Goal: Task Accomplishment & Management: Use online tool/utility

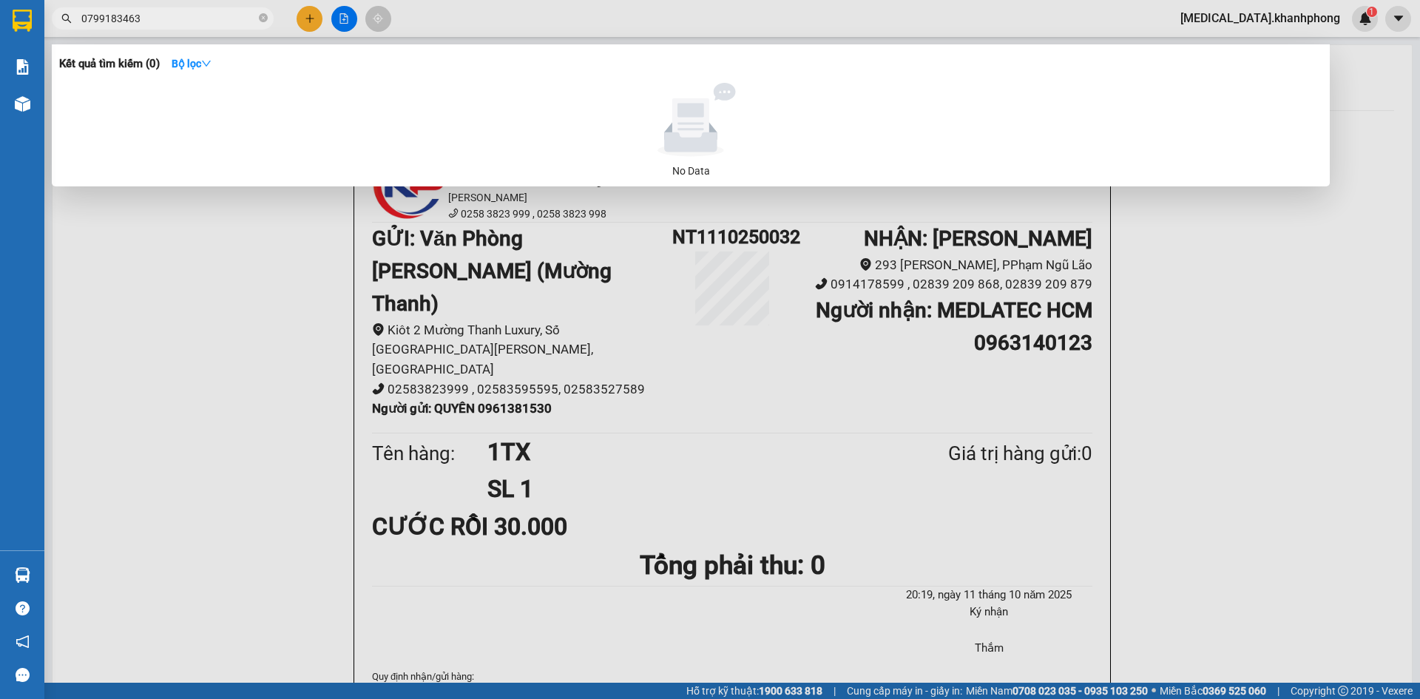
click at [308, 18] on div at bounding box center [710, 349] width 1420 height 699
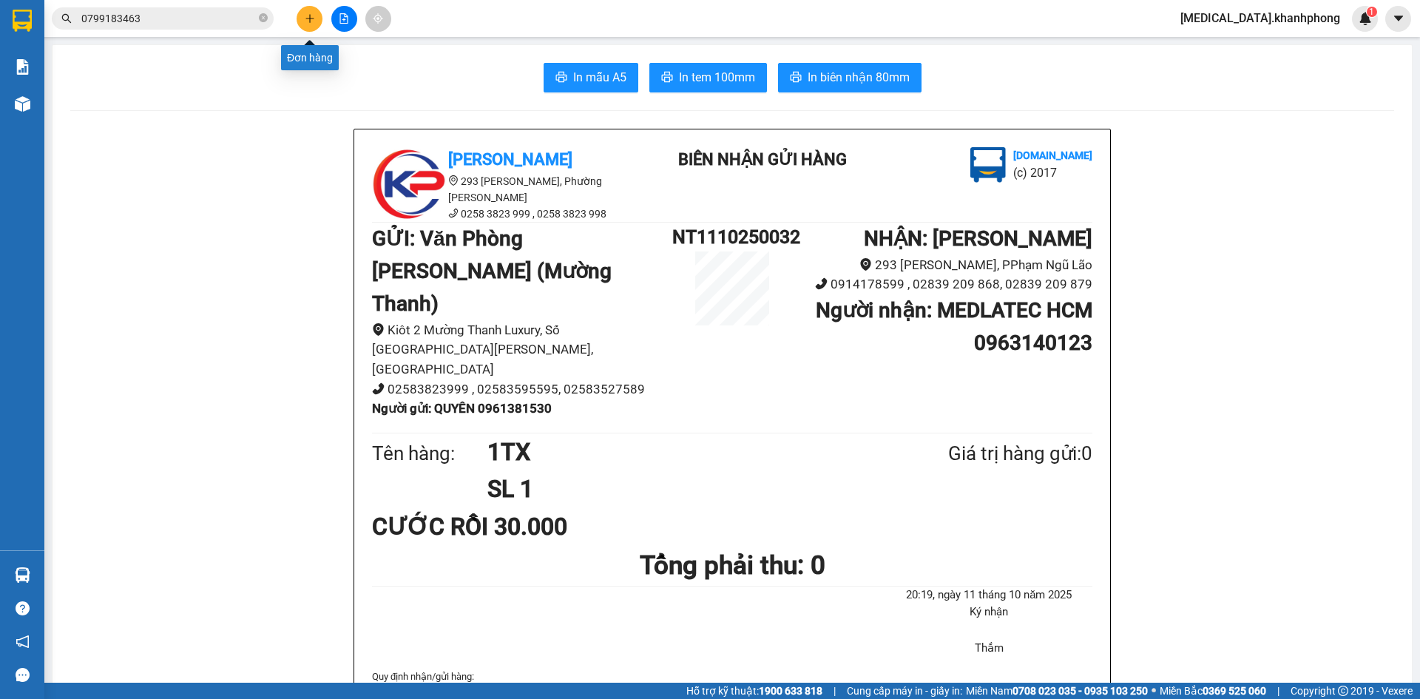
click at [316, 11] on button at bounding box center [309, 19] width 26 height 26
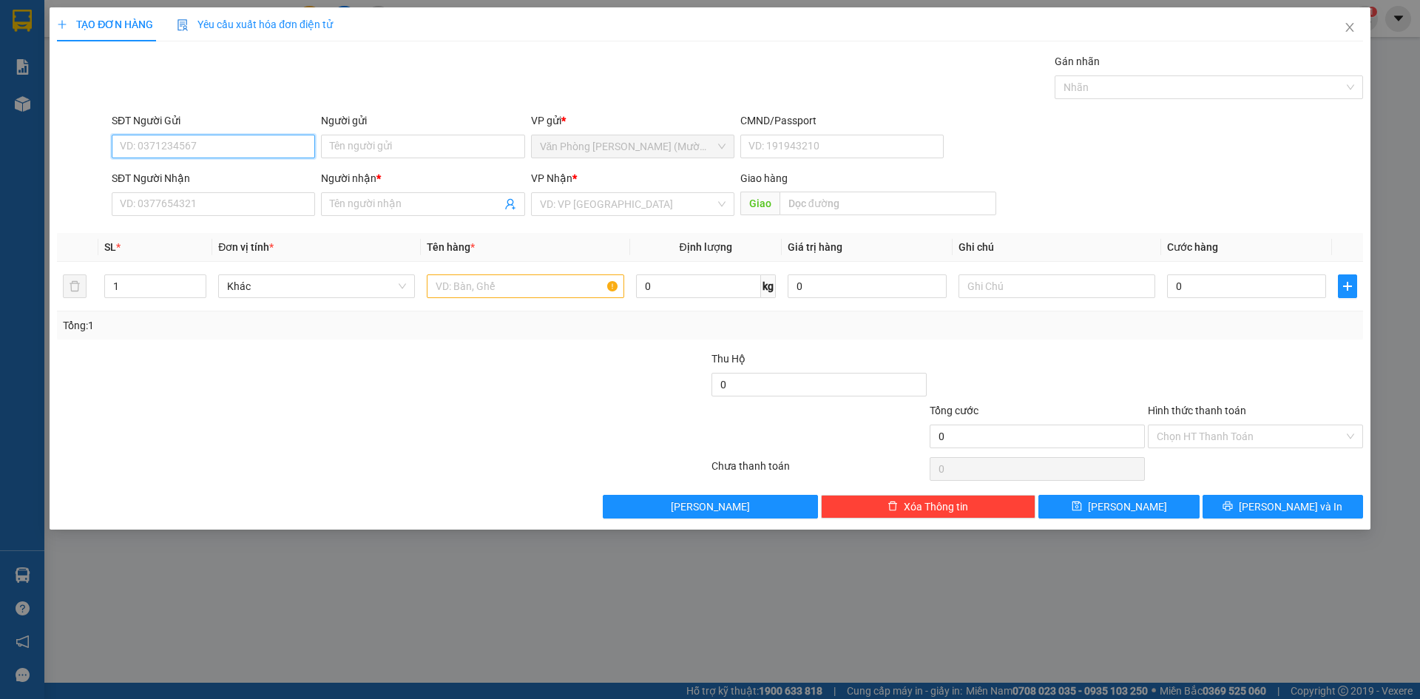
paste input "0339656721"
type input "0339656721"
click at [373, 150] on input "Người gửi" at bounding box center [422, 147] width 203 height 24
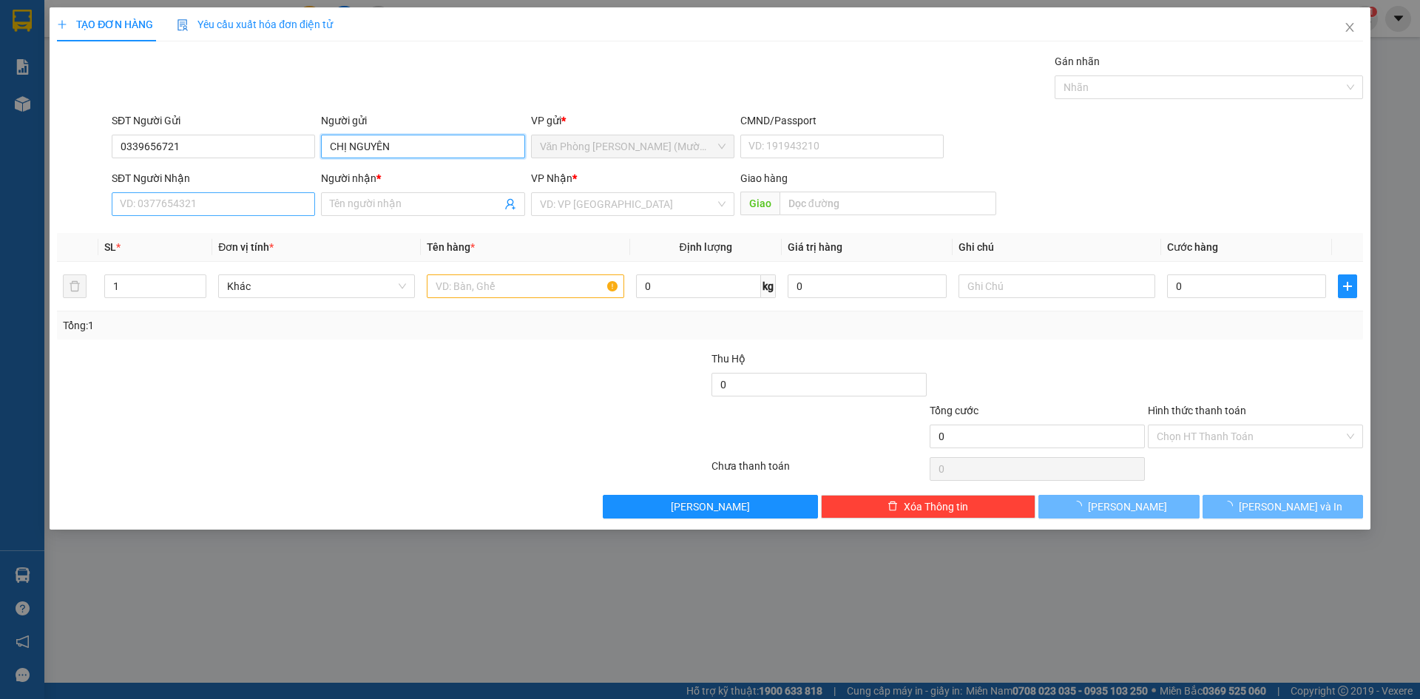
type input "CHỊ NGUYÊN"
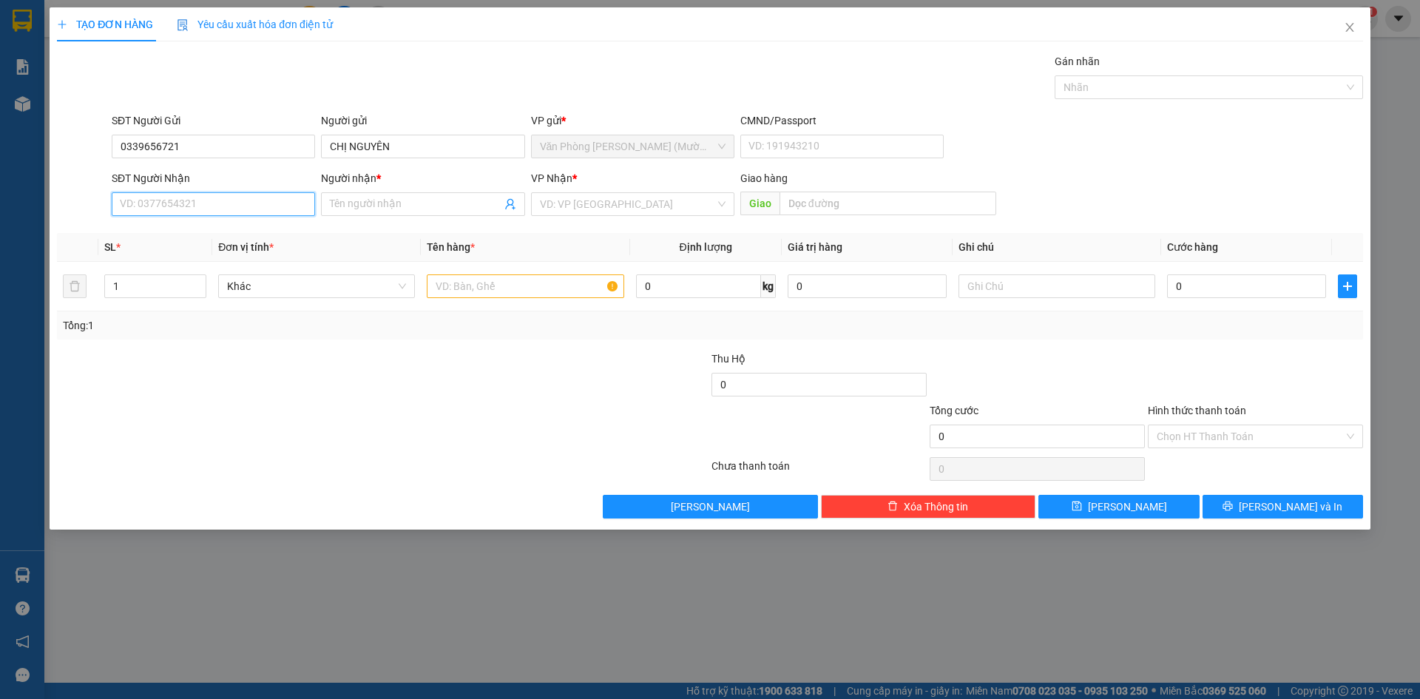
click at [231, 208] on input "SĐT Người Nhận" at bounding box center [213, 204] width 203 height 24
paste input "0339656721"
type input "0339656721"
click at [407, 216] on div "Người nhận * Tên người nhận" at bounding box center [422, 196] width 203 height 52
click at [401, 200] on input "Người nhận *" at bounding box center [415, 204] width 171 height 16
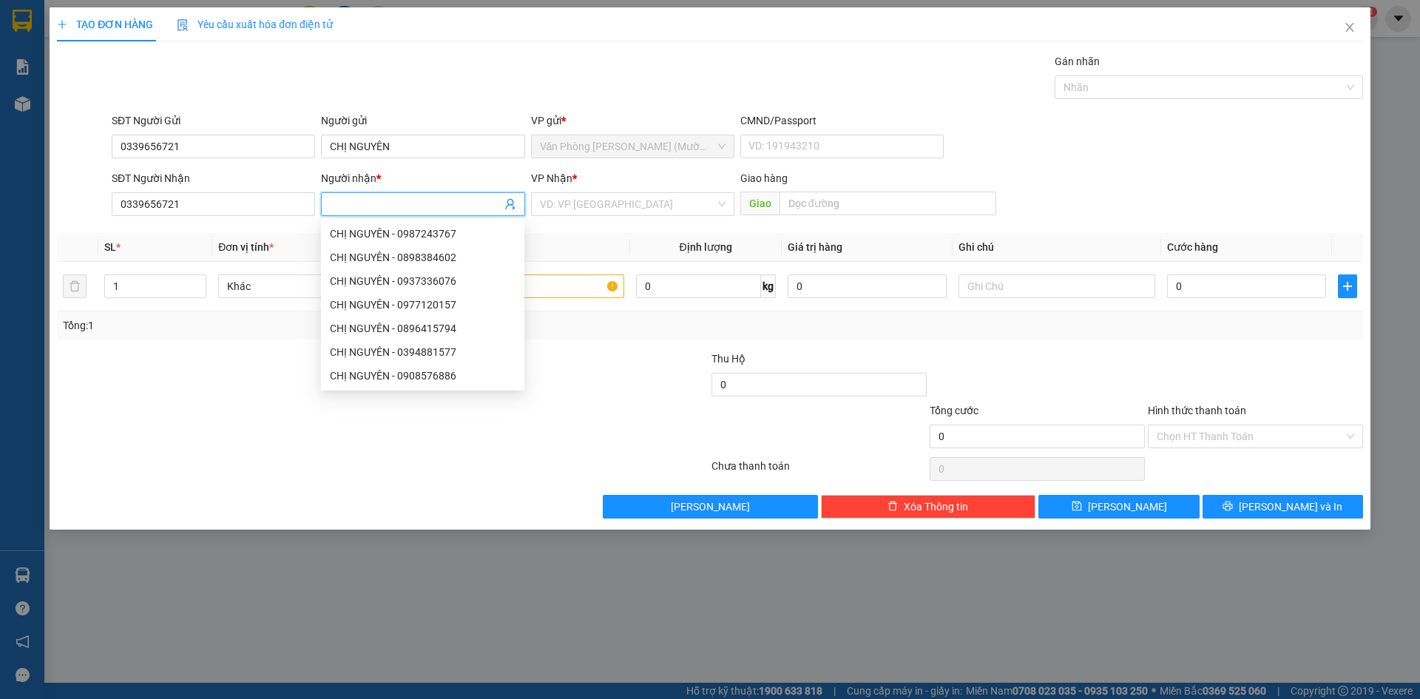
type input "X"
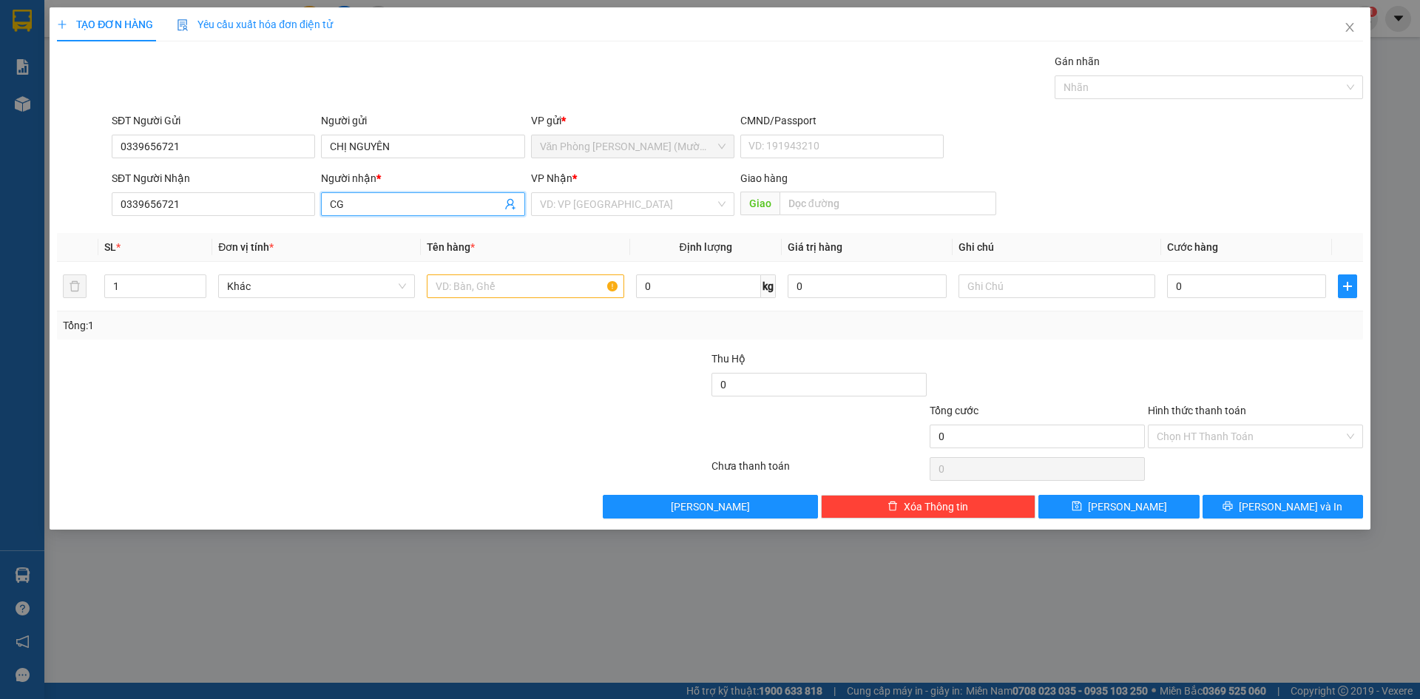
type input "C"
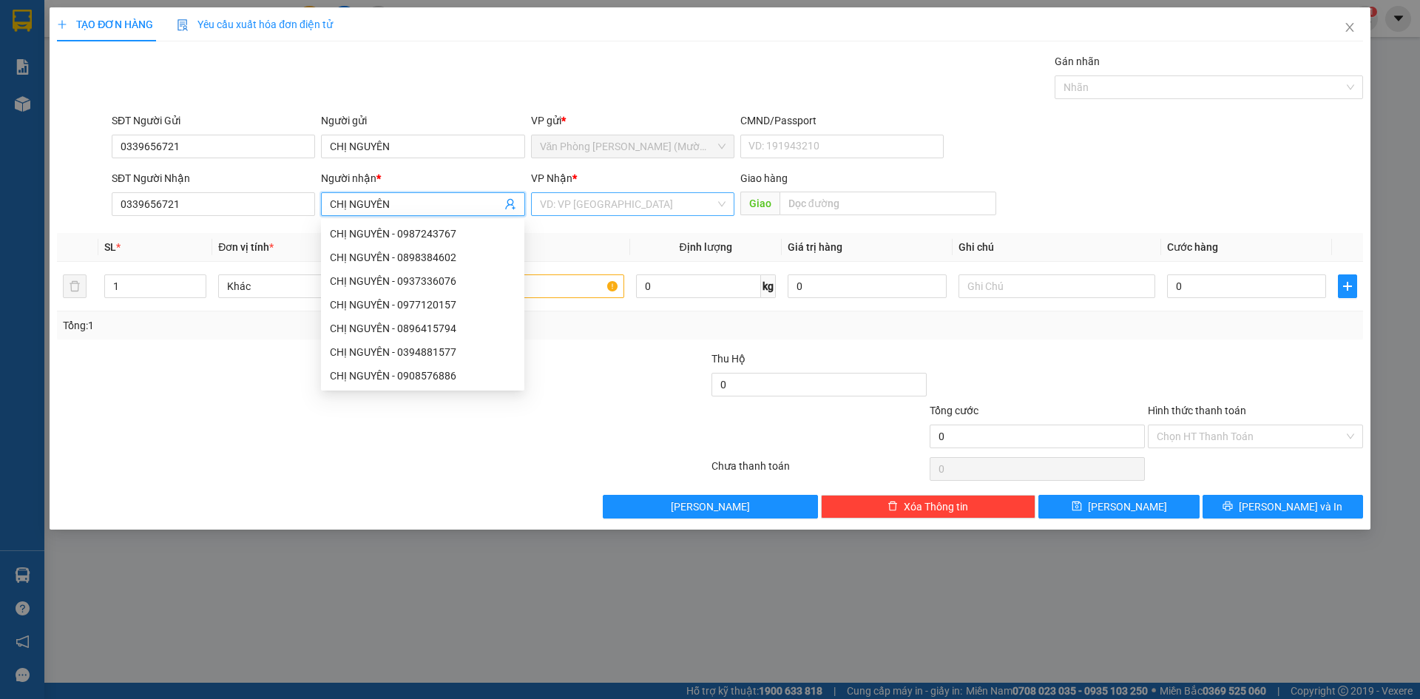
type input "CHỊ NGUYÊN"
click at [597, 204] on input "search" at bounding box center [627, 204] width 175 height 22
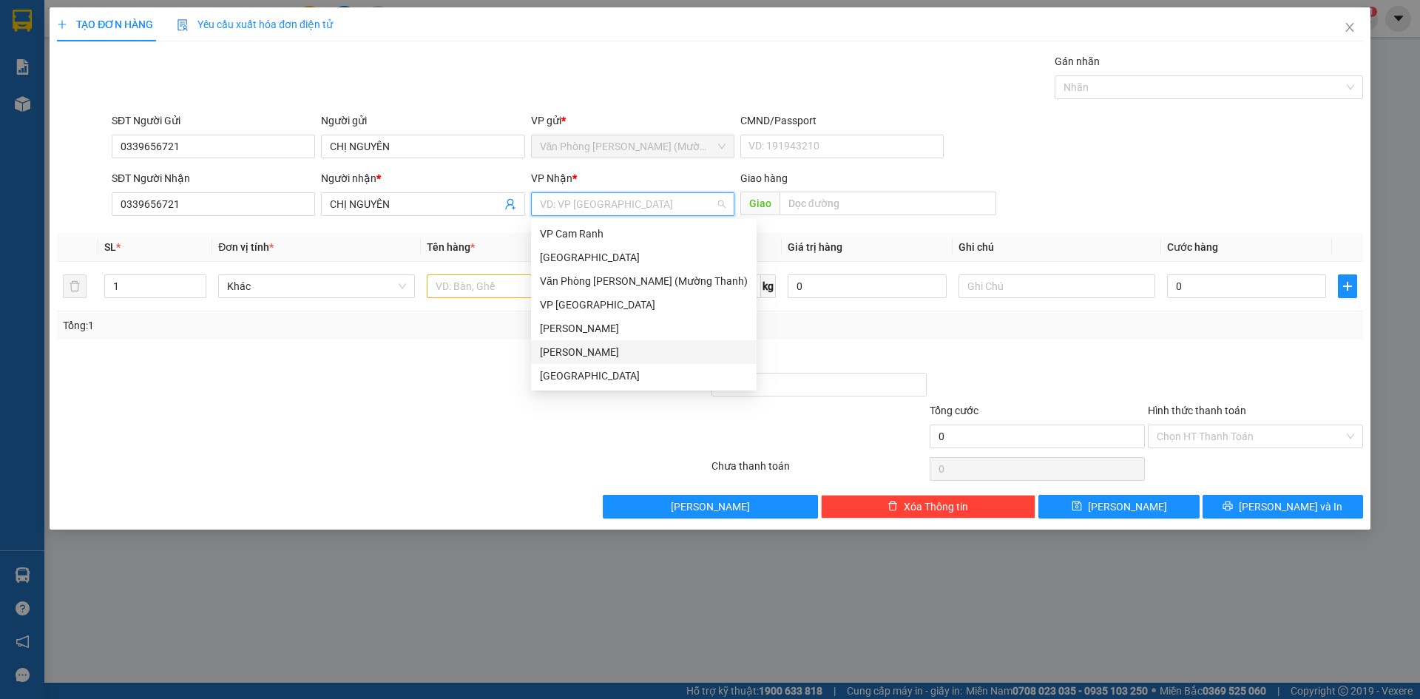
click at [609, 356] on div "[PERSON_NAME]" at bounding box center [644, 352] width 208 height 16
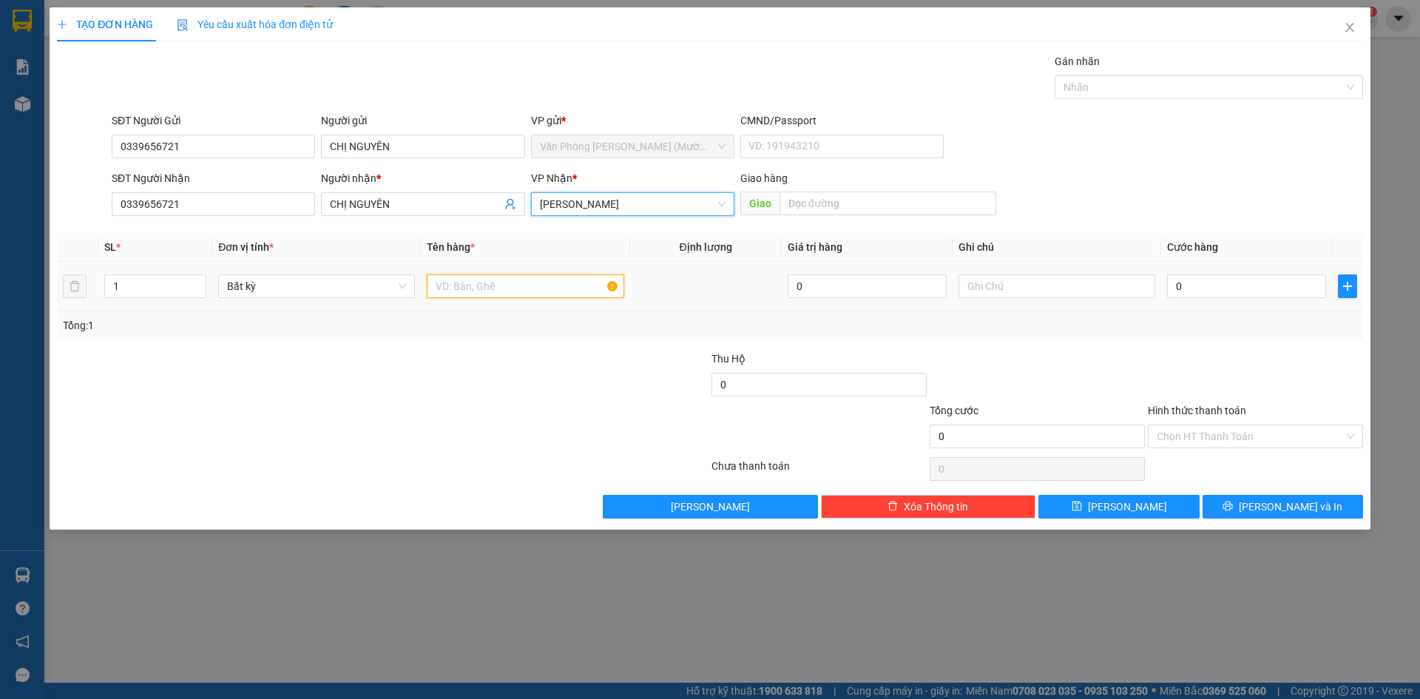
click at [522, 294] on input "text" at bounding box center [525, 286] width 197 height 24
type input "XE THEO KHÁCH CHUYẾN 22H30 GIƯỜNG A2"
click at [988, 291] on input "text" at bounding box center [1056, 286] width 197 height 24
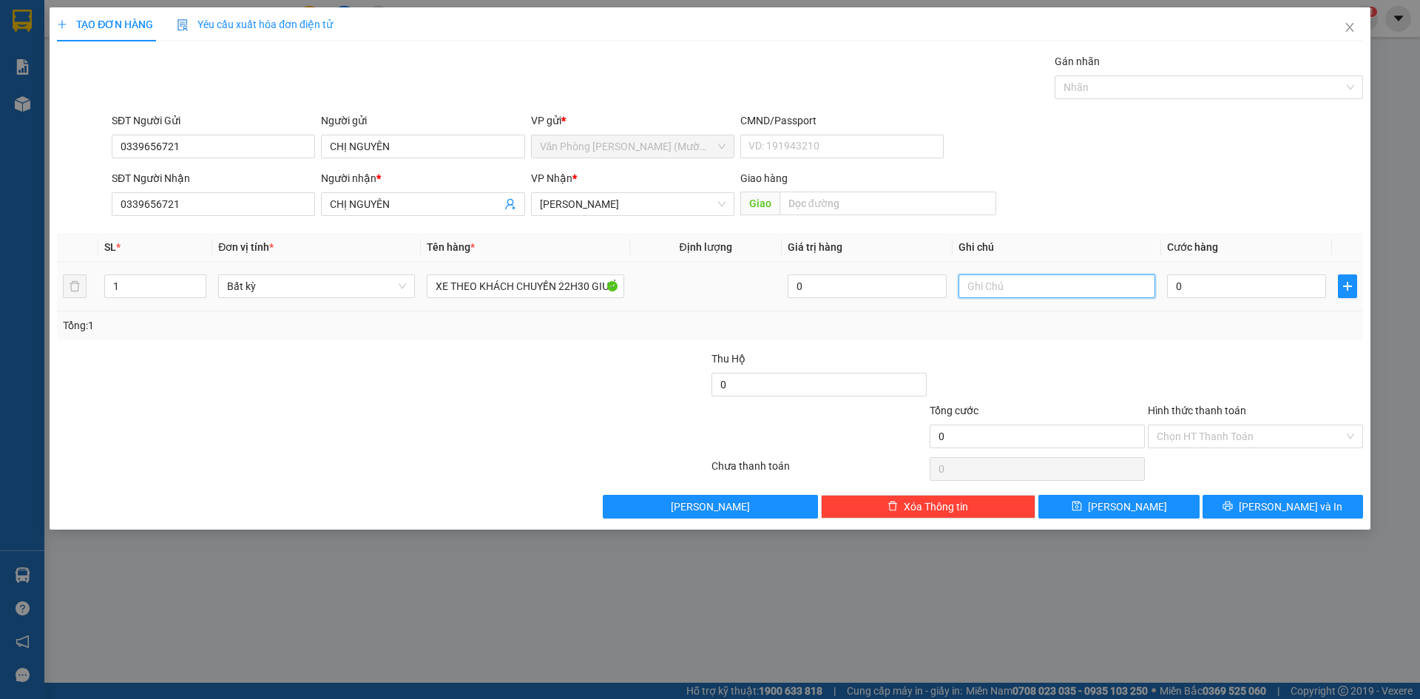
type input "D"
type input "ĐÃ THU TIỀN BỌC"
click at [1174, 288] on input "0" at bounding box center [1246, 286] width 159 height 24
type input "4"
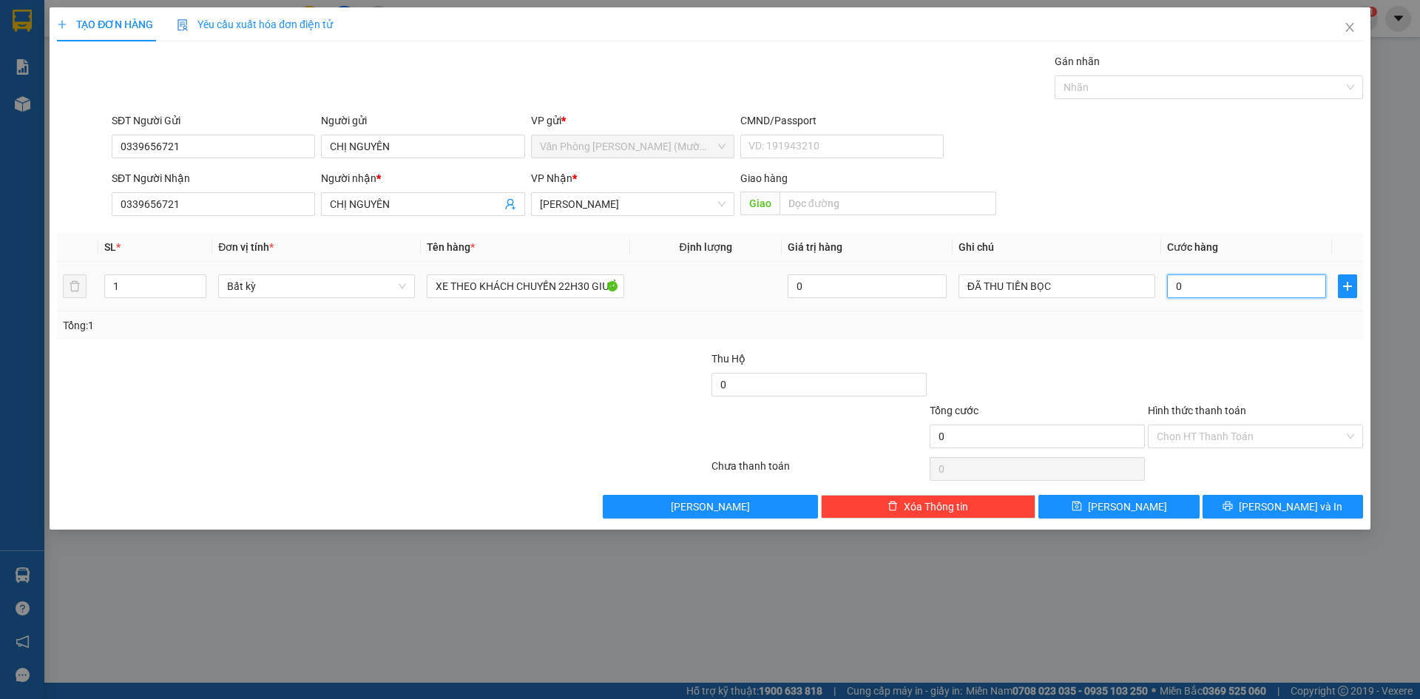
type input "4"
type input "40"
type input "400"
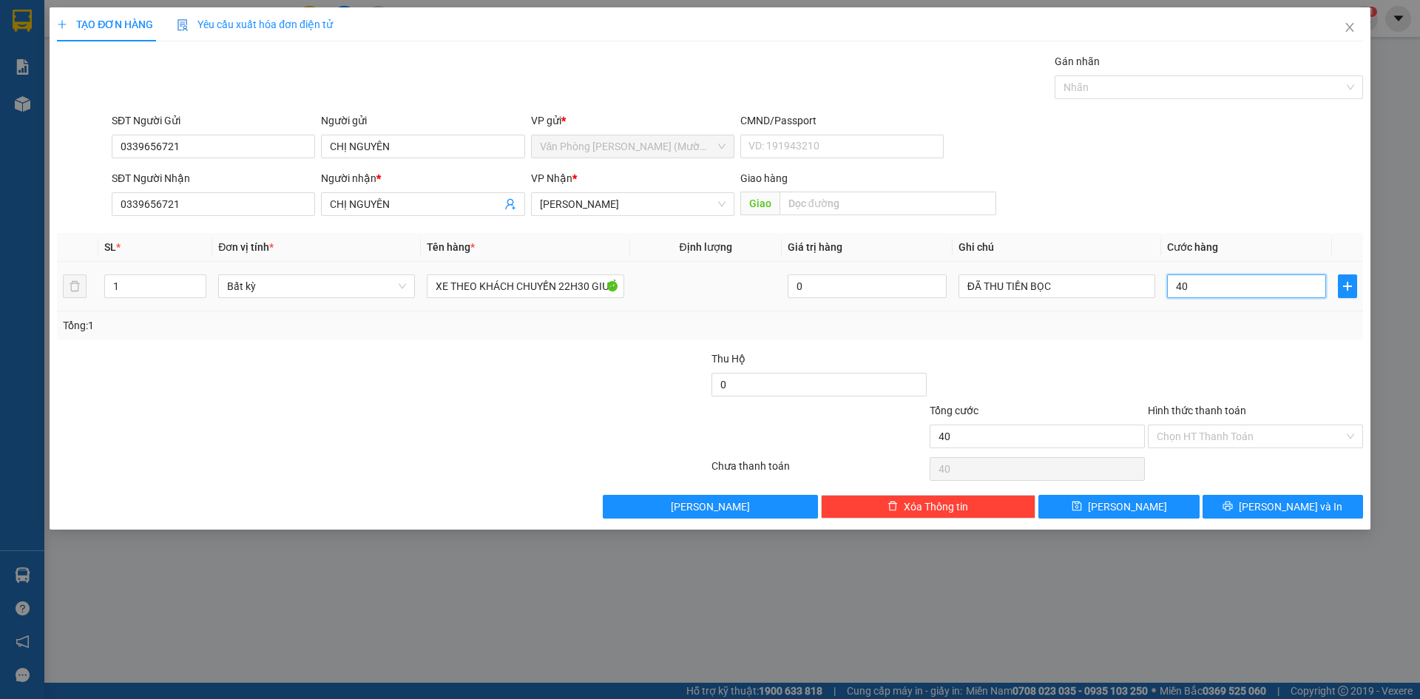
type input "400"
type input "400.000"
click at [1179, 337] on div "Tổng: 1" at bounding box center [710, 325] width 1306 height 28
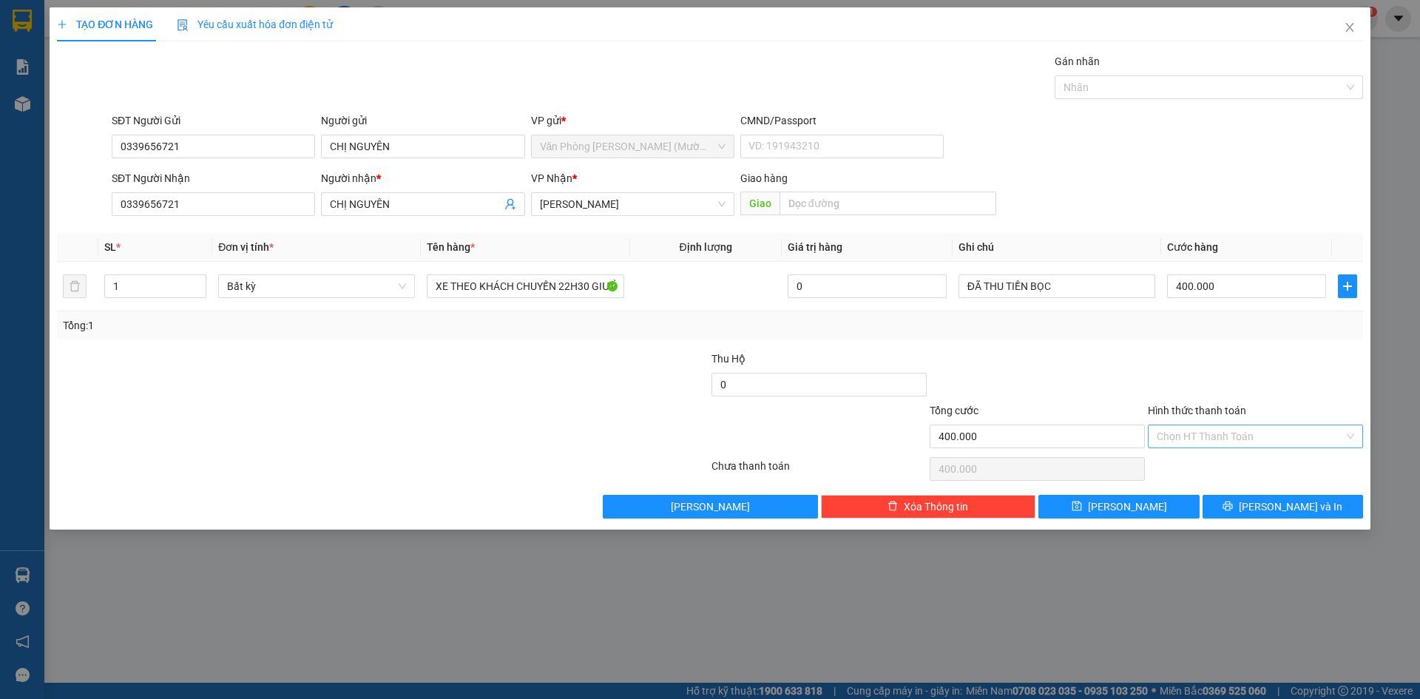
click at [1211, 433] on input "Hình thức thanh toán" at bounding box center [1249, 436] width 187 height 22
click at [1219, 462] on div "Tại văn phòng" at bounding box center [1254, 466] width 197 height 16
type input "0"
click at [1233, 509] on icon "printer" at bounding box center [1227, 506] width 10 height 10
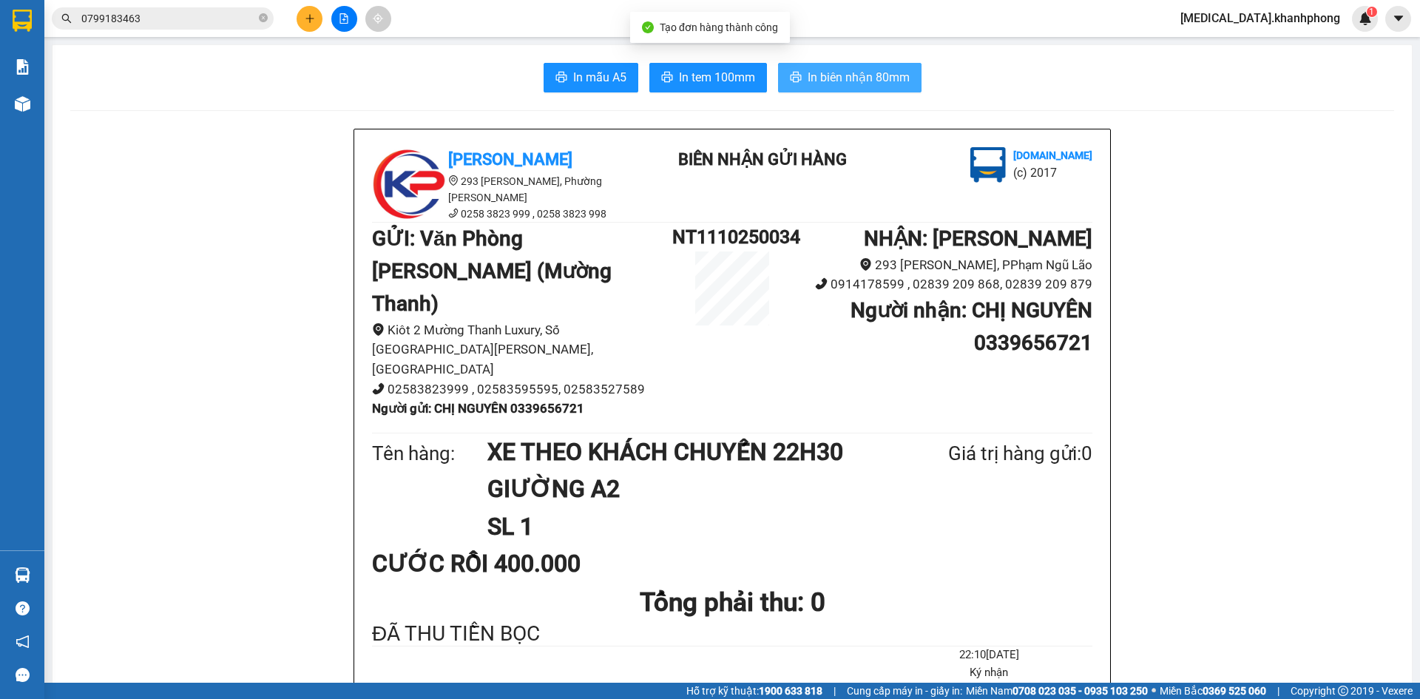
click at [874, 72] on span "In biên nhận 80mm" at bounding box center [858, 77] width 102 height 18
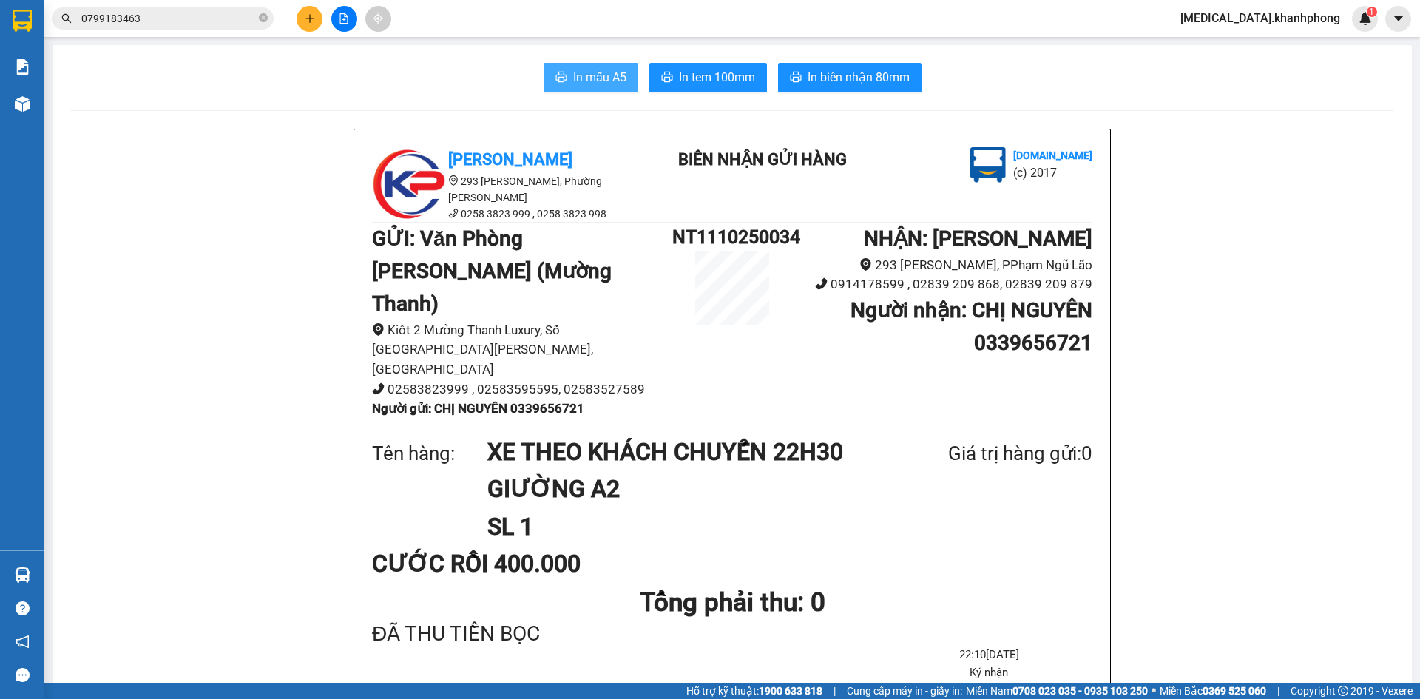
click at [575, 71] on span "In mẫu A5" at bounding box center [599, 77] width 53 height 18
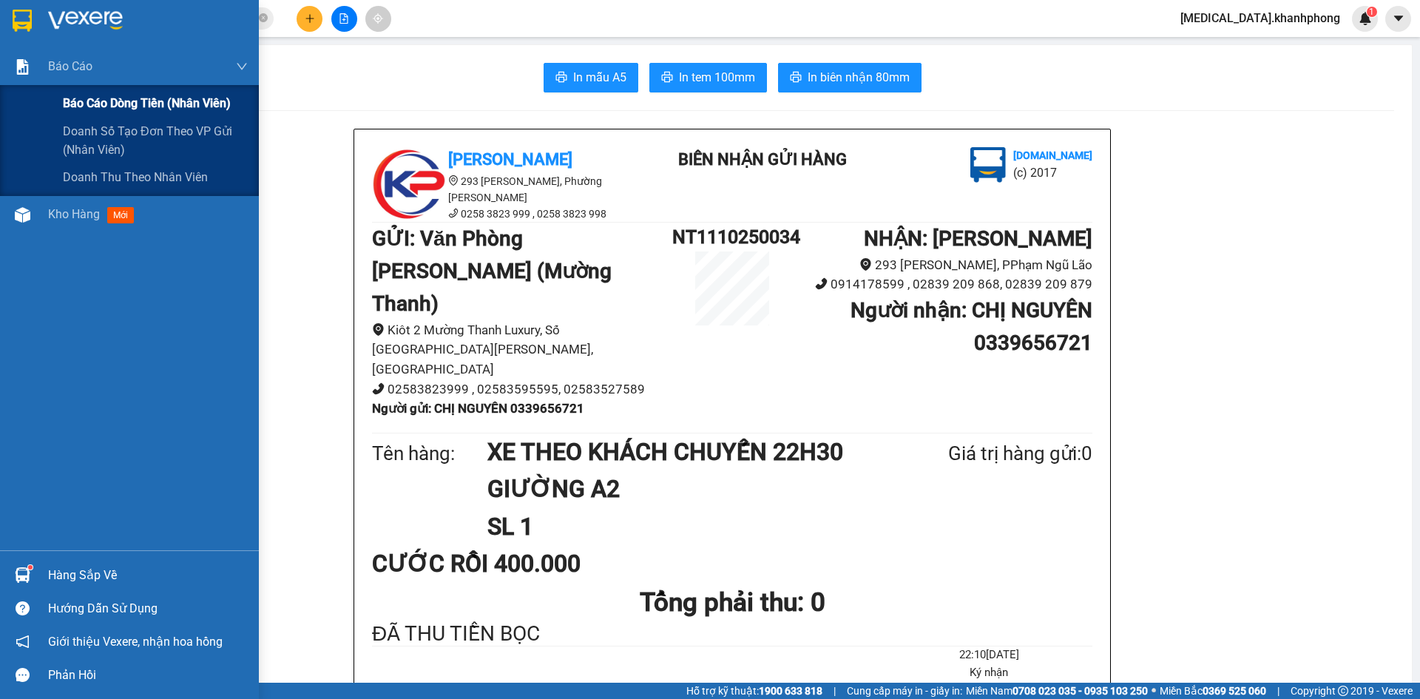
click at [70, 94] on span "Báo cáo dòng tiền (nhân viên)" at bounding box center [147, 103] width 168 height 18
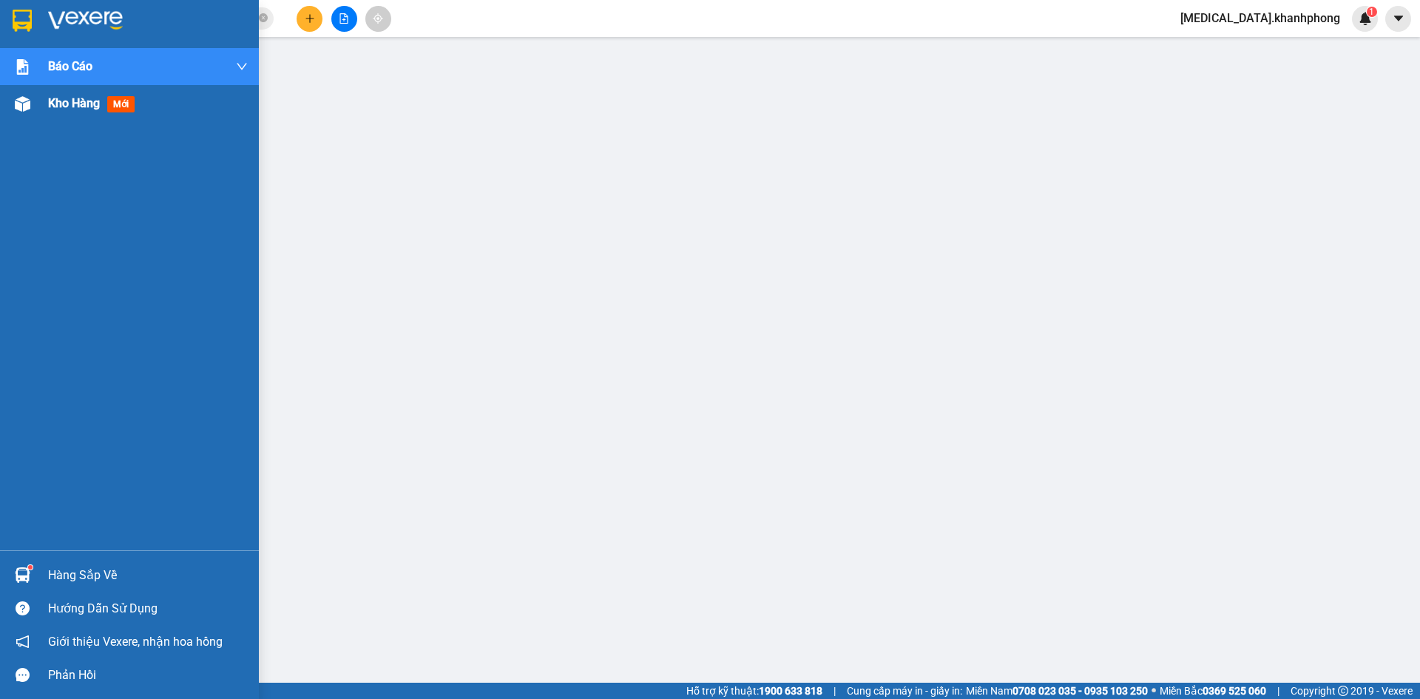
click at [75, 103] on span "Kho hàng" at bounding box center [74, 103] width 52 height 14
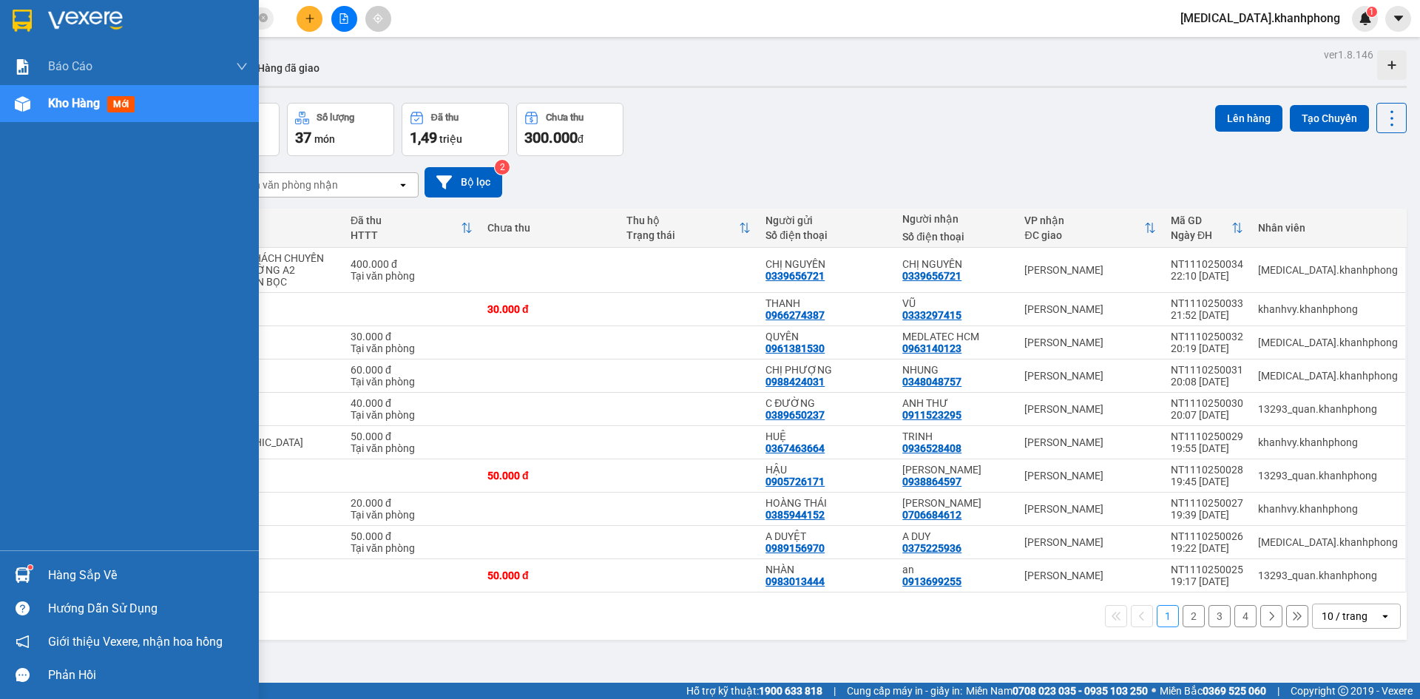
click at [23, 103] on img at bounding box center [23, 104] width 16 height 16
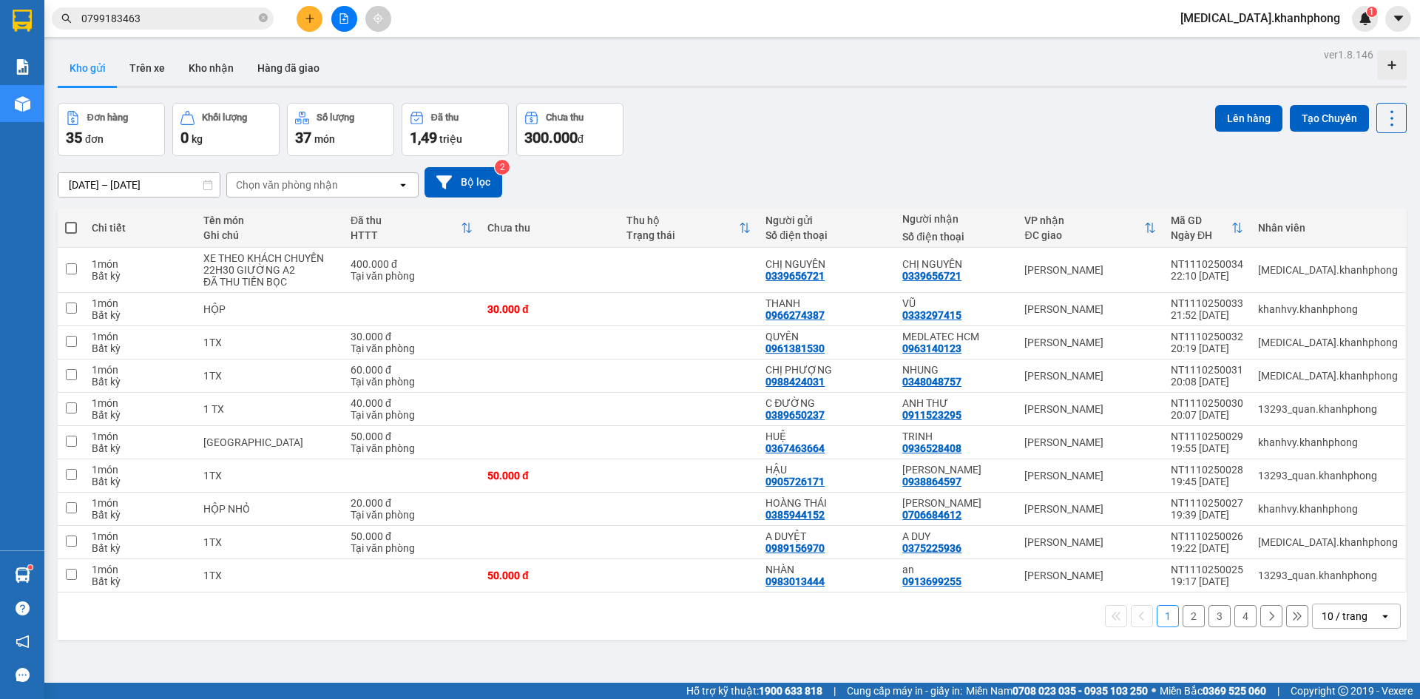
click at [777, 135] on div "Đơn hàng 35 đơn Khối lượng 0 kg Số lượng 37 món Đã thu 1,49 triệu Chưa thu 300.…" at bounding box center [732, 129] width 1349 height 53
click at [75, 264] on input "checkbox" at bounding box center [71, 268] width 11 height 11
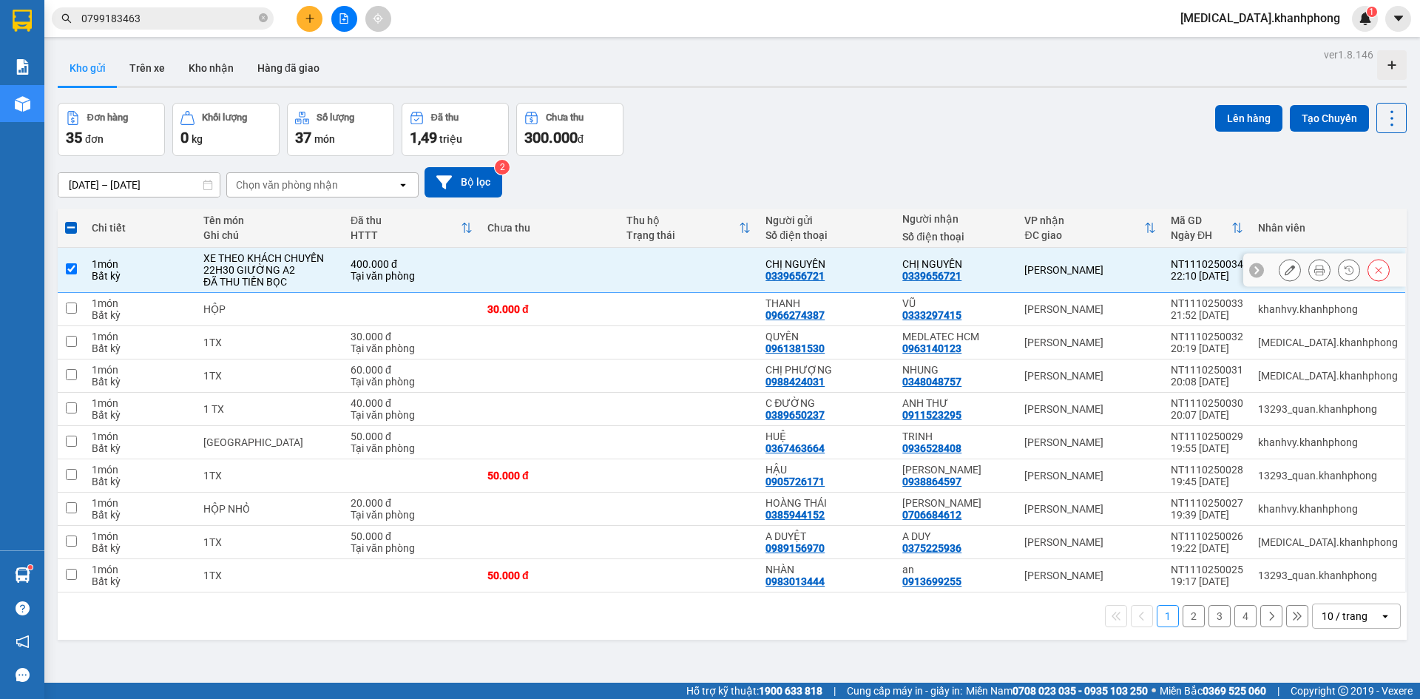
click at [78, 269] on td at bounding box center [71, 270] width 27 height 45
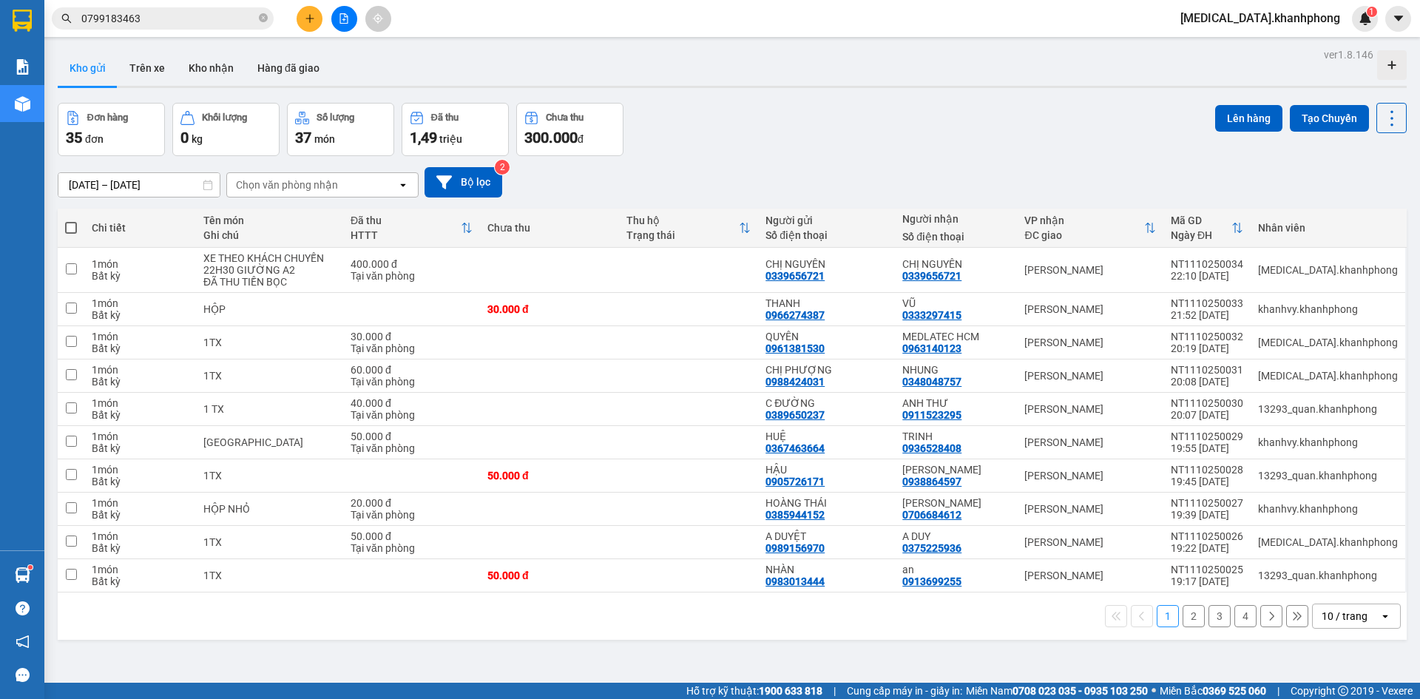
click at [66, 223] on span at bounding box center [71, 228] width 12 height 12
click at [71, 220] on input "checkbox" at bounding box center [71, 220] width 0 height 0
checkbox input "true"
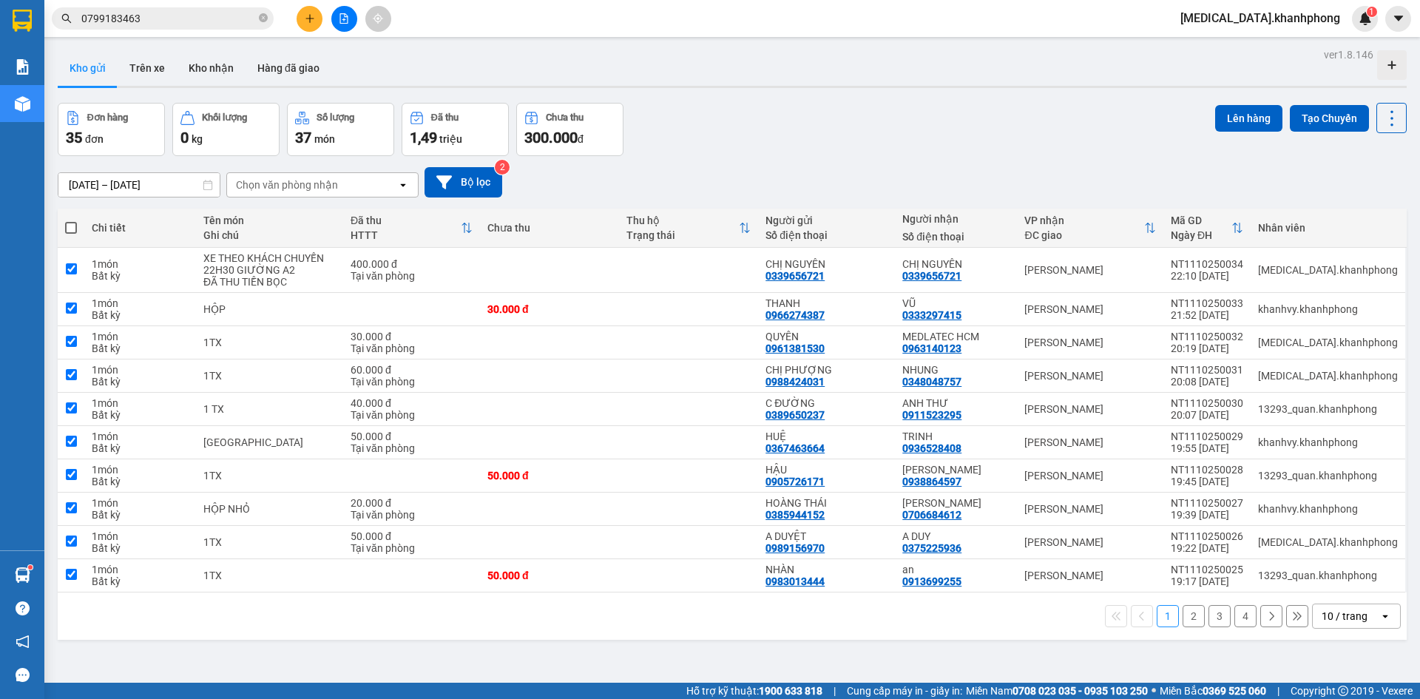
checkbox input "true"
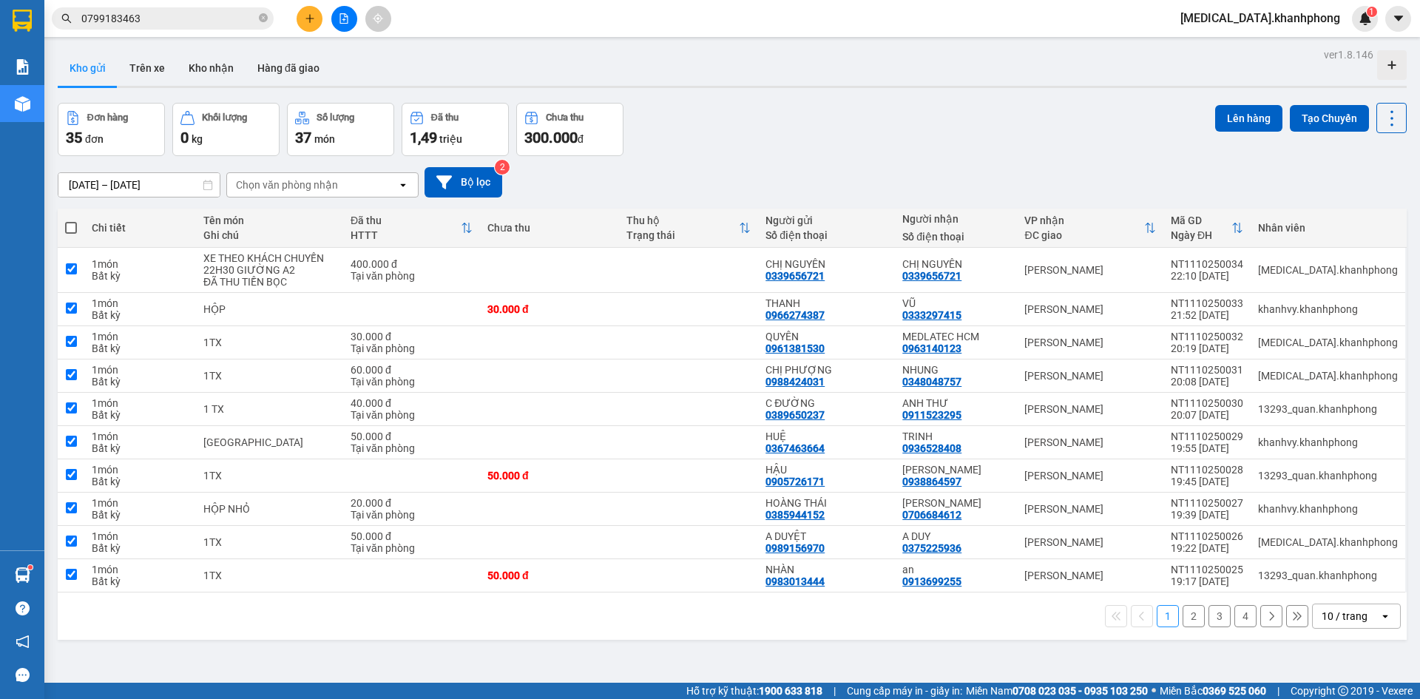
checkbox input "true"
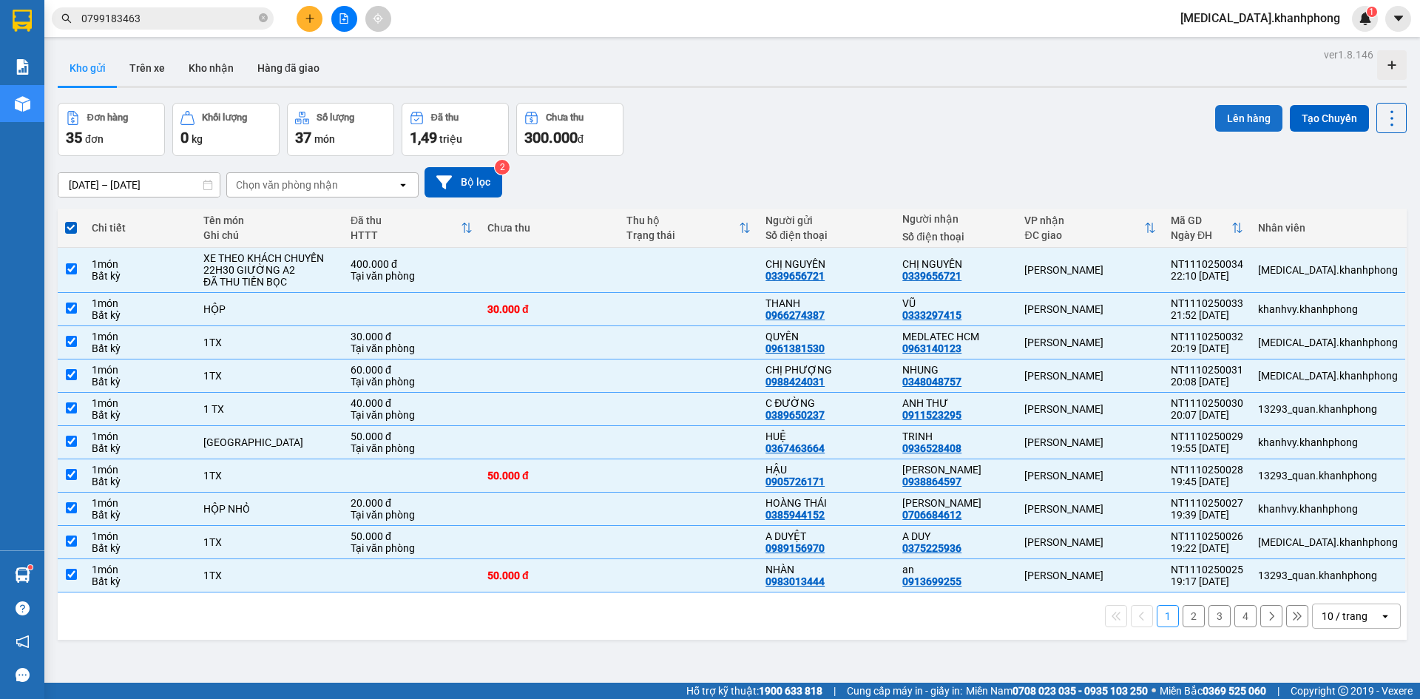
click at [1236, 115] on button "Lên hàng" at bounding box center [1248, 118] width 67 height 27
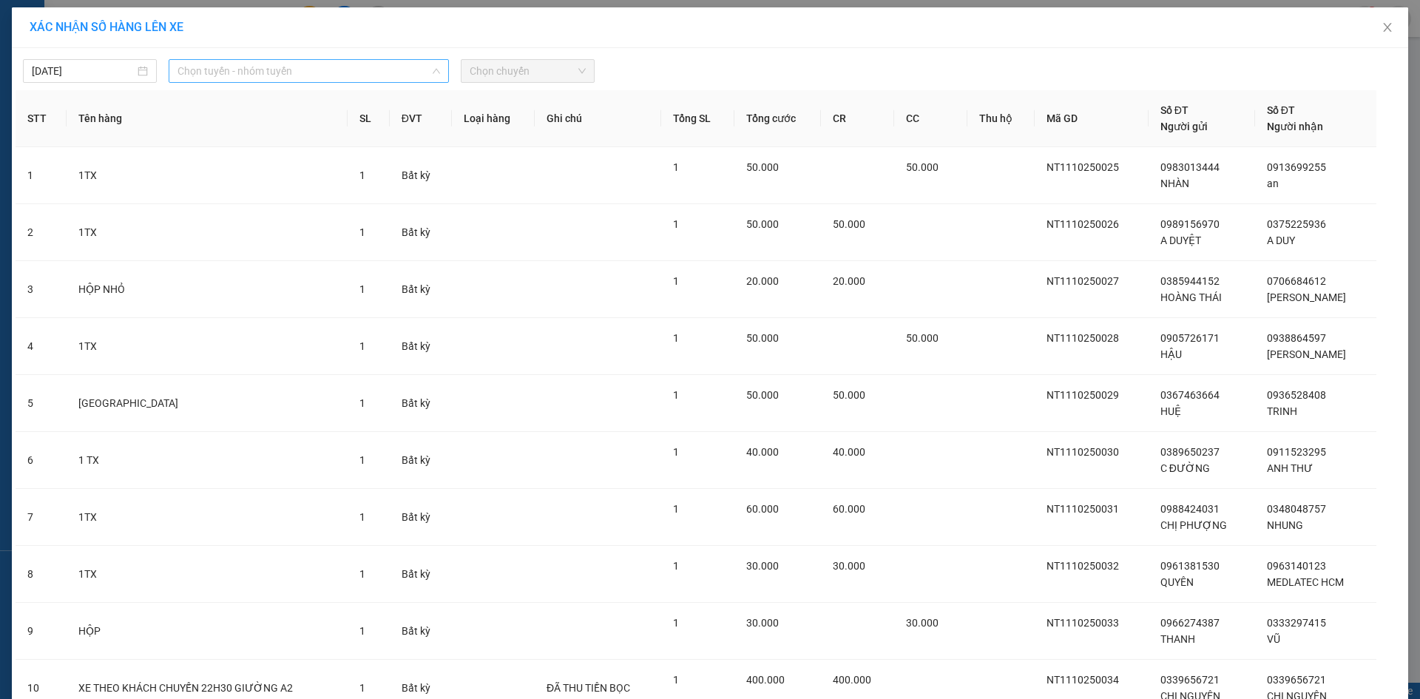
click at [372, 72] on span "Chọn tuyến - nhóm tuyến" at bounding box center [308, 71] width 262 height 22
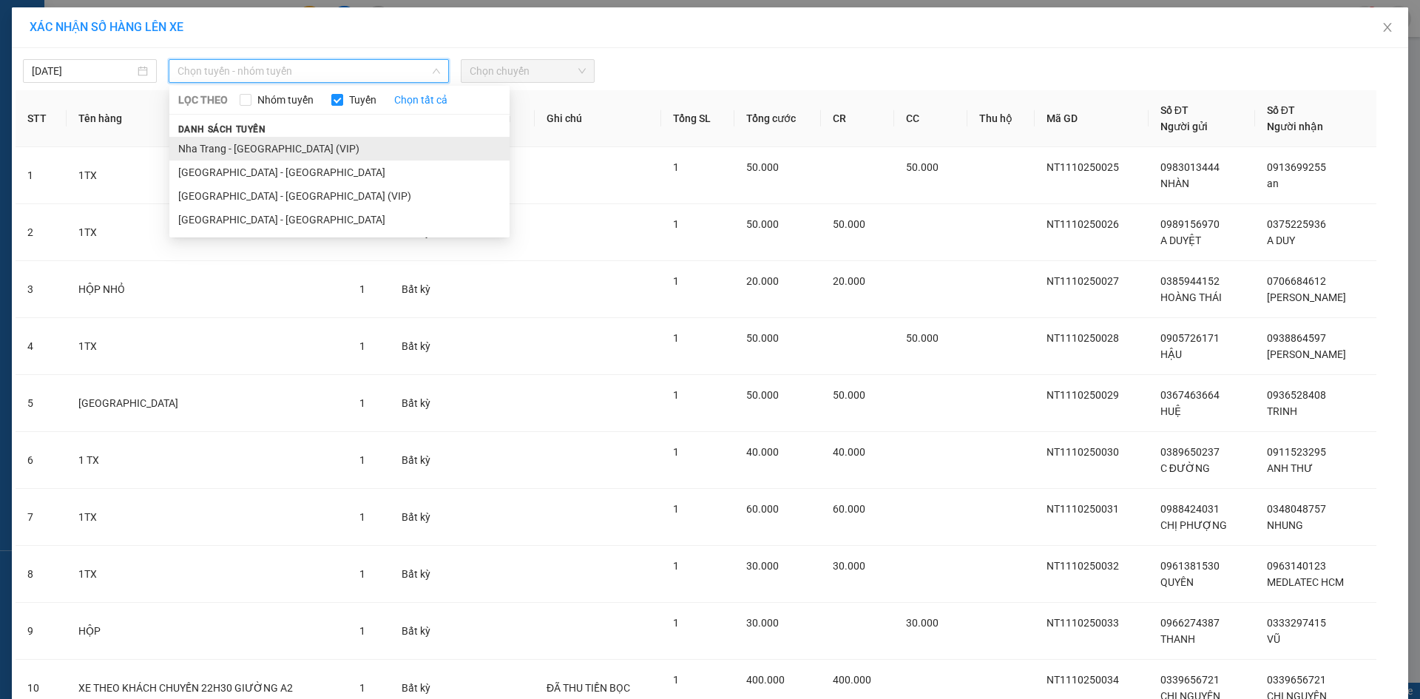
click at [393, 147] on li "Nha Trang - [GEOGRAPHIC_DATA] (VIP)" at bounding box center [339, 149] width 340 height 24
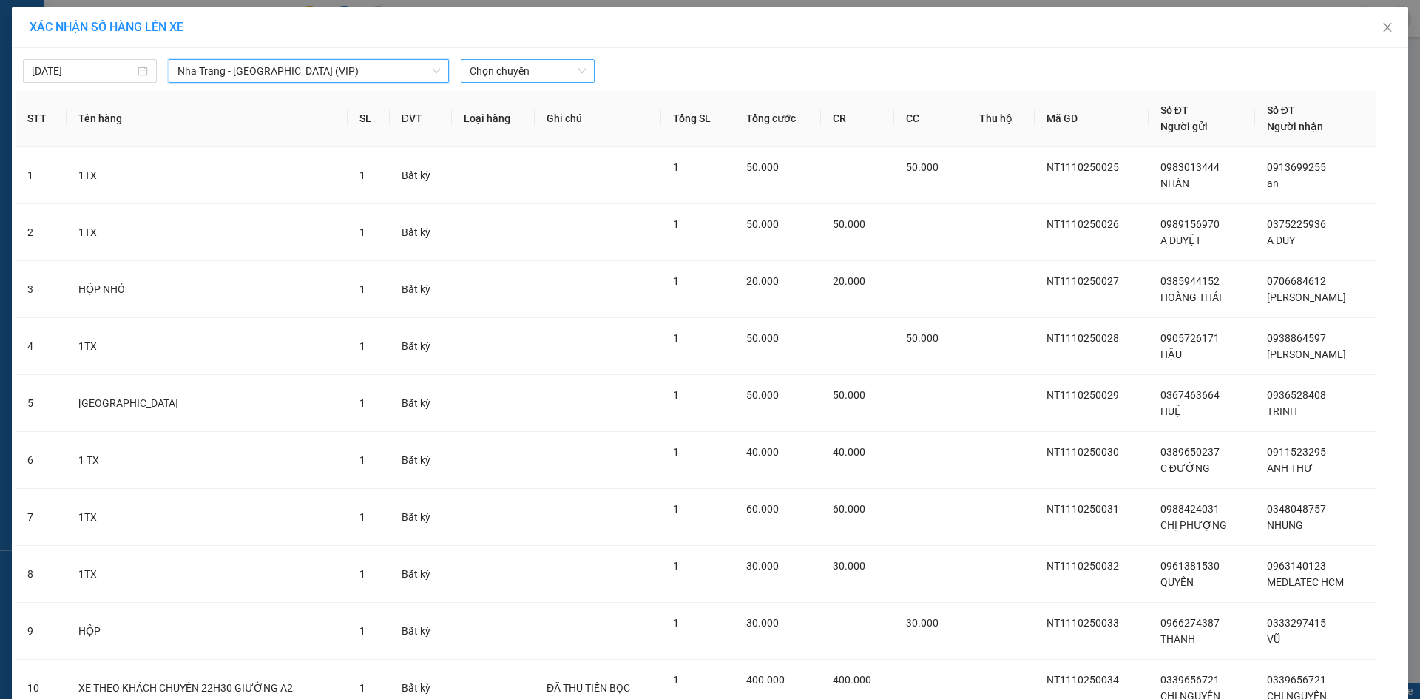
click at [488, 73] on span "Chọn chuyến" at bounding box center [528, 71] width 116 height 22
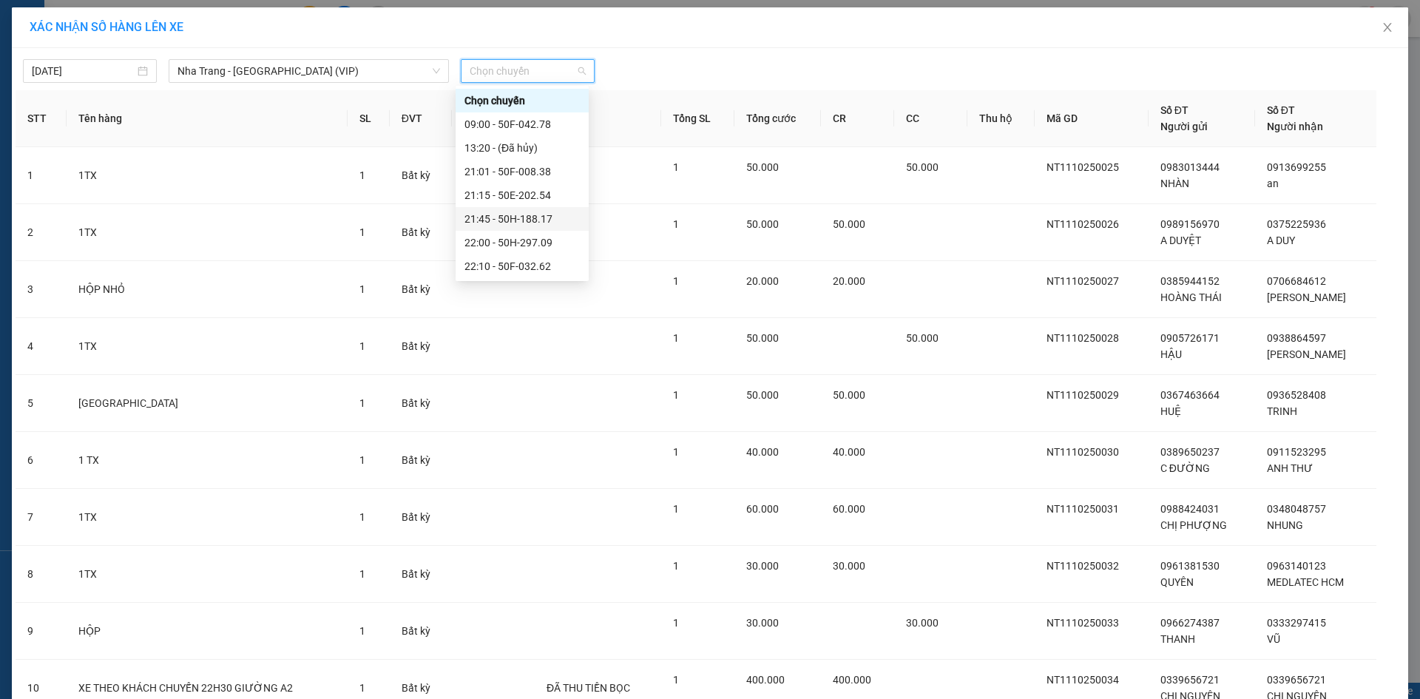
click at [506, 211] on div "21:45 - 50H-188.17" at bounding box center [521, 219] width 115 height 16
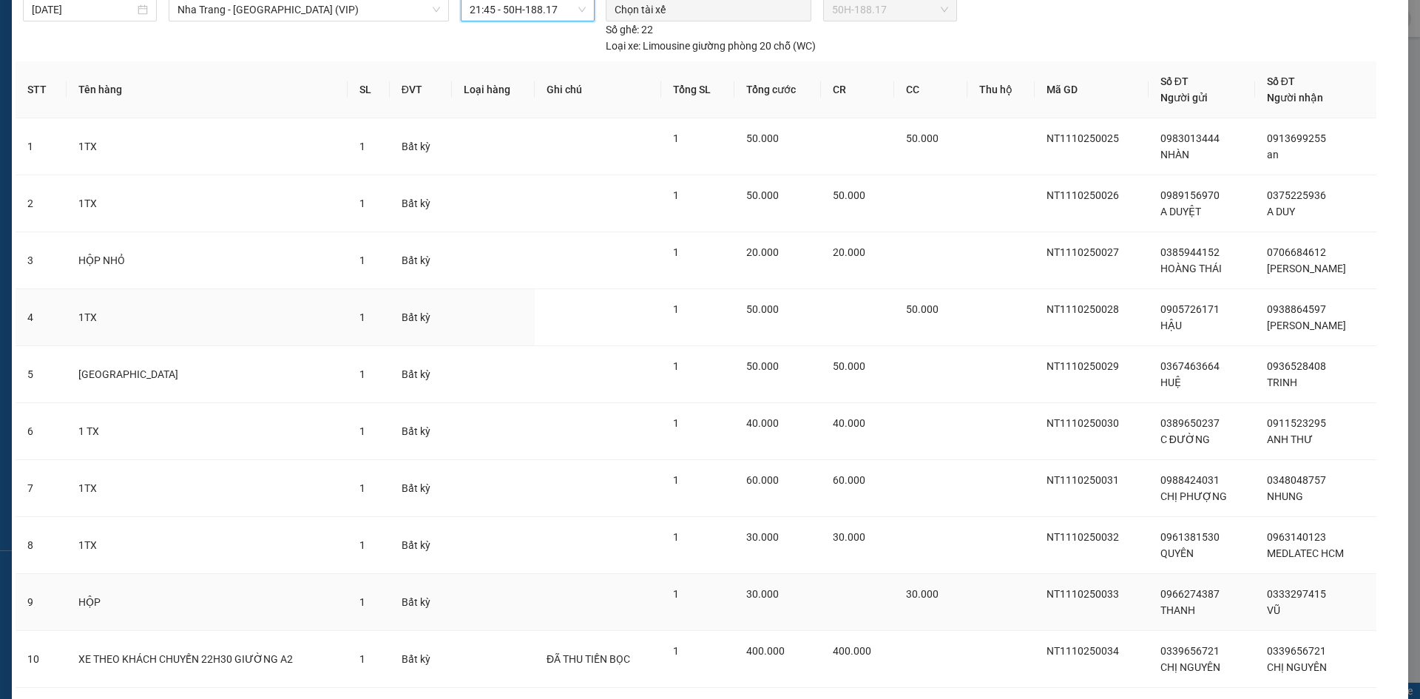
scroll to position [158, 0]
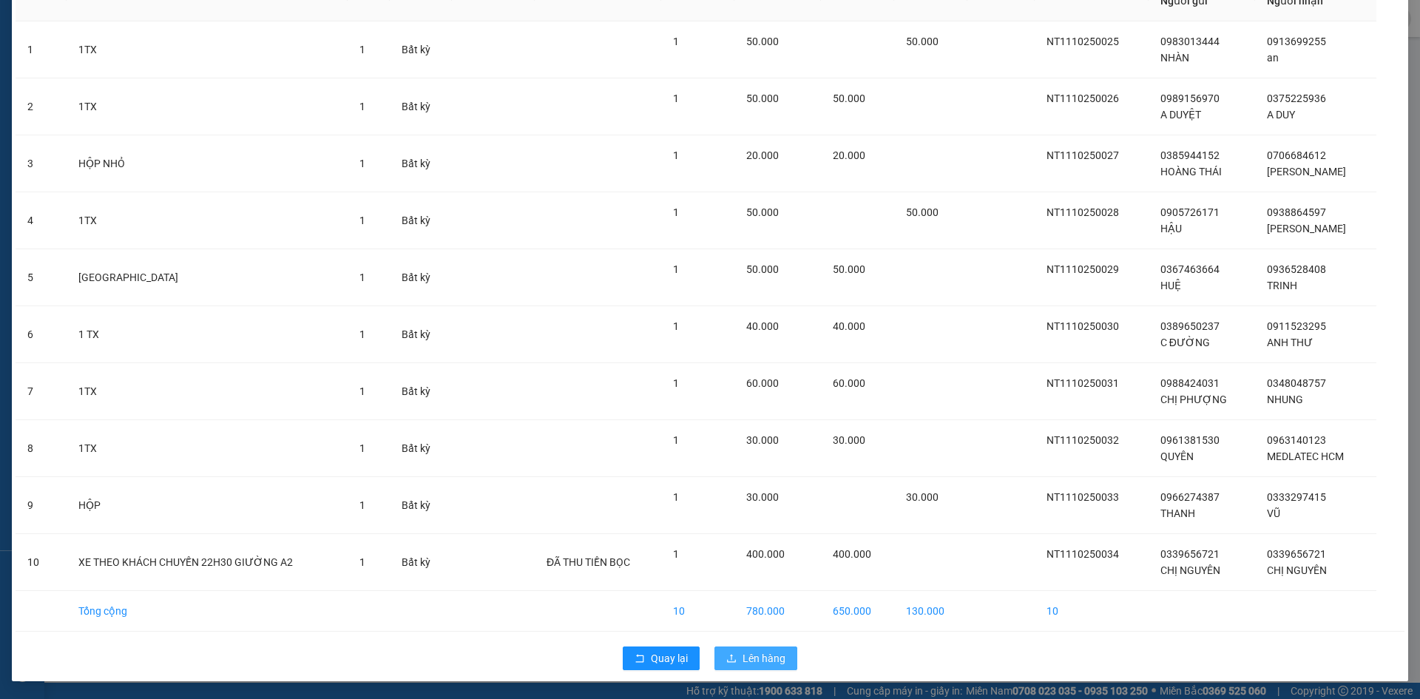
click at [742, 658] on span "Lên hàng" at bounding box center [763, 658] width 43 height 16
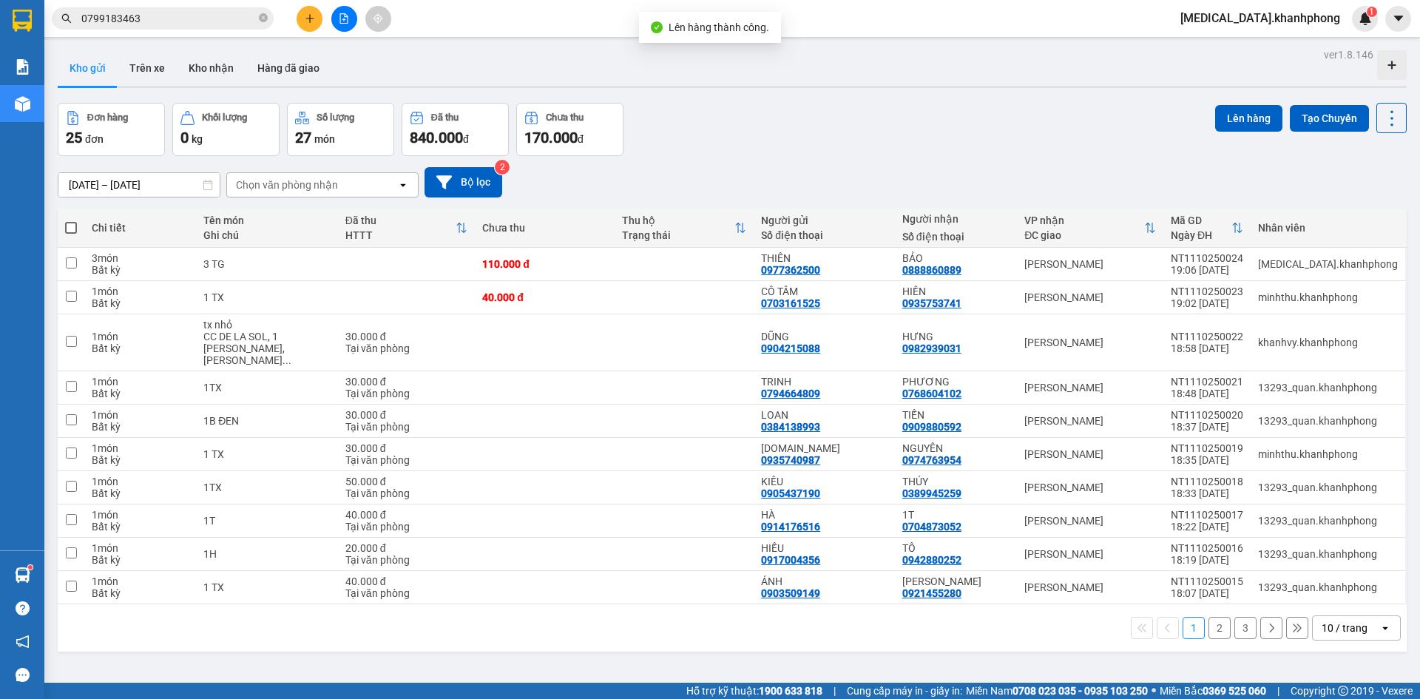
click at [77, 226] on span at bounding box center [71, 228] width 12 height 12
click at [71, 220] on input "checkbox" at bounding box center [71, 220] width 0 height 0
checkbox input "true"
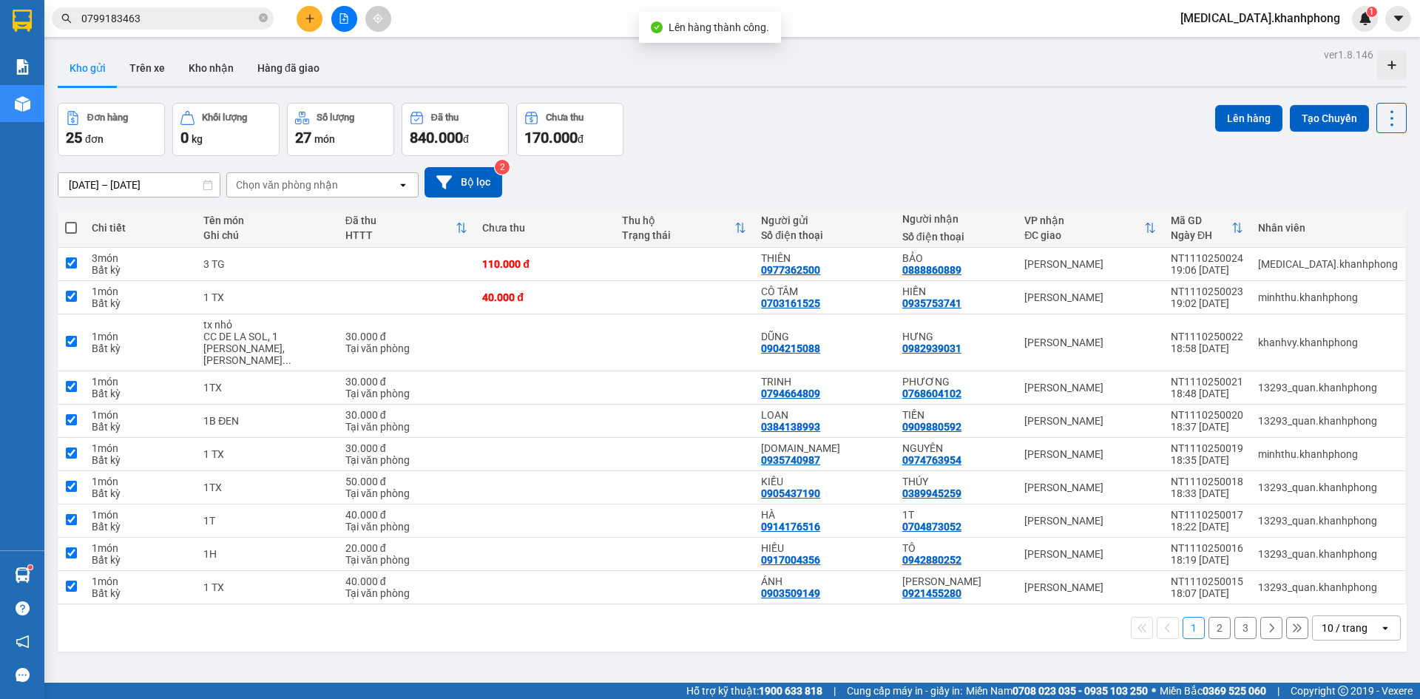
checkbox input "true"
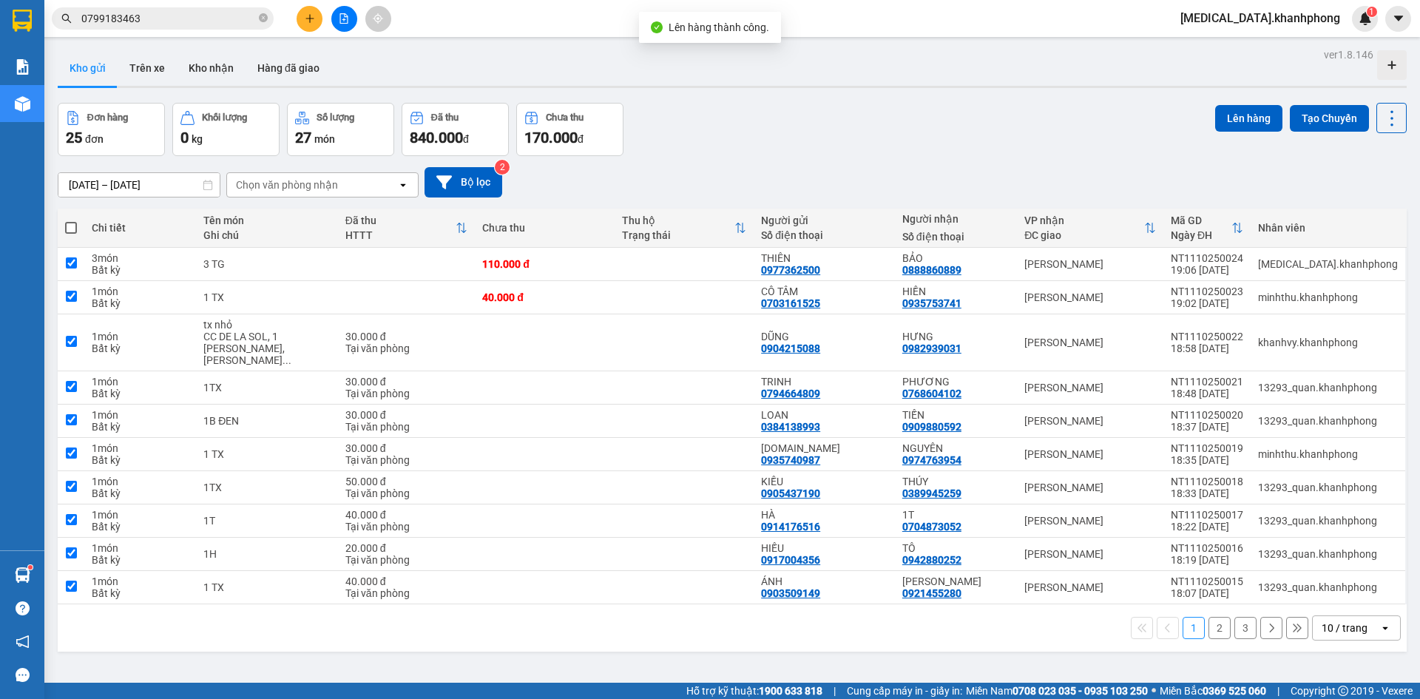
checkbox input "true"
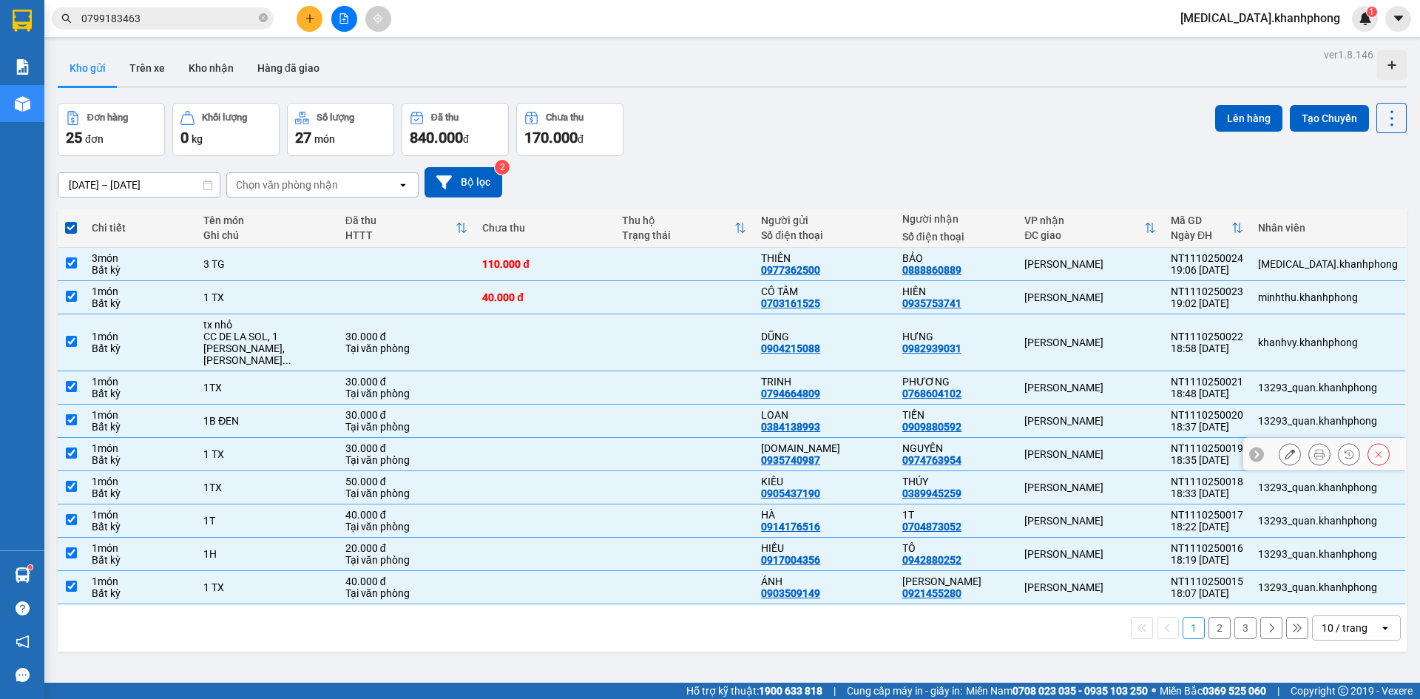
click at [1094, 448] on div "[PERSON_NAME]" at bounding box center [1090, 454] width 132 height 12
checkbox input "false"
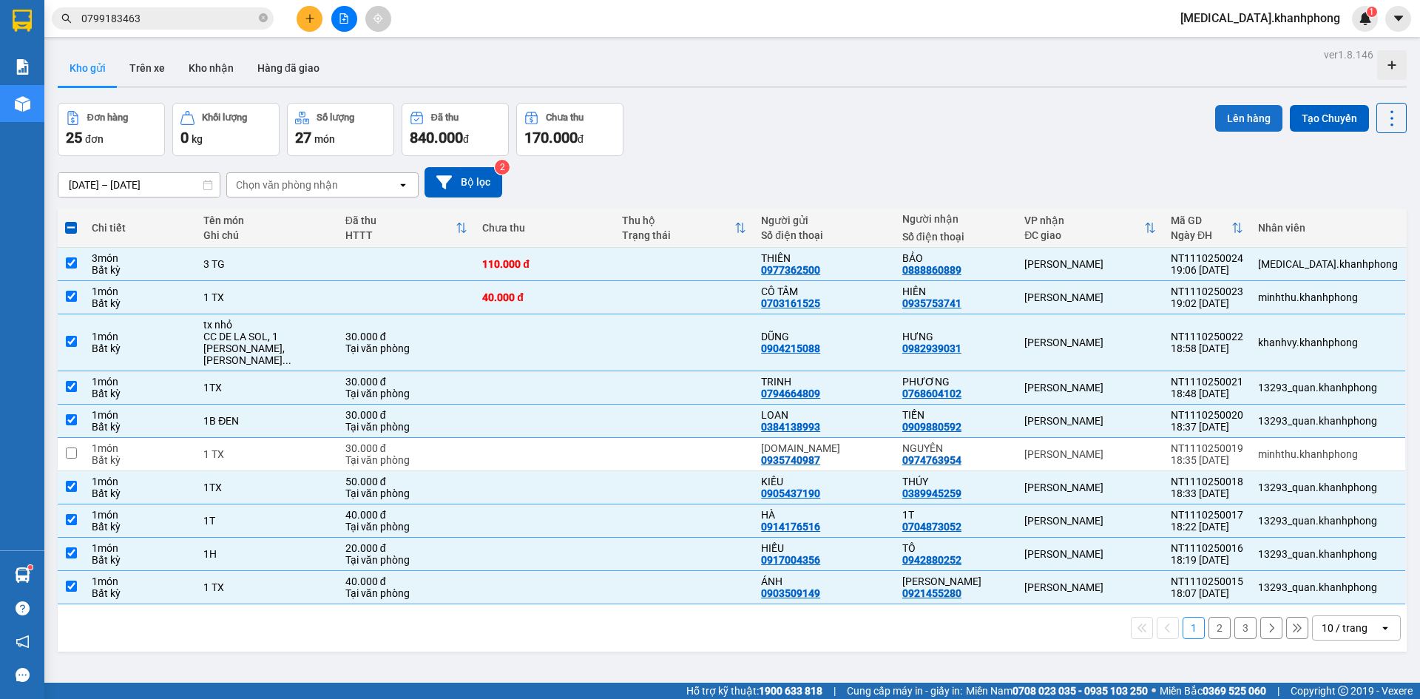
click at [1218, 113] on button "Lên hàng" at bounding box center [1248, 118] width 67 height 27
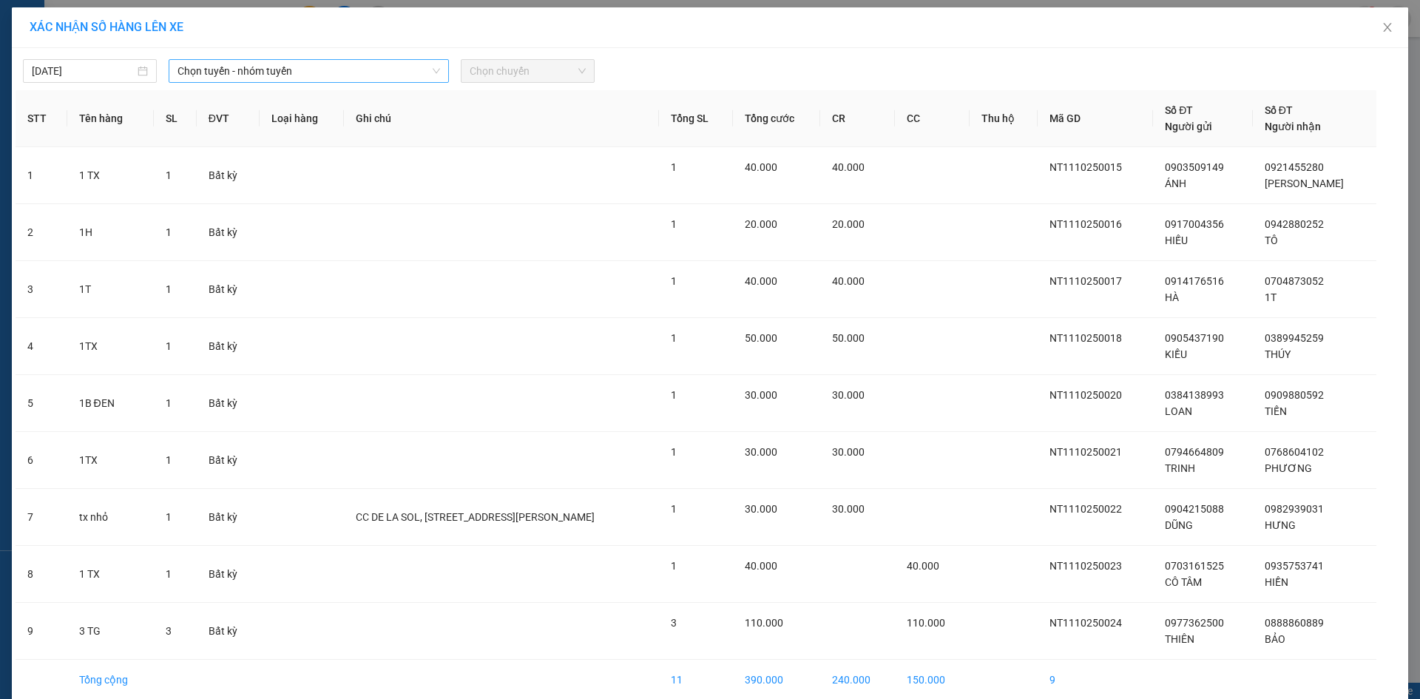
click at [245, 71] on span "Chọn tuyến - nhóm tuyến" at bounding box center [308, 71] width 262 height 22
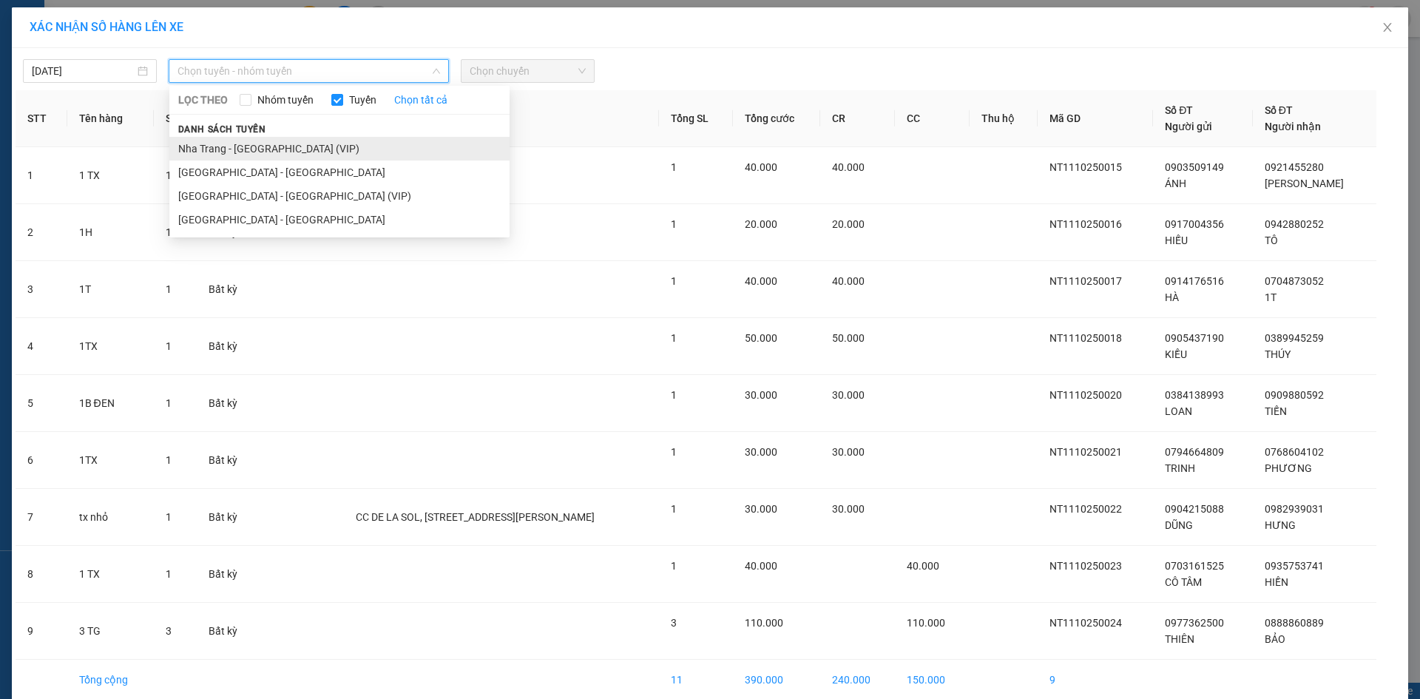
click at [282, 146] on li "Nha Trang - [GEOGRAPHIC_DATA] (VIP)" at bounding box center [339, 149] width 340 height 24
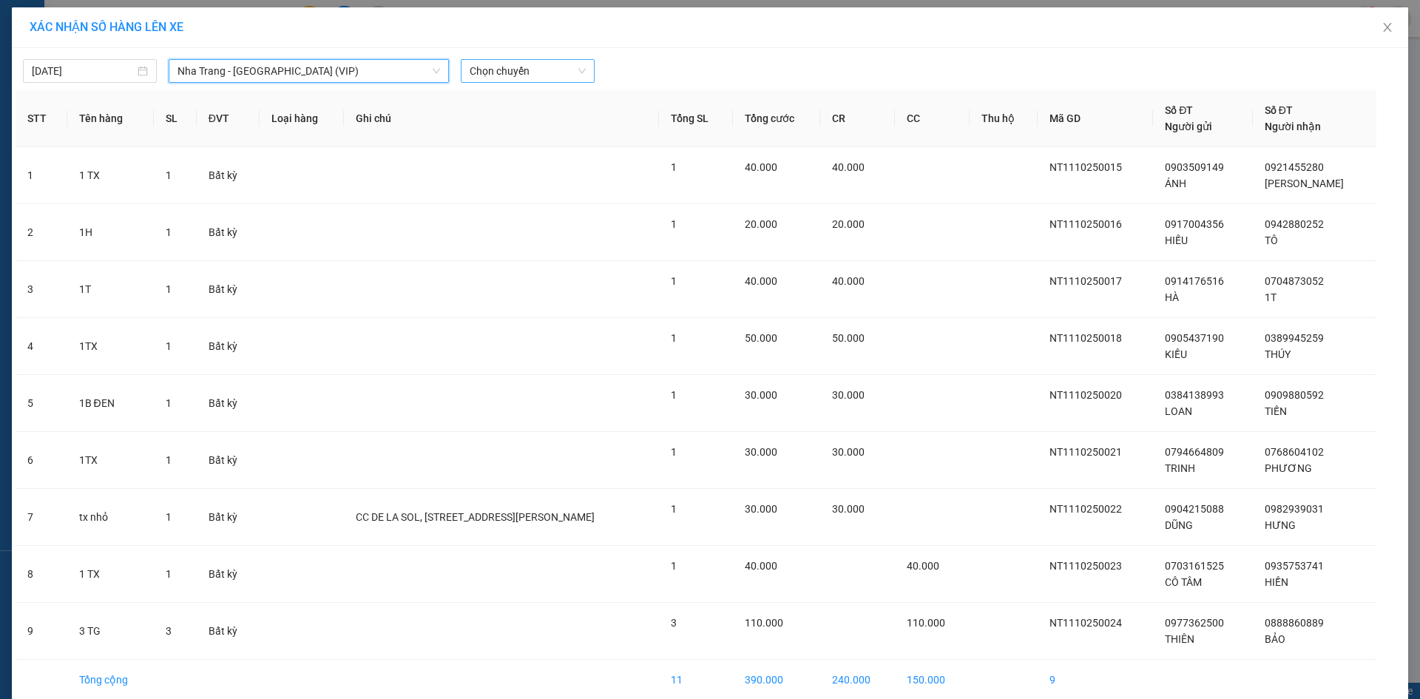
click at [489, 68] on span "Chọn chuyến" at bounding box center [528, 71] width 116 height 22
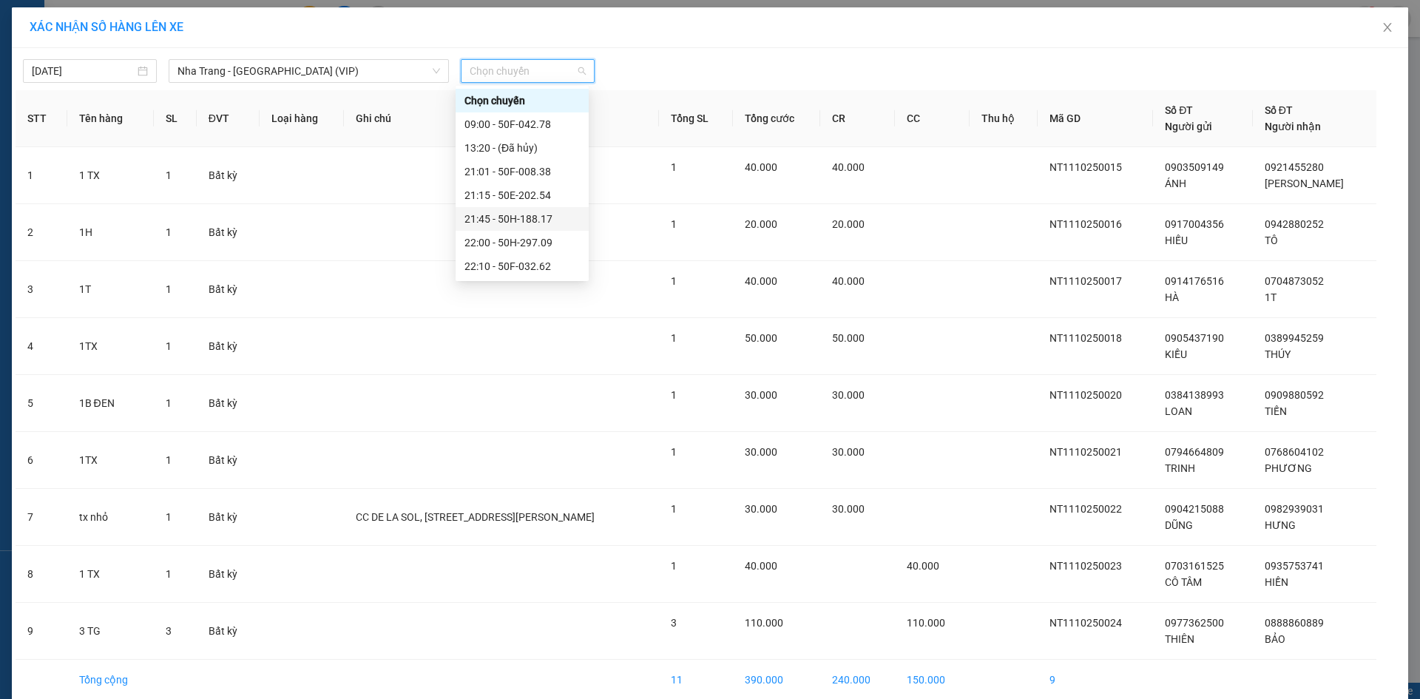
click at [514, 220] on div "21:45 - 50H-188.17" at bounding box center [521, 219] width 115 height 16
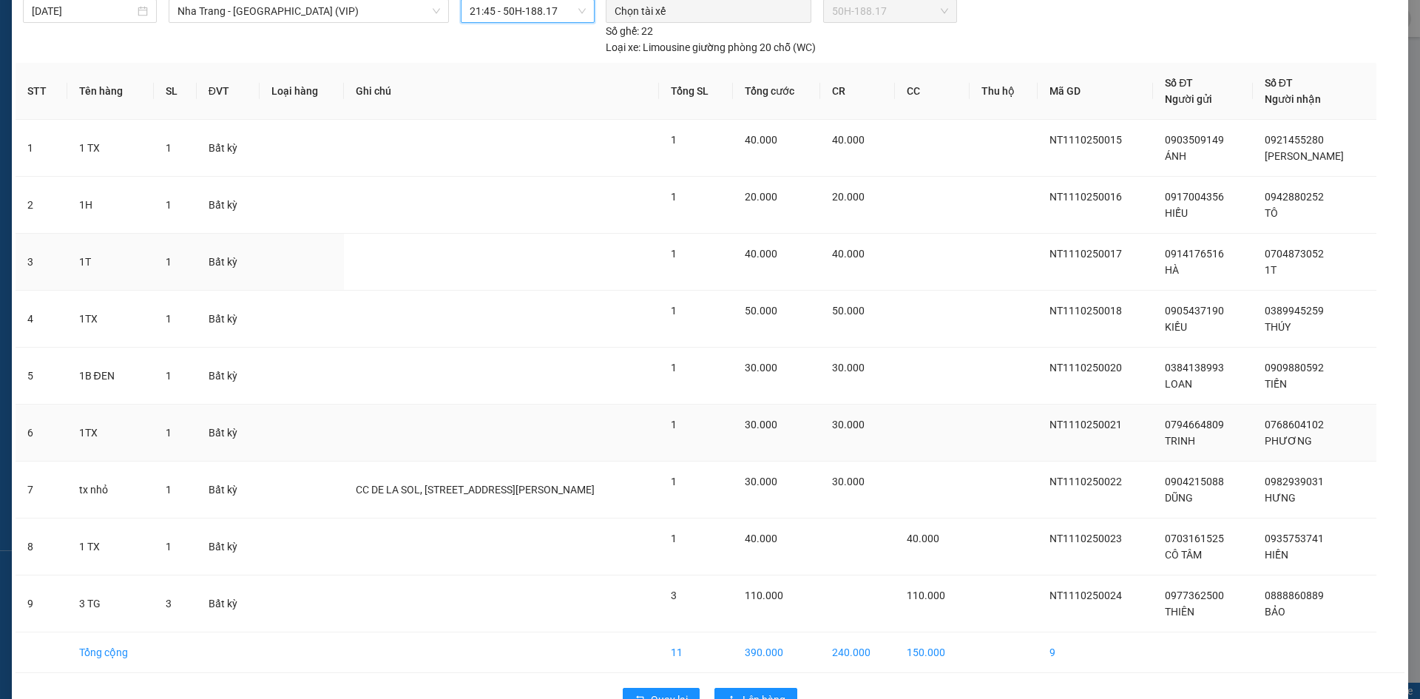
scroll to position [101, 0]
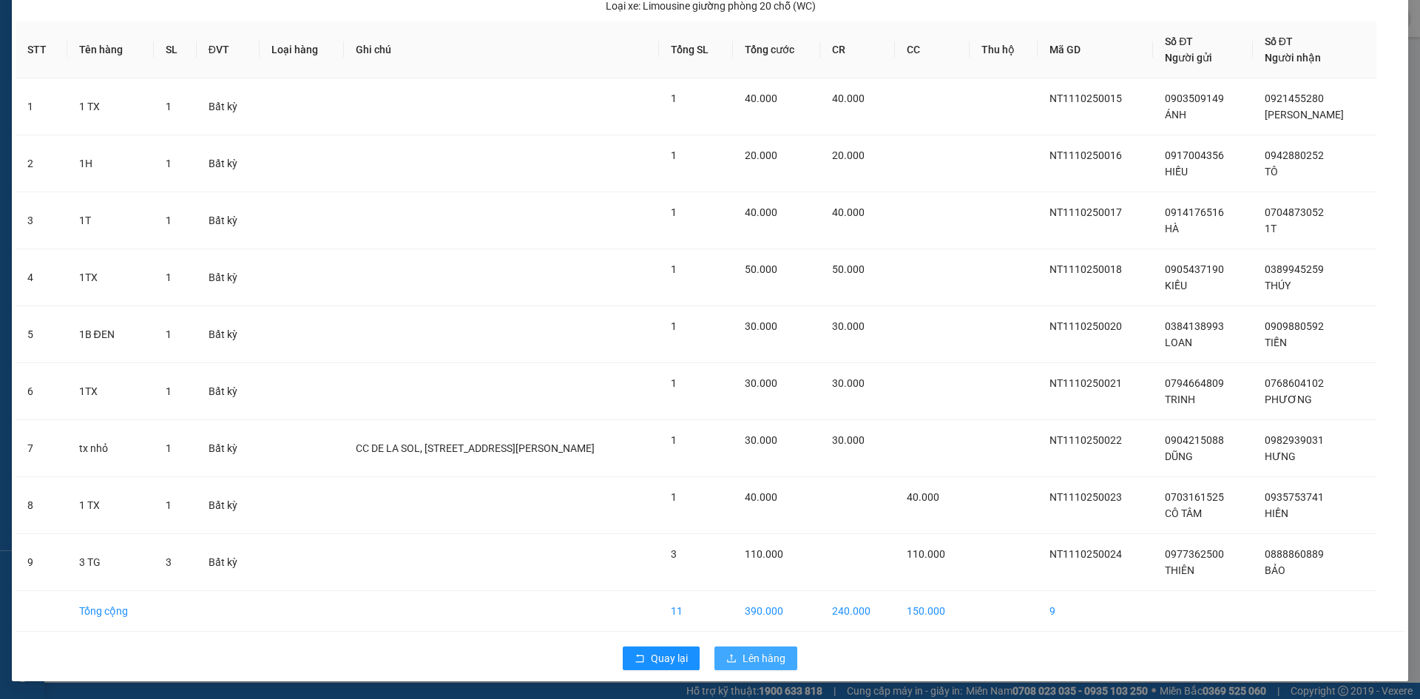
click at [777, 651] on span "Lên hàng" at bounding box center [763, 658] width 43 height 16
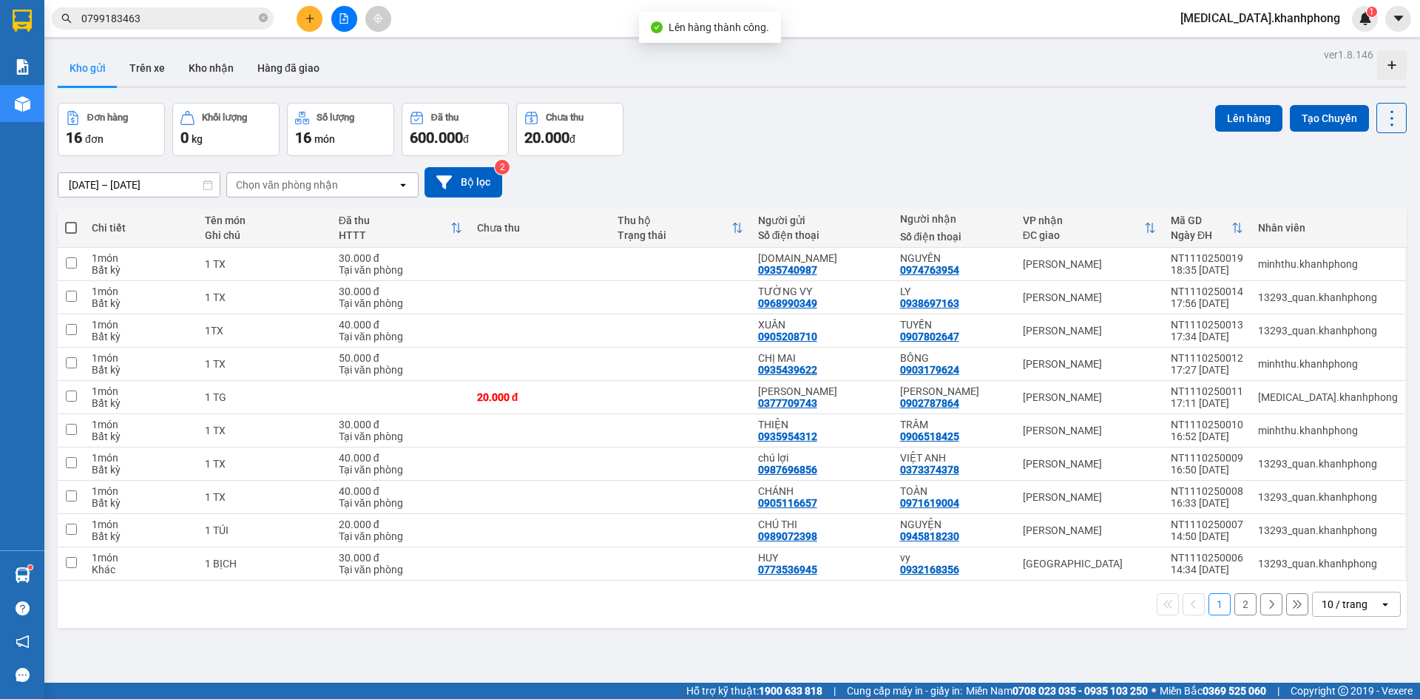
click at [75, 222] on span at bounding box center [71, 228] width 12 height 12
click at [71, 220] on input "checkbox" at bounding box center [71, 220] width 0 height 0
checkbox input "true"
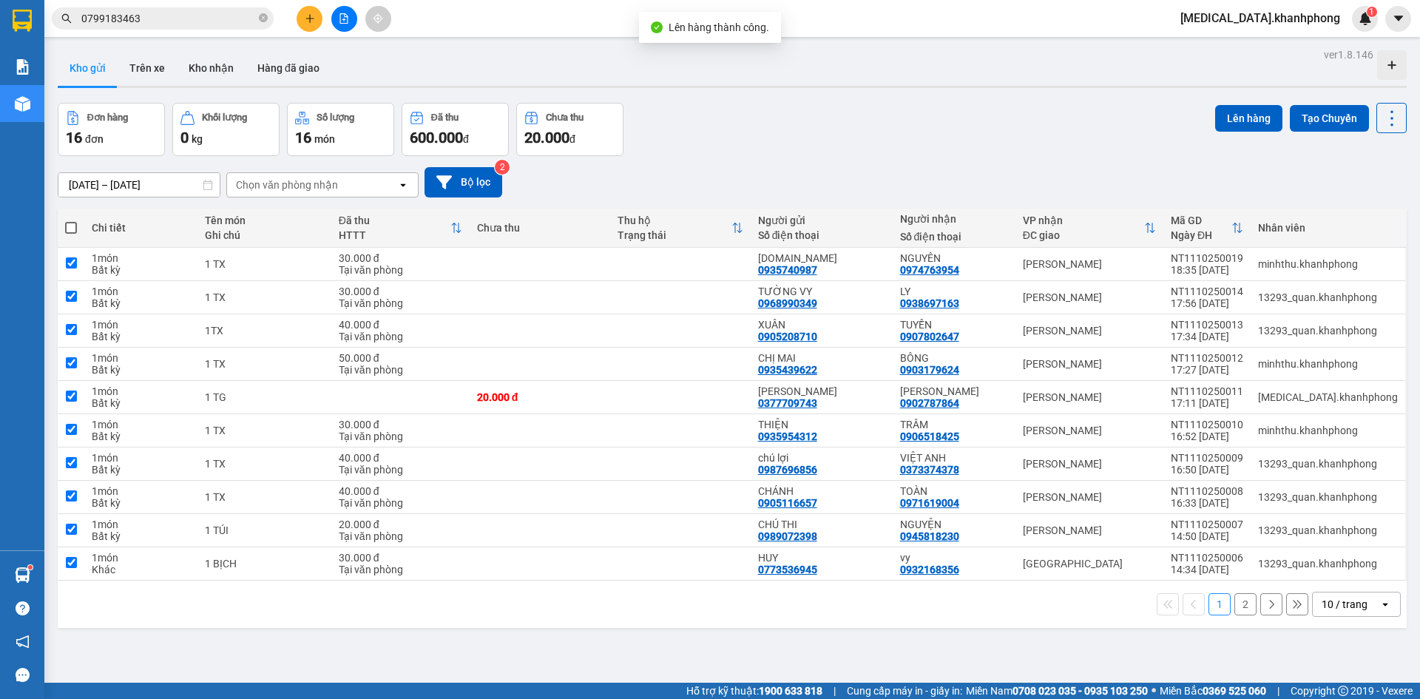
checkbox input "true"
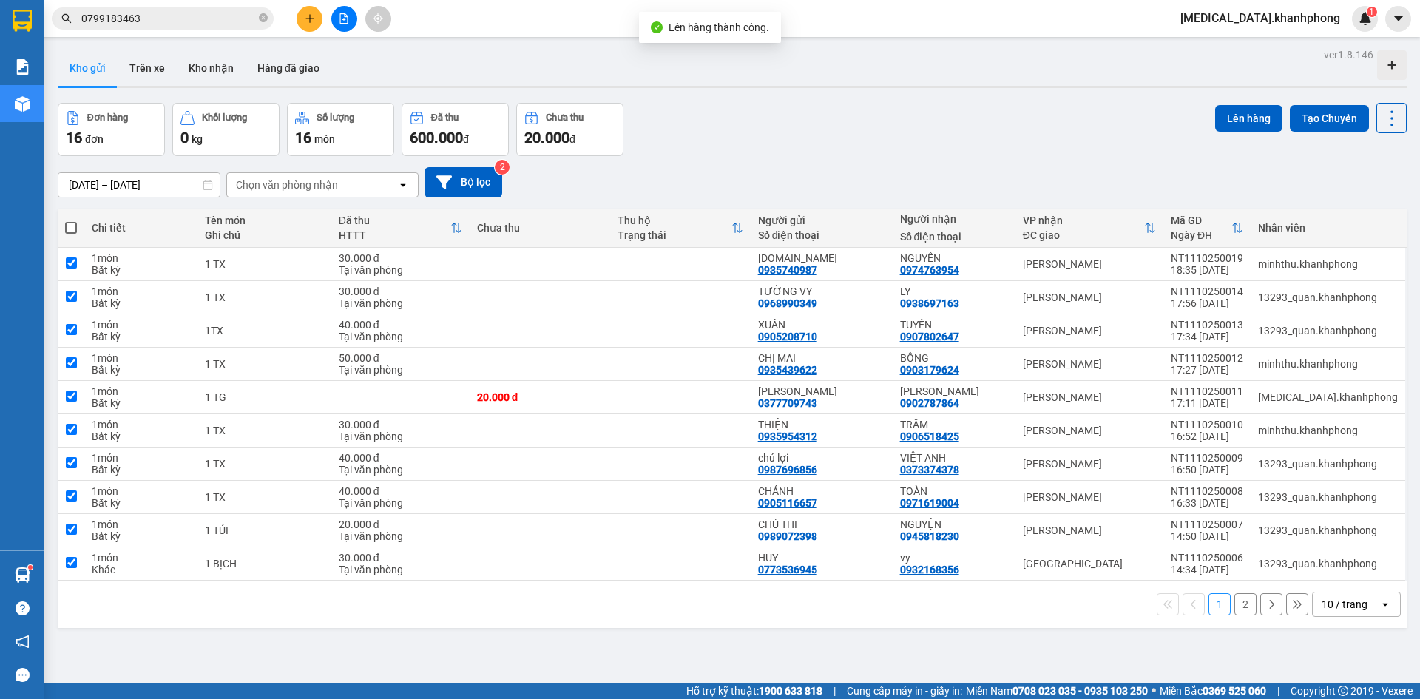
checkbox input "true"
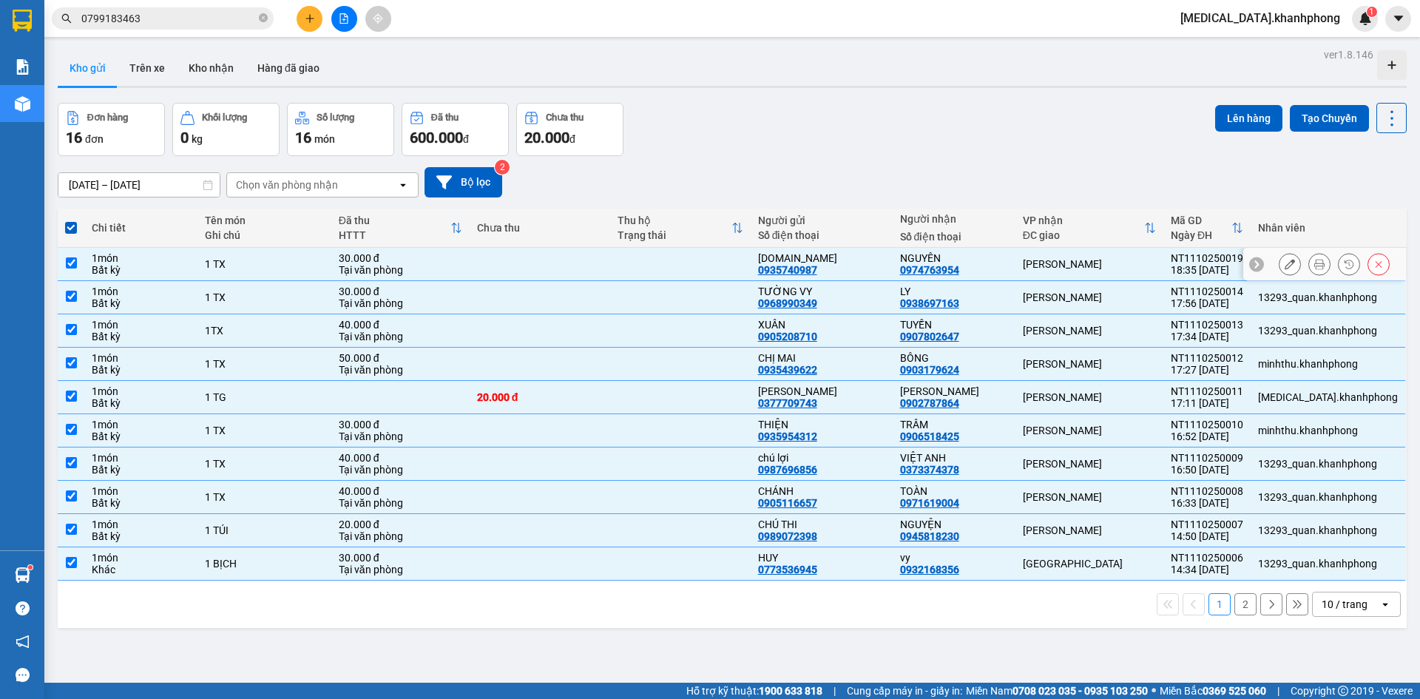
click at [1061, 259] on div "[PERSON_NAME]" at bounding box center [1089, 264] width 133 height 12
checkbox input "false"
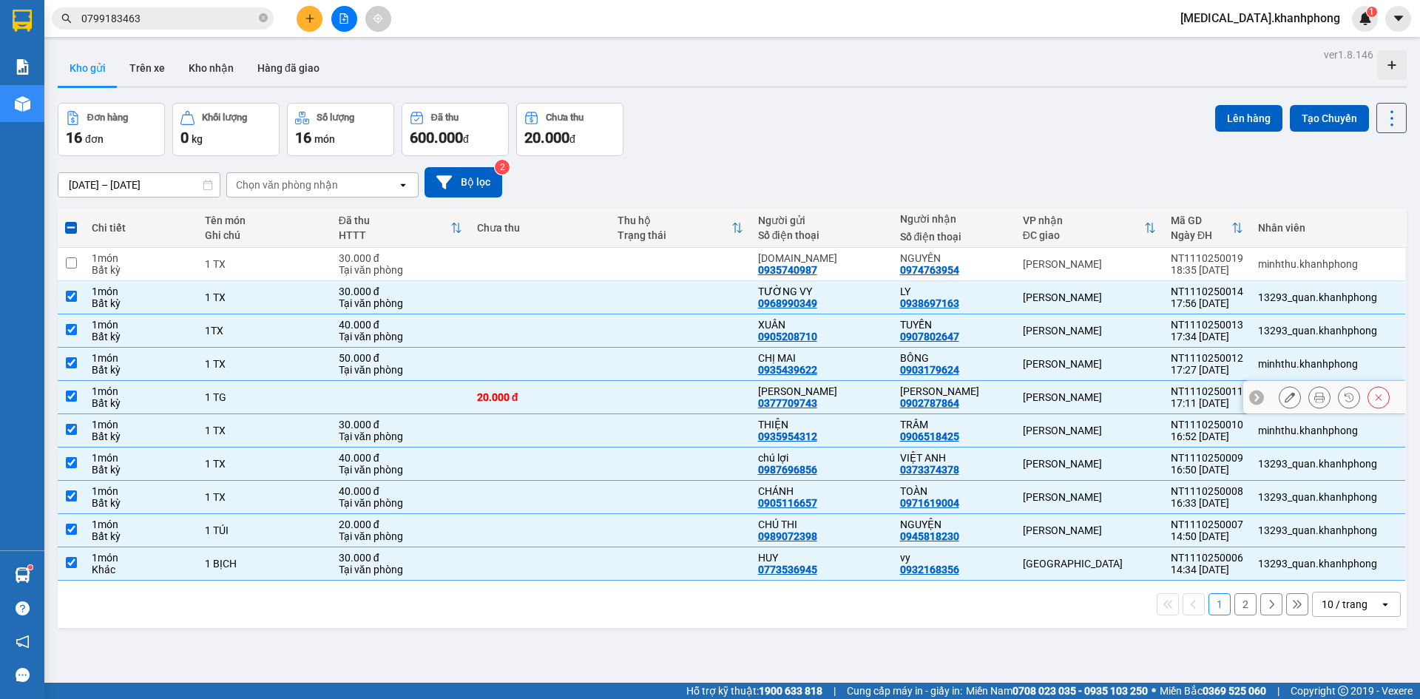
click at [1088, 399] on div "[PERSON_NAME]" at bounding box center [1089, 397] width 133 height 12
checkbox input "false"
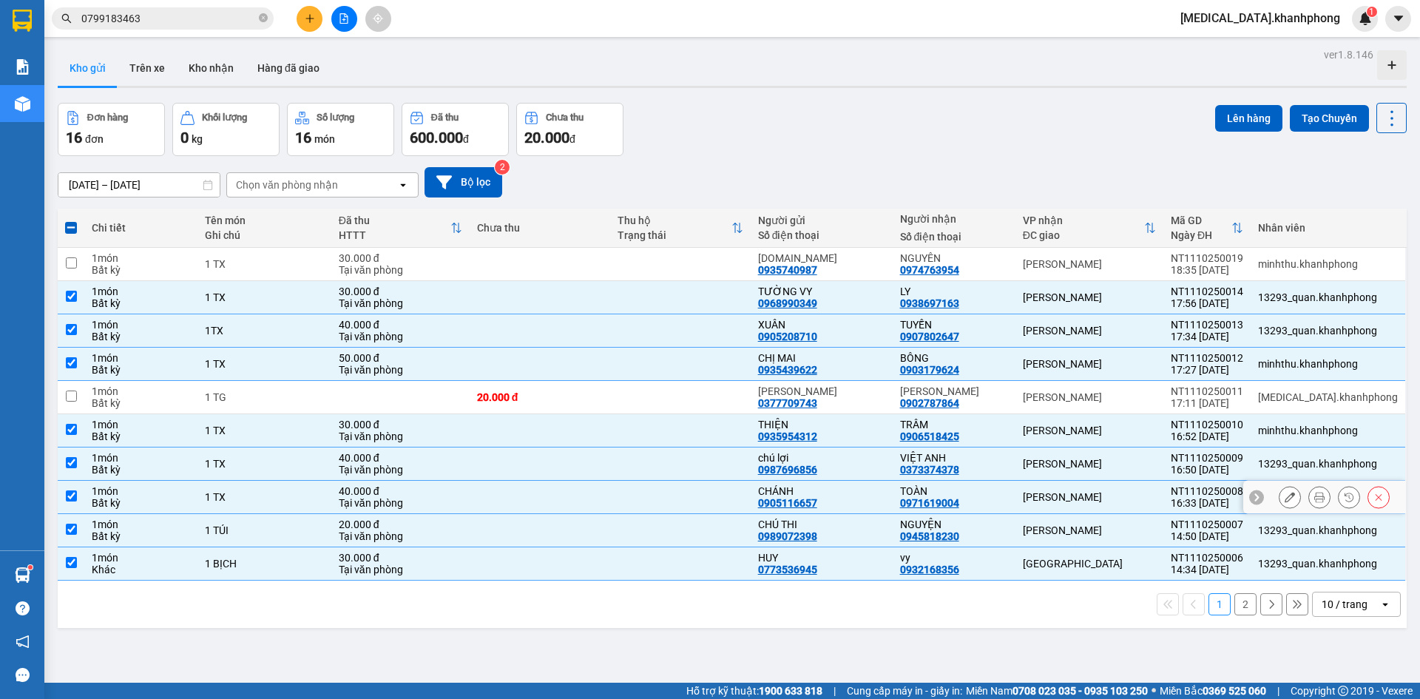
click at [1096, 498] on div "[PERSON_NAME]" at bounding box center [1089, 497] width 133 height 12
checkbox input "false"
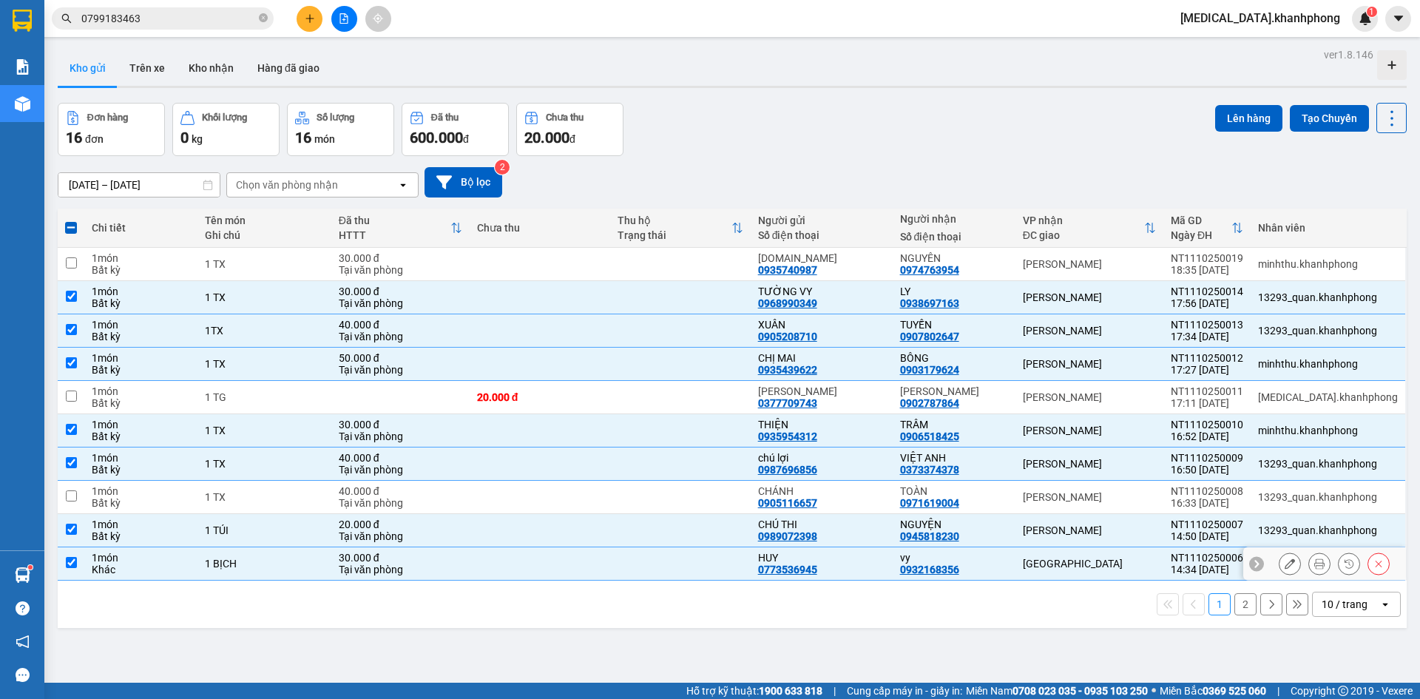
click at [1102, 556] on td "[GEOGRAPHIC_DATA]" at bounding box center [1089, 563] width 148 height 33
checkbox input "false"
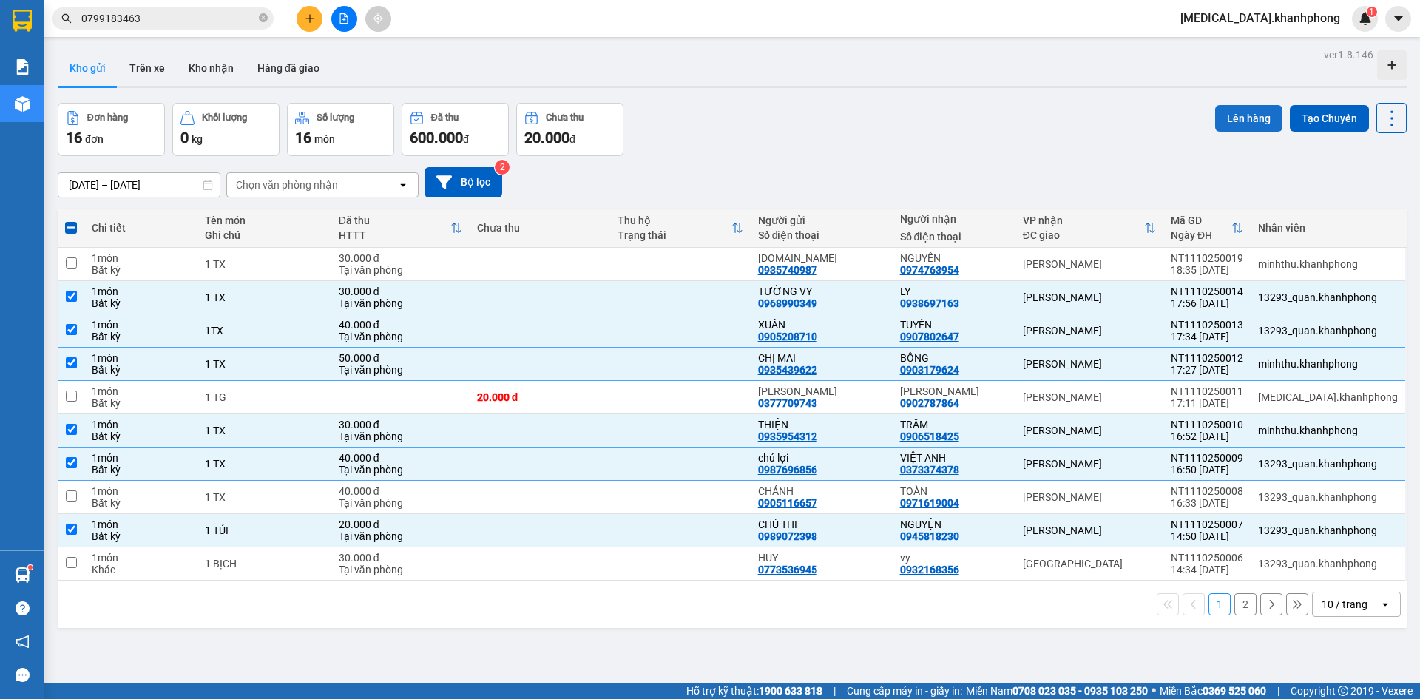
click at [1233, 118] on button "Lên hàng" at bounding box center [1248, 118] width 67 height 27
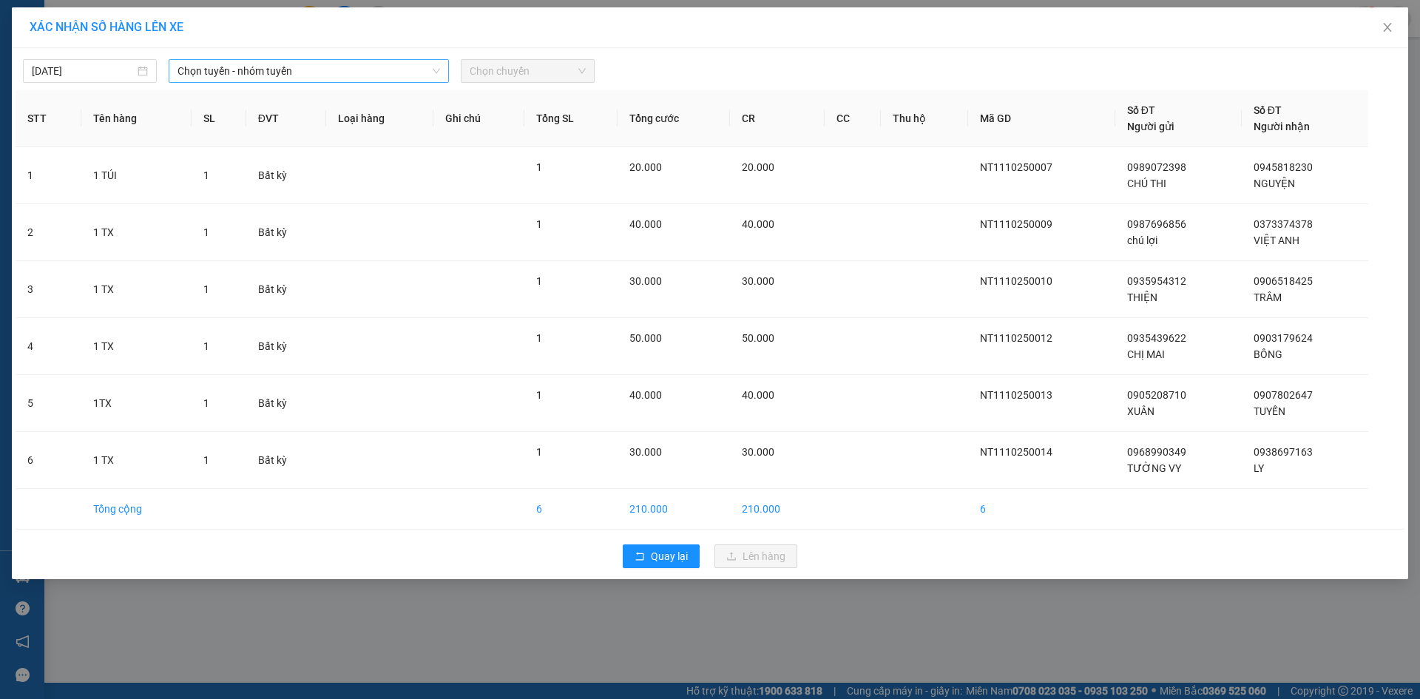
click at [385, 71] on span "Chọn tuyến - nhóm tuyến" at bounding box center [308, 71] width 262 height 22
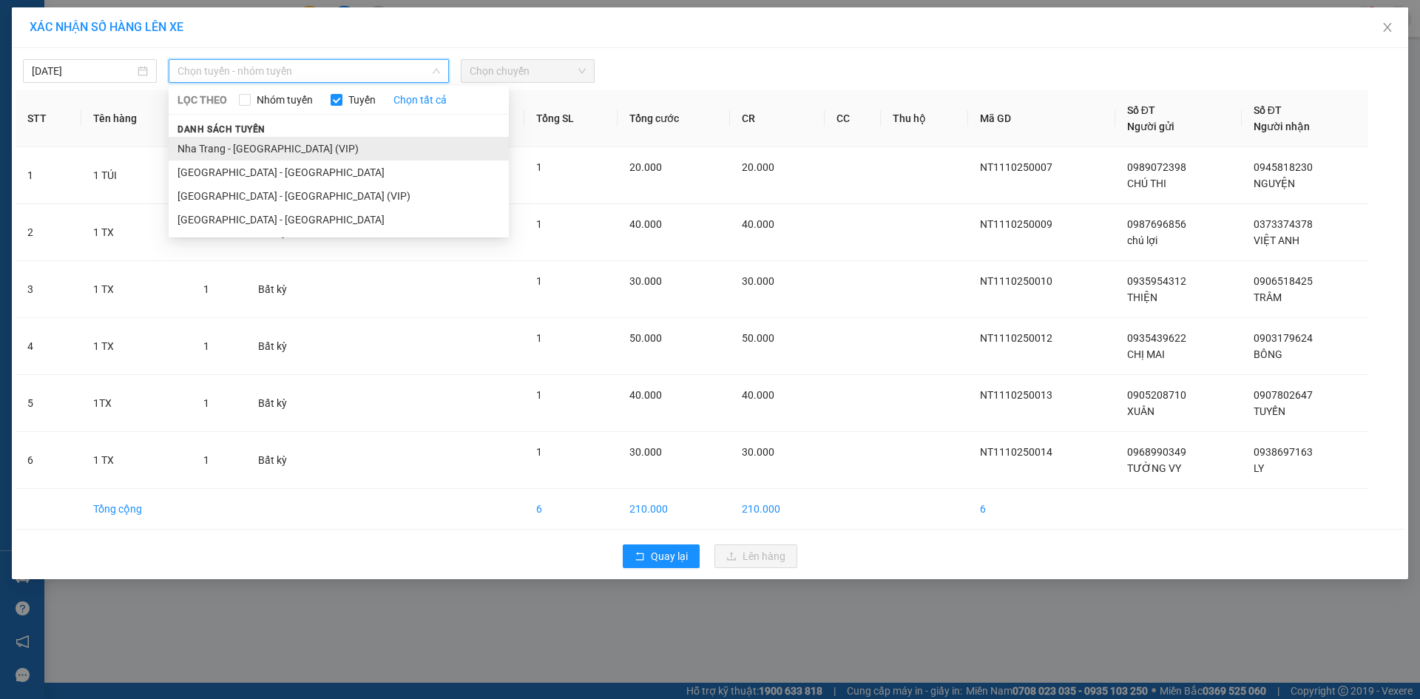
click at [393, 140] on li "Nha Trang - [GEOGRAPHIC_DATA] (VIP)" at bounding box center [339, 149] width 340 height 24
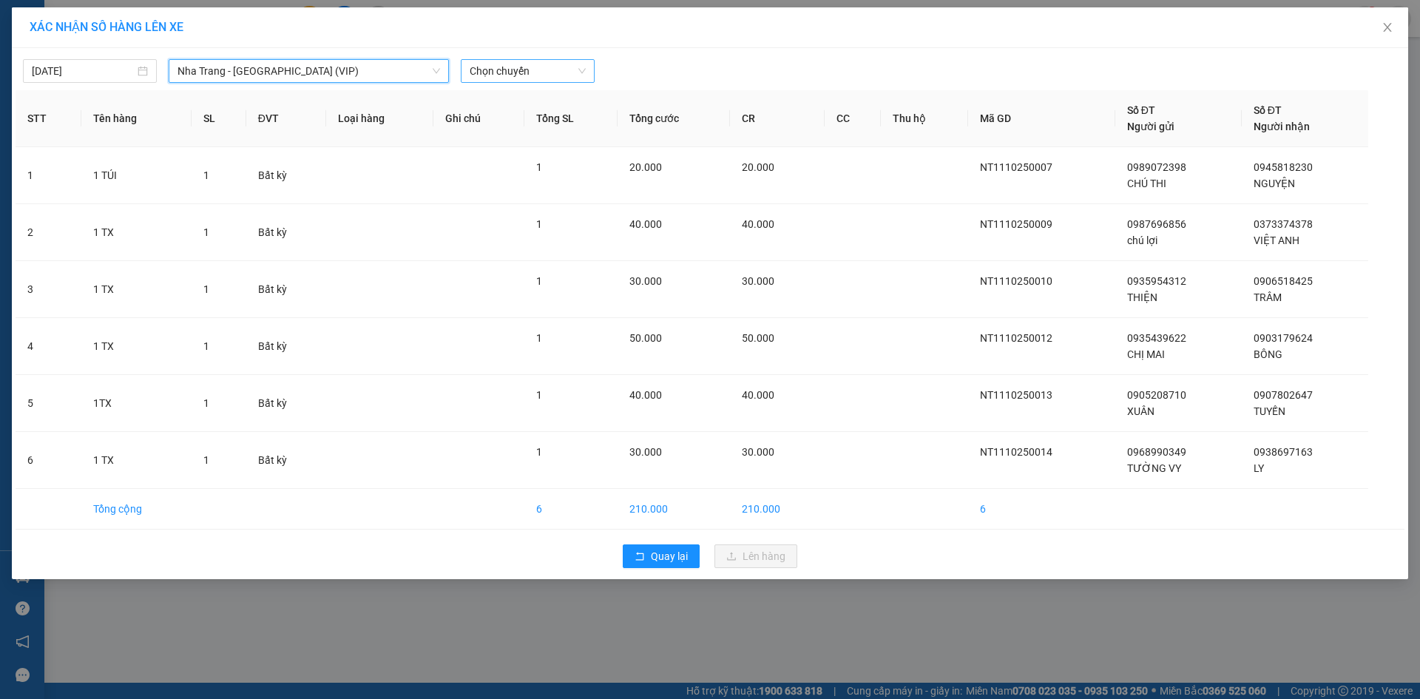
click at [493, 70] on span "Chọn chuyến" at bounding box center [528, 71] width 116 height 22
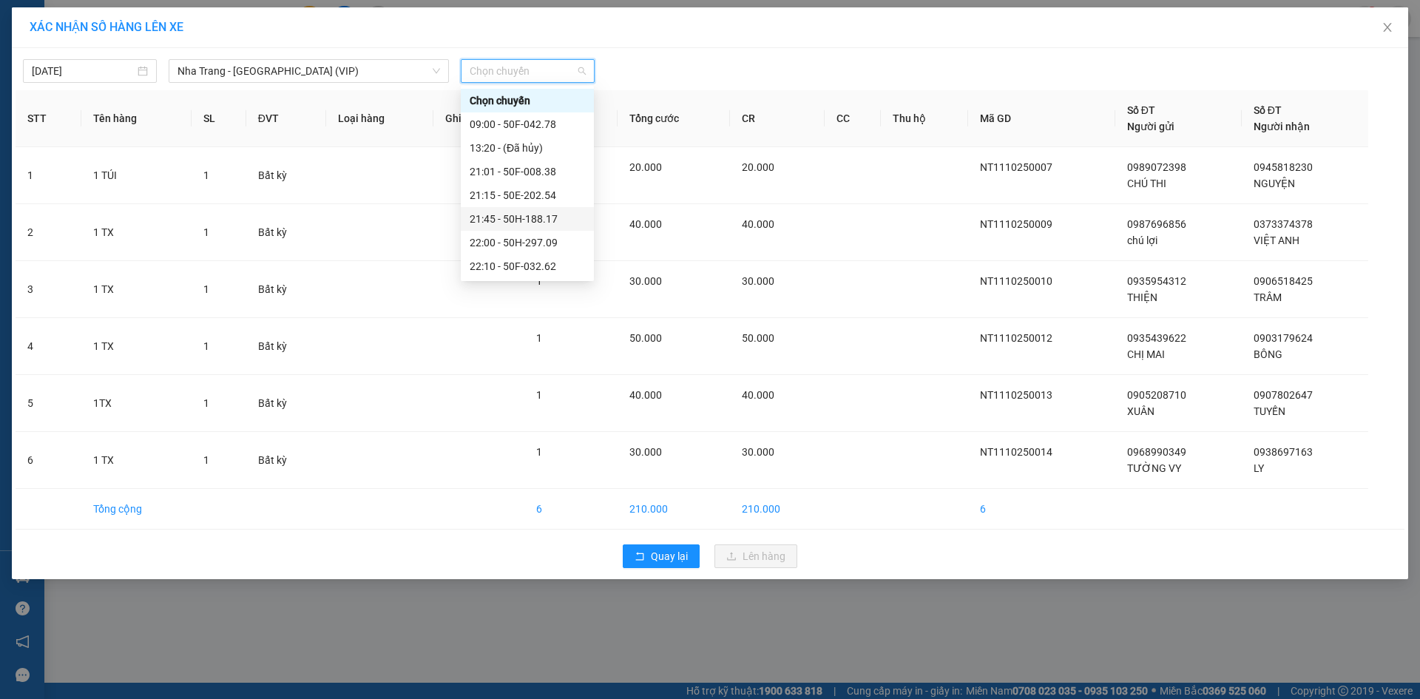
click at [521, 211] on div "21:45 - 50H-188.17" at bounding box center [527, 219] width 115 height 16
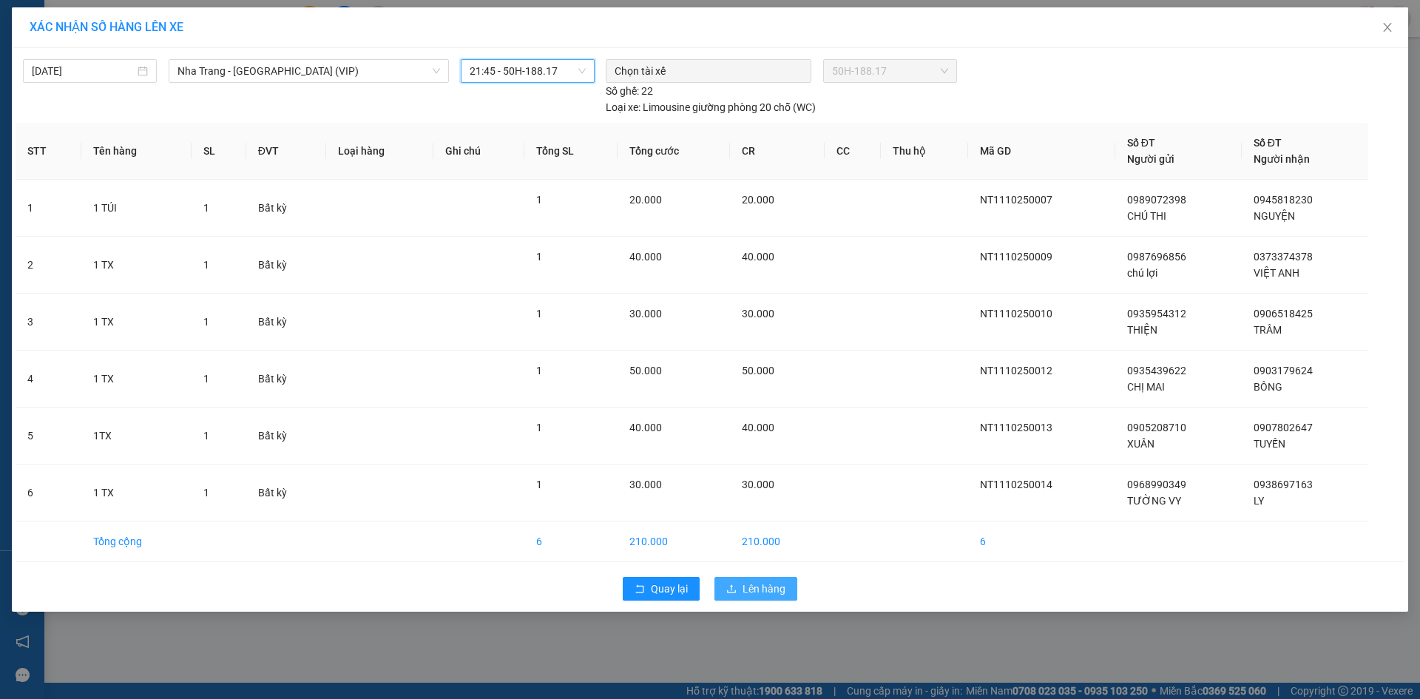
click at [738, 586] on button "Lên hàng" at bounding box center [755, 589] width 83 height 24
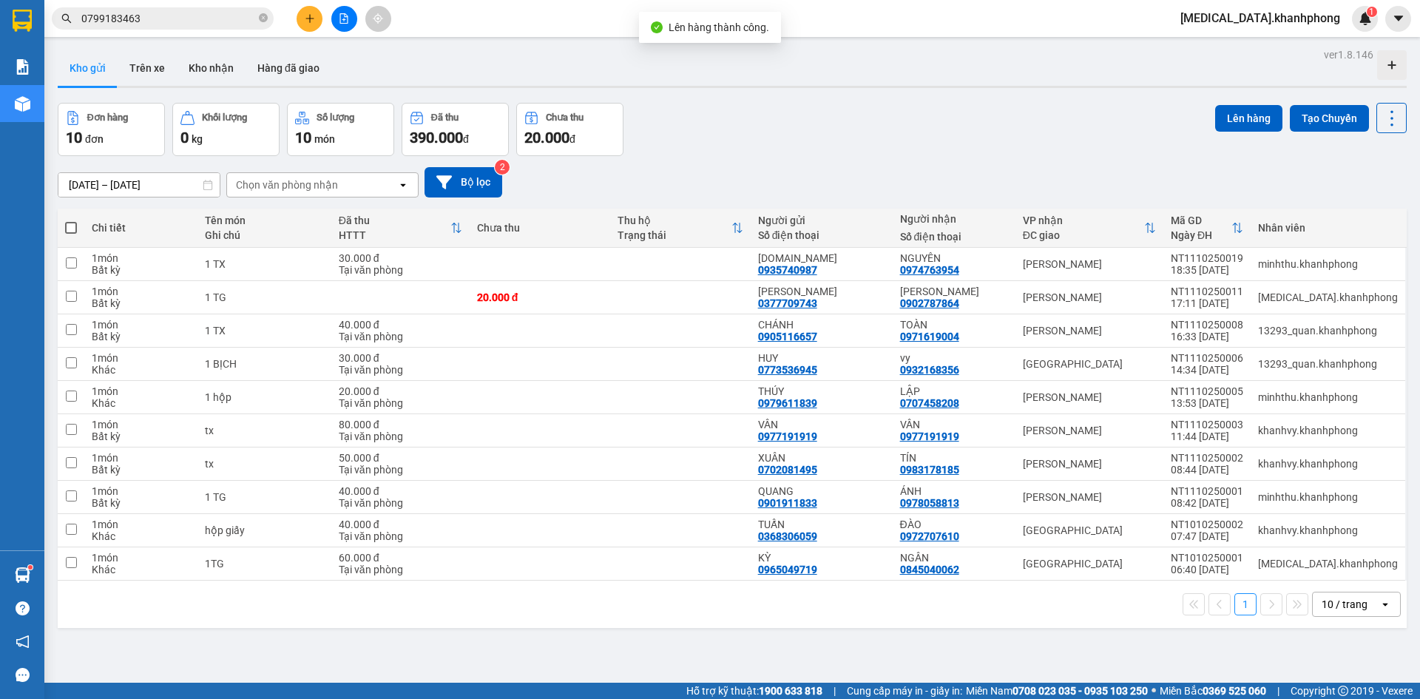
click at [70, 226] on span at bounding box center [71, 228] width 12 height 12
click at [71, 220] on input "checkbox" at bounding box center [71, 220] width 0 height 0
checkbox input "true"
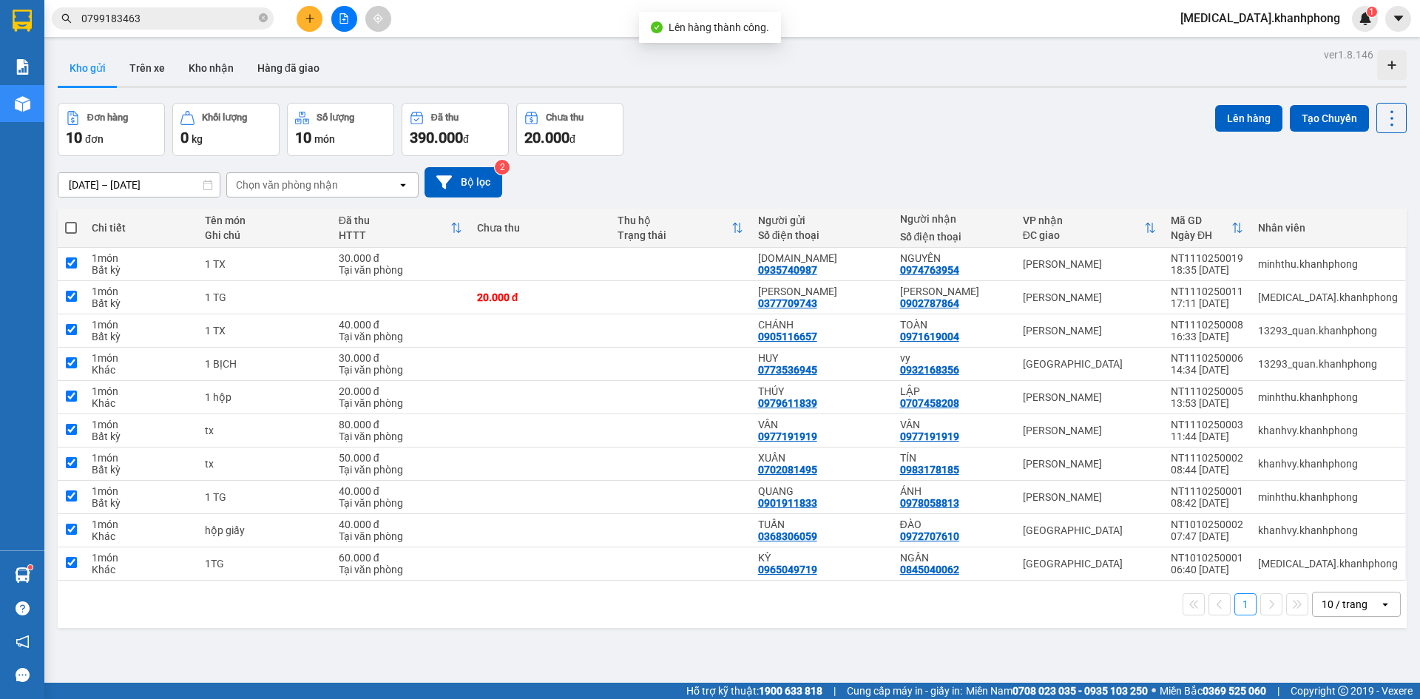
checkbox input "true"
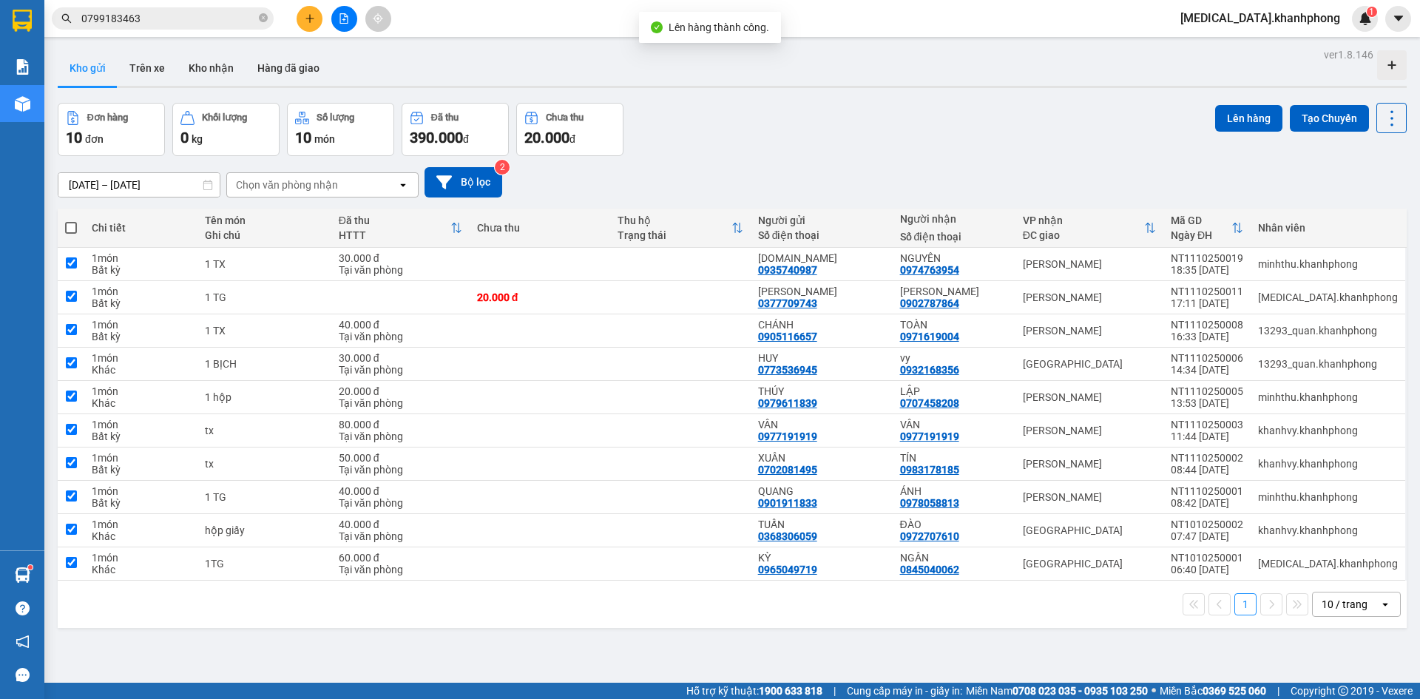
checkbox input "true"
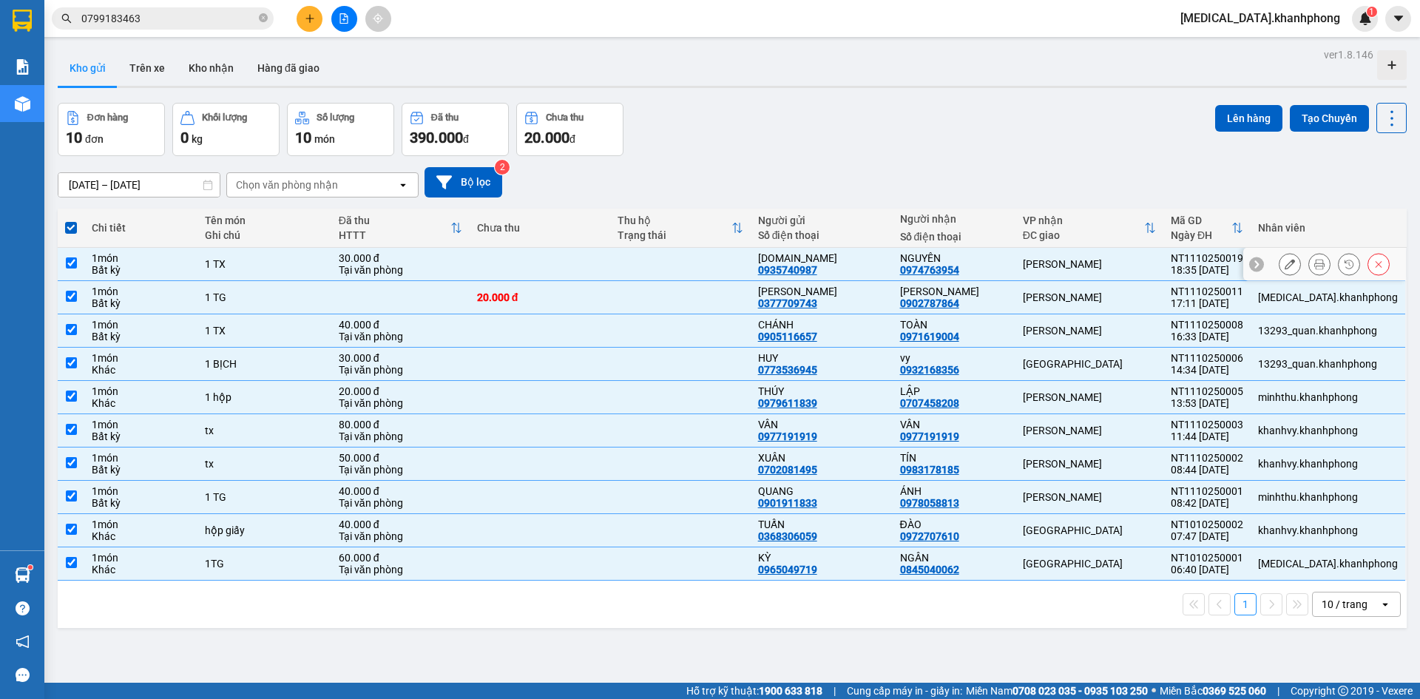
click at [1033, 269] on td "[PERSON_NAME]" at bounding box center [1089, 264] width 148 height 33
checkbox input "false"
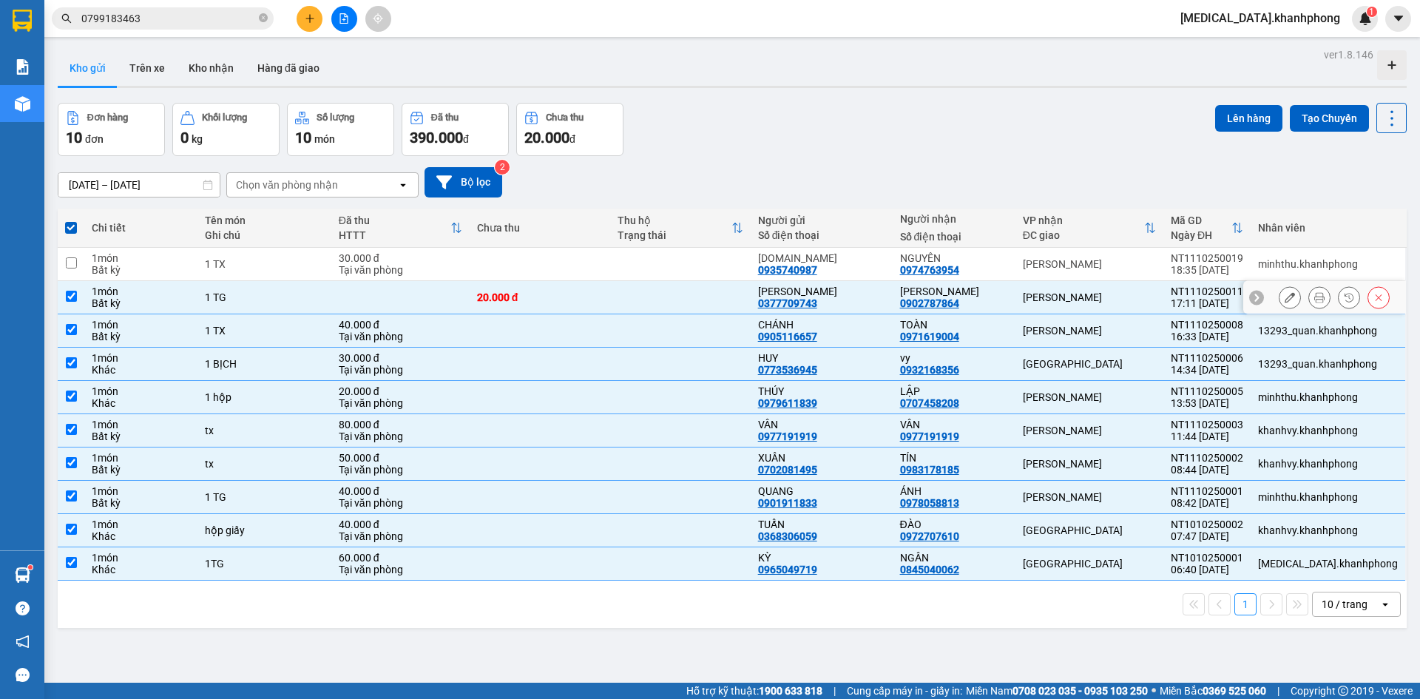
click at [1038, 295] on div "[PERSON_NAME]" at bounding box center [1089, 297] width 133 height 12
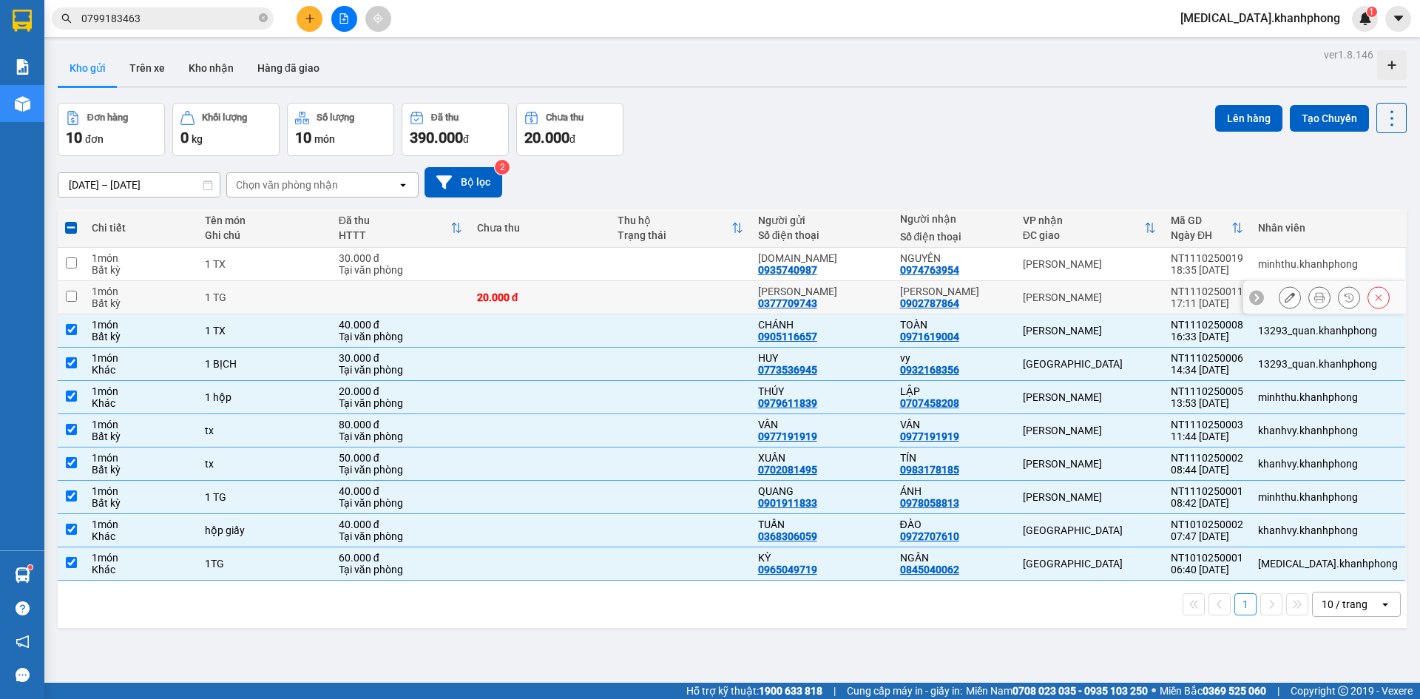
checkbox input "false"
click at [1041, 330] on div "[PERSON_NAME]" at bounding box center [1089, 331] width 133 height 12
checkbox input "false"
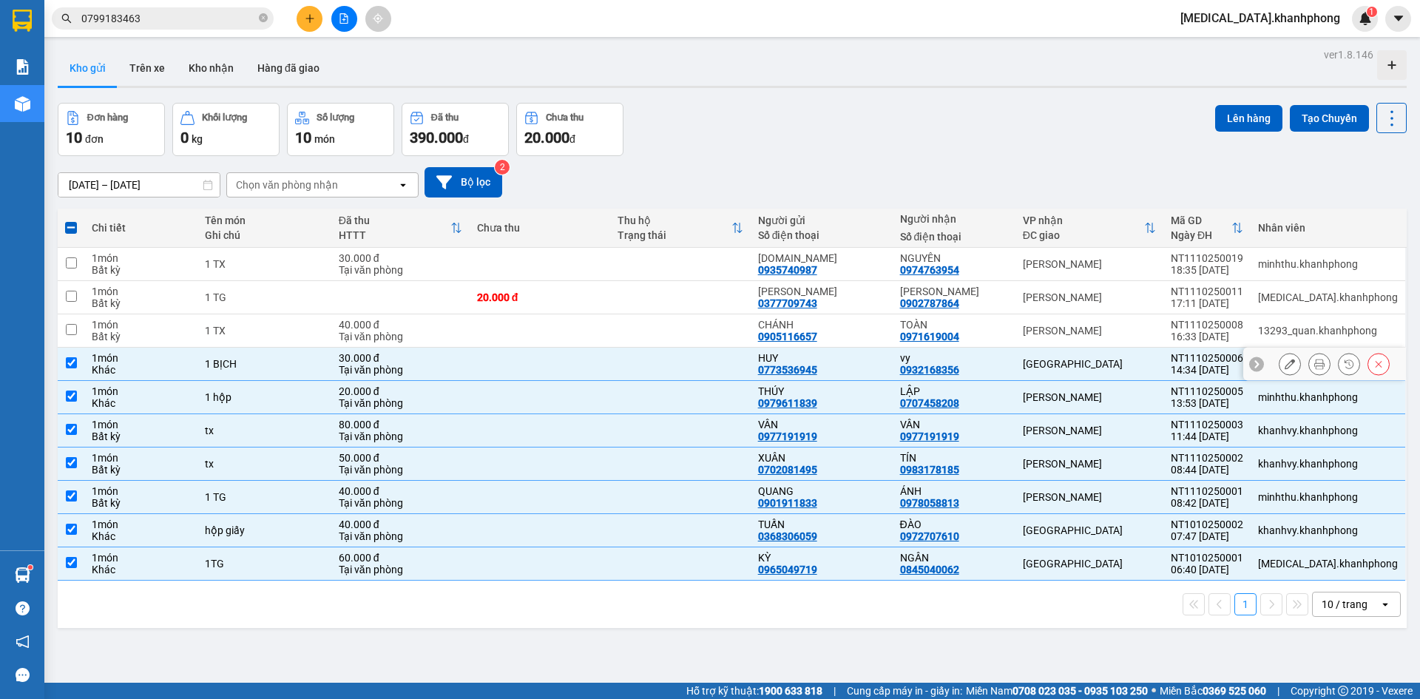
click at [1015, 364] on td "vy 0932168356" at bounding box center [953, 364] width 123 height 33
checkbox input "false"
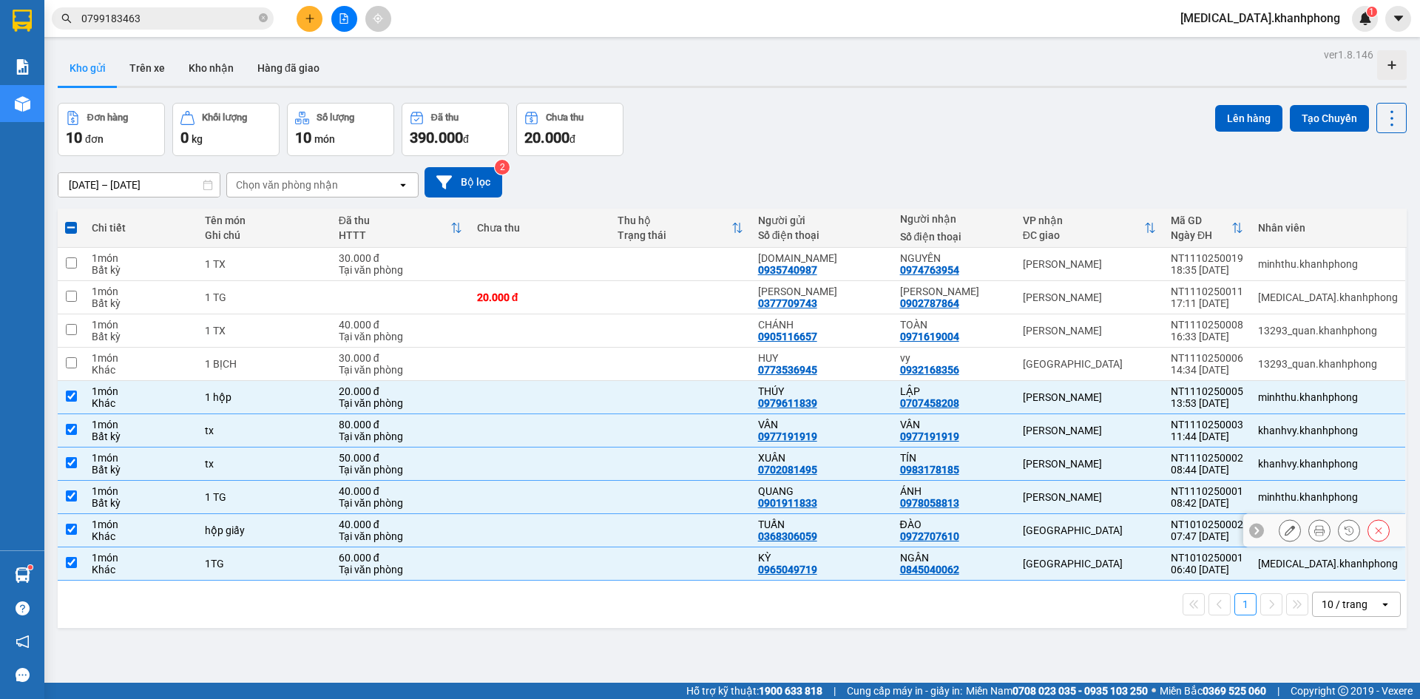
click at [1054, 535] on div "[GEOGRAPHIC_DATA]" at bounding box center [1089, 530] width 133 height 12
checkbox input "false"
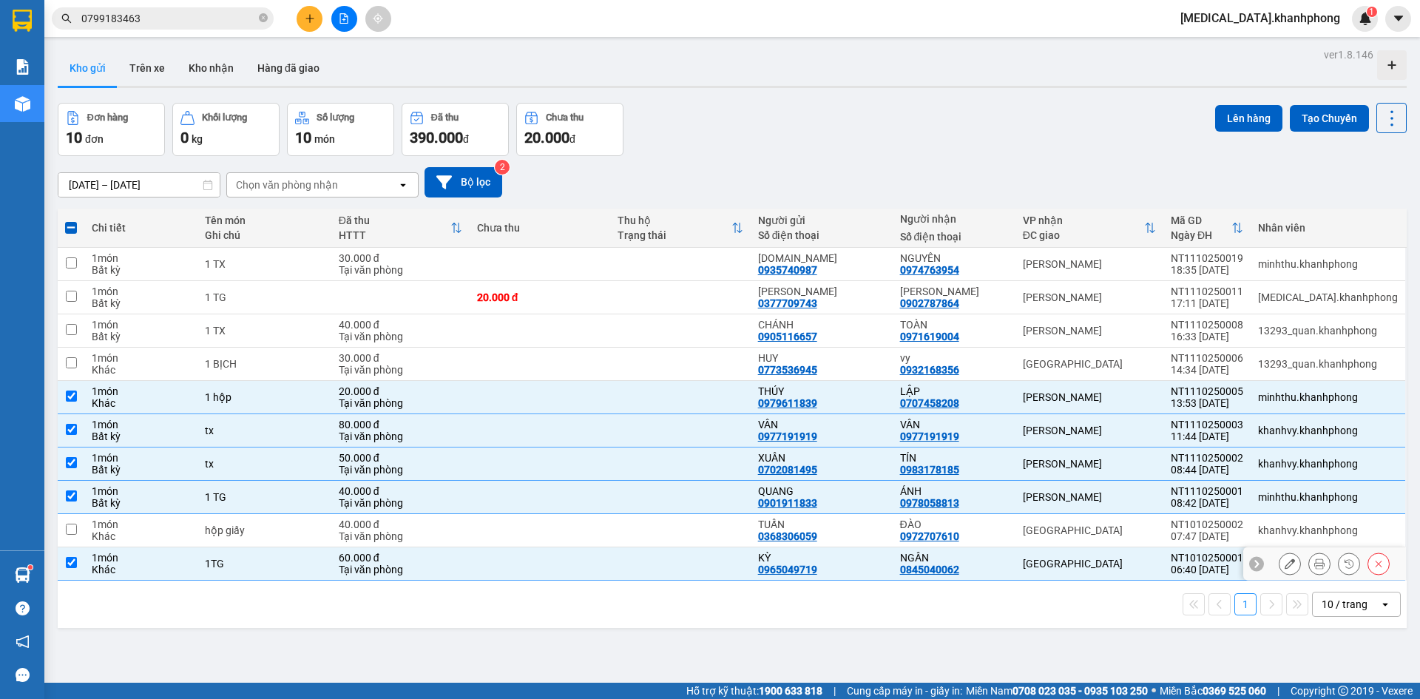
click at [1054, 560] on div "[GEOGRAPHIC_DATA]" at bounding box center [1089, 563] width 133 height 12
checkbox input "false"
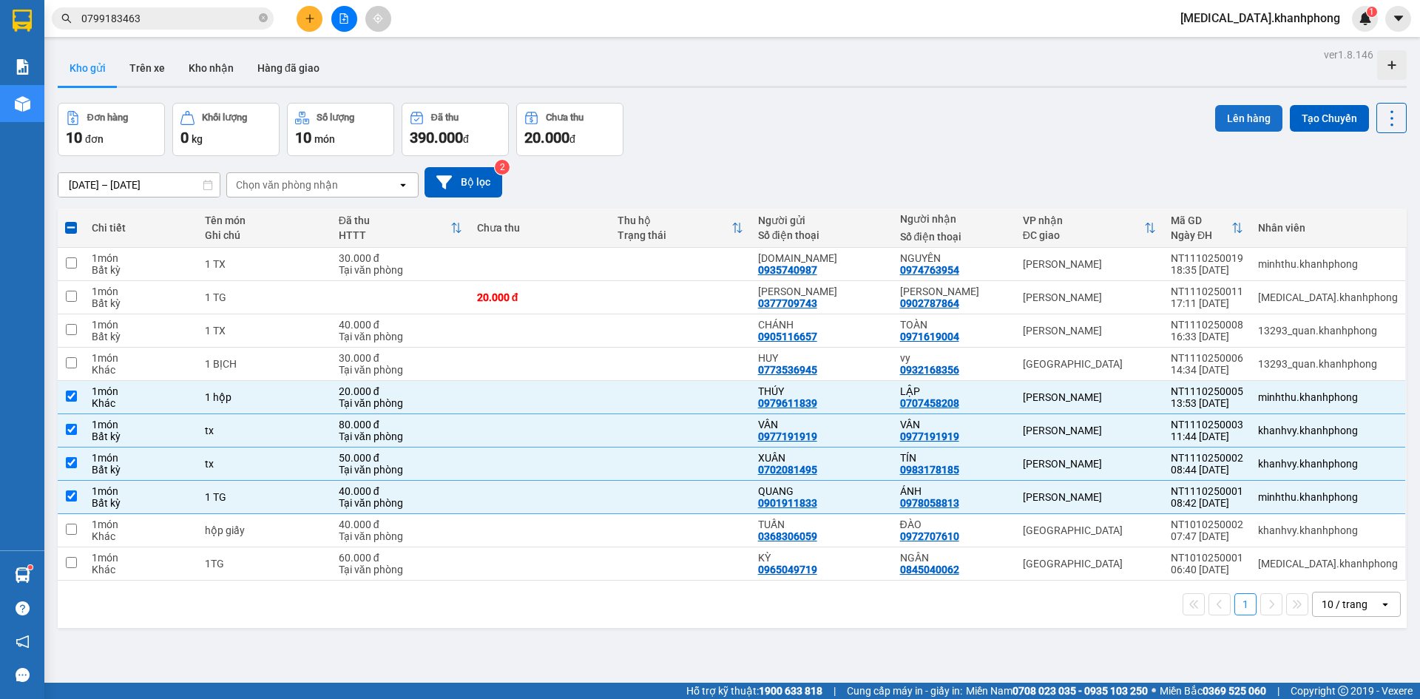
click at [1233, 115] on button "Lên hàng" at bounding box center [1248, 118] width 67 height 27
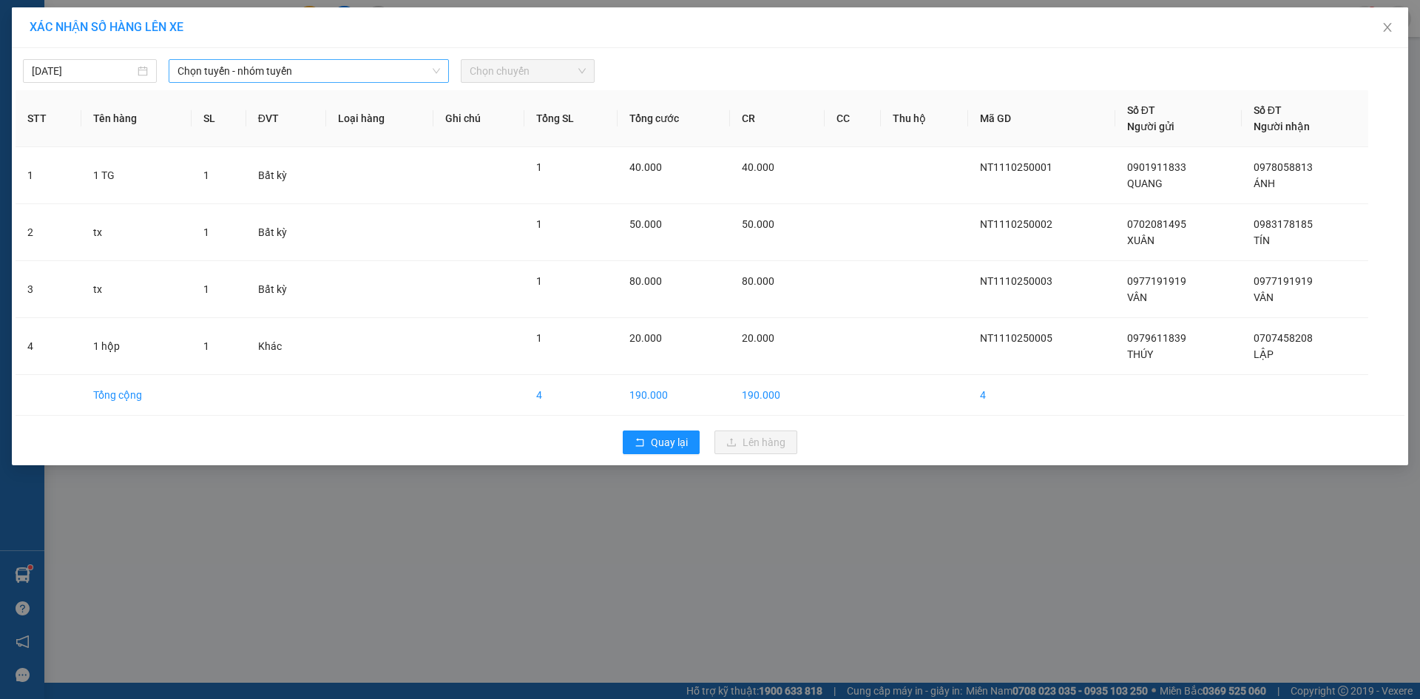
click at [277, 67] on span "Chọn tuyến - nhóm tuyến" at bounding box center [308, 71] width 262 height 22
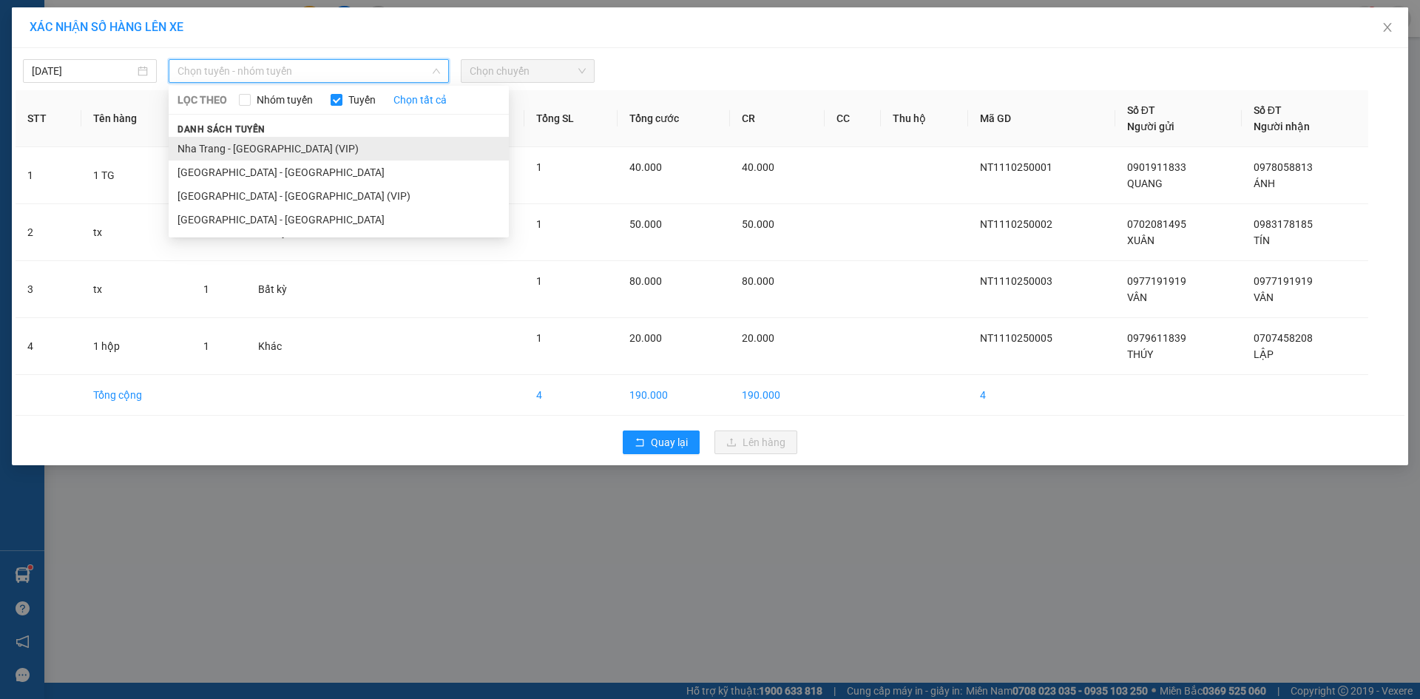
click at [307, 143] on li "Nha Trang - [GEOGRAPHIC_DATA] (VIP)" at bounding box center [339, 149] width 340 height 24
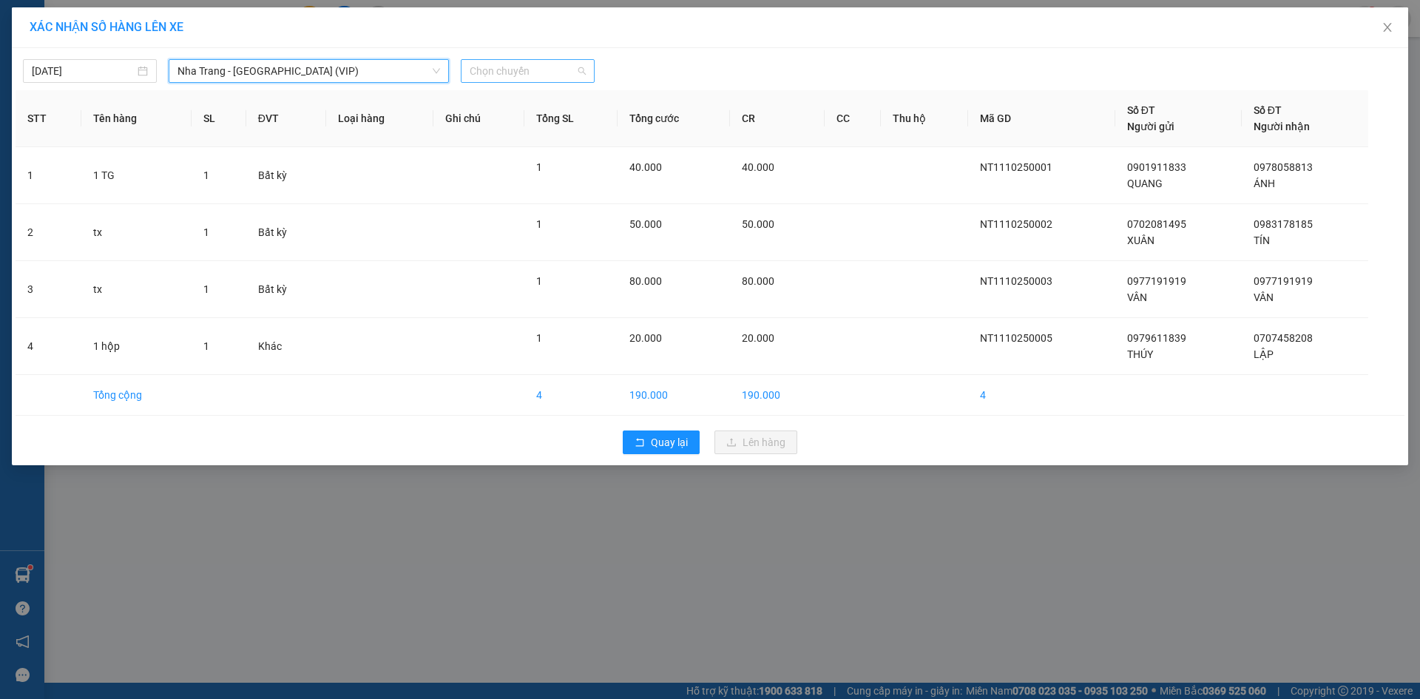
click at [481, 72] on span "Chọn chuyến" at bounding box center [528, 71] width 116 height 22
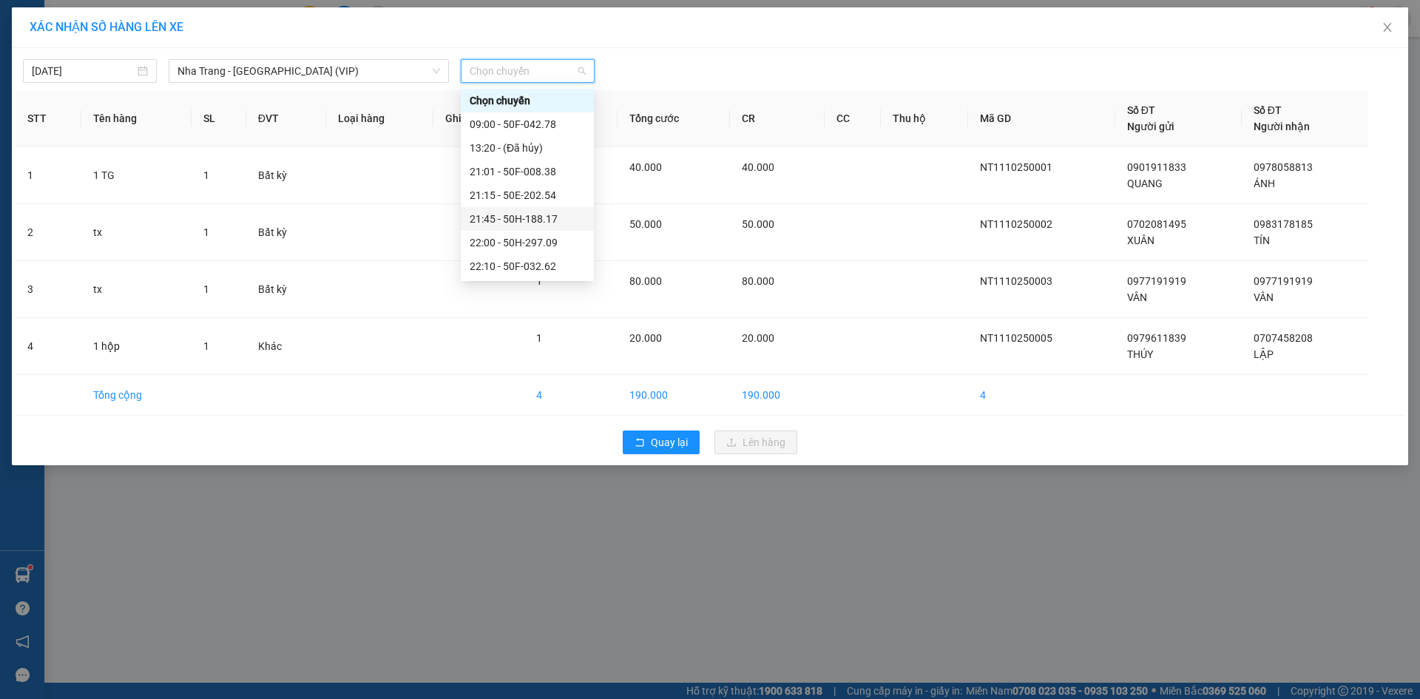
click at [531, 218] on div "21:45 - 50H-188.17" at bounding box center [527, 219] width 115 height 16
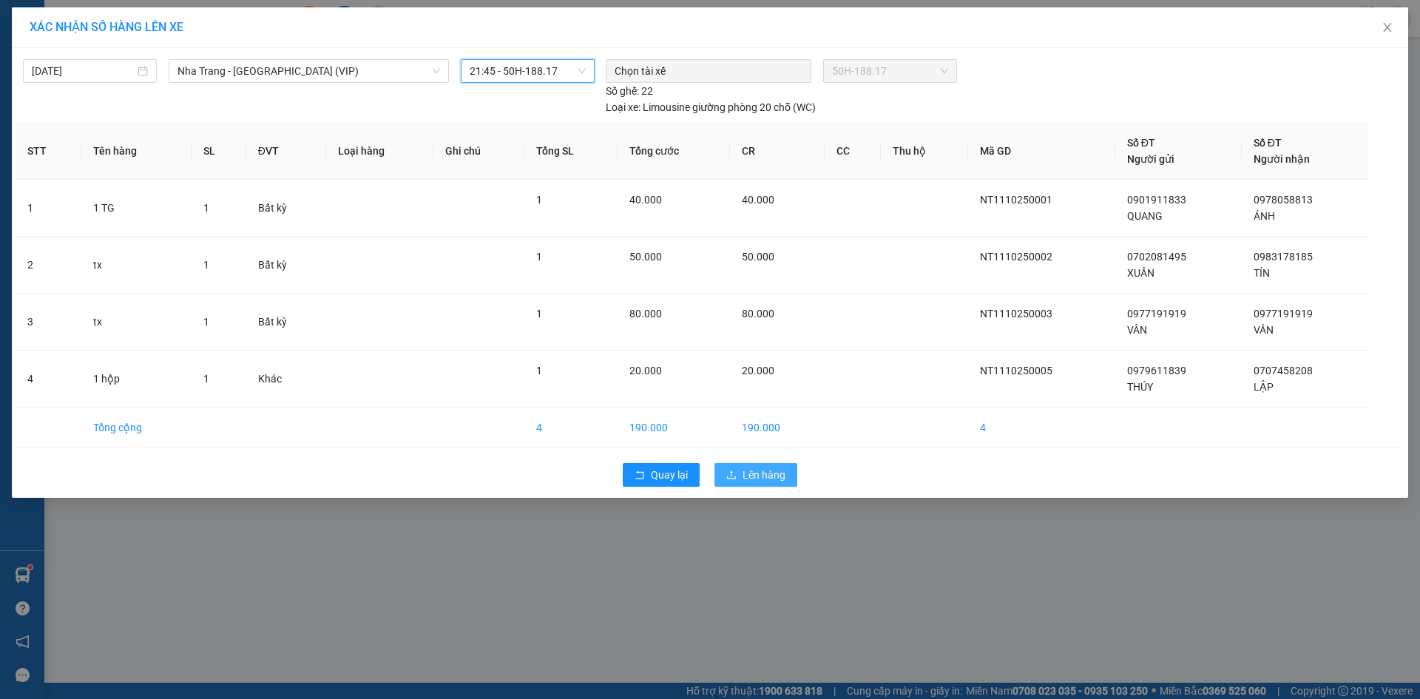
click at [743, 471] on span "Lên hàng" at bounding box center [763, 475] width 43 height 16
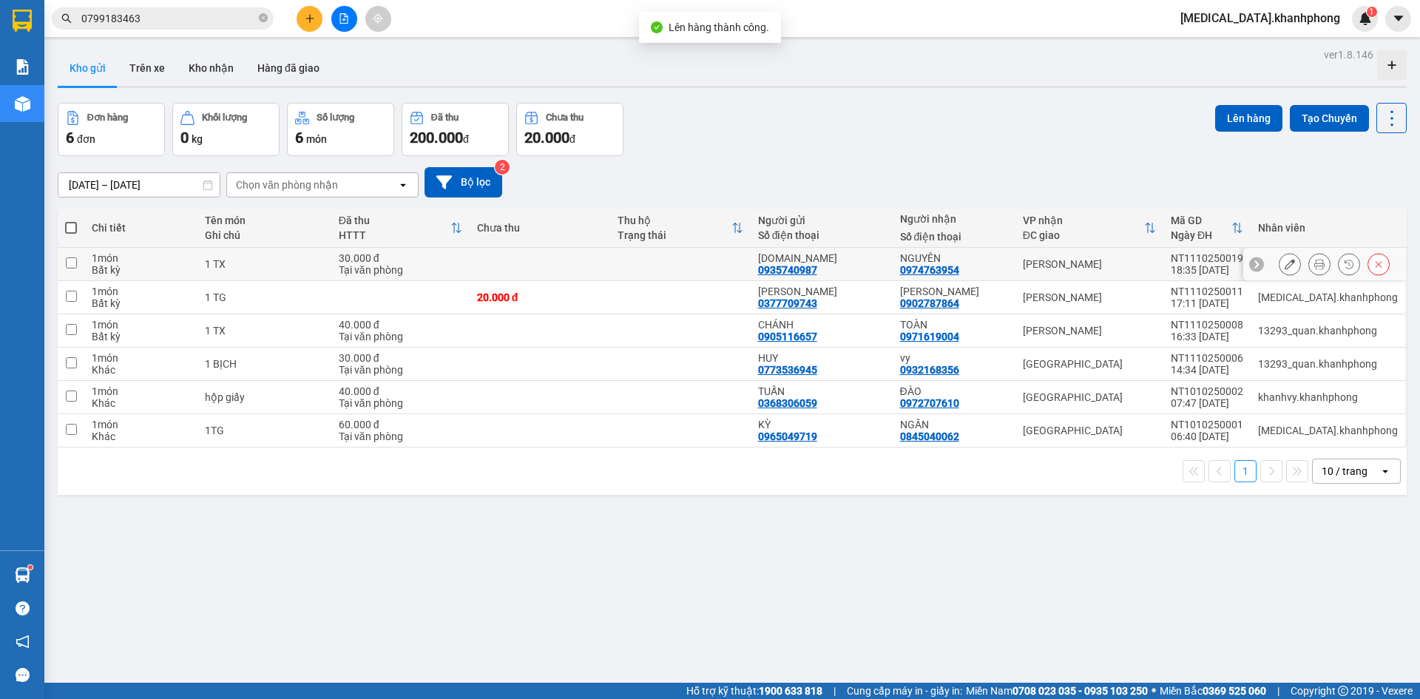
click at [1047, 263] on div "[PERSON_NAME]" at bounding box center [1089, 264] width 133 height 12
checkbox input "true"
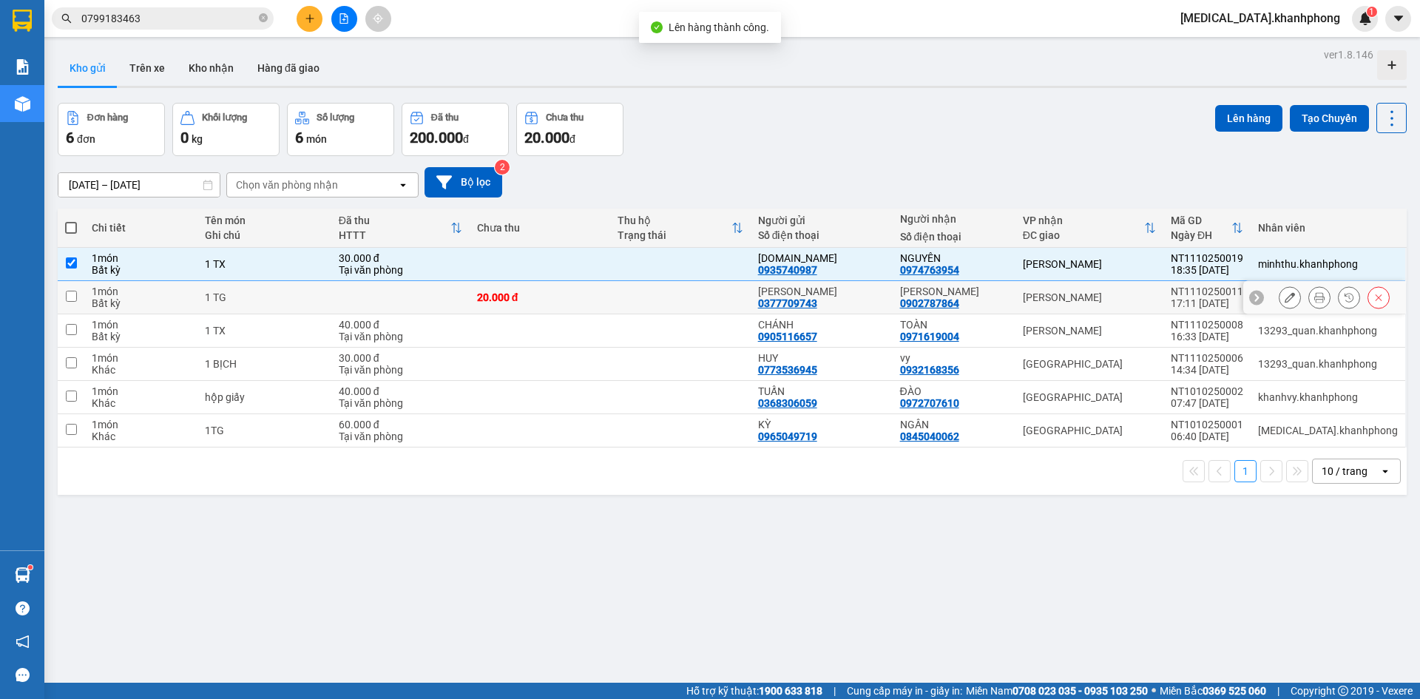
click at [1056, 296] on div "[PERSON_NAME]" at bounding box center [1089, 297] width 133 height 12
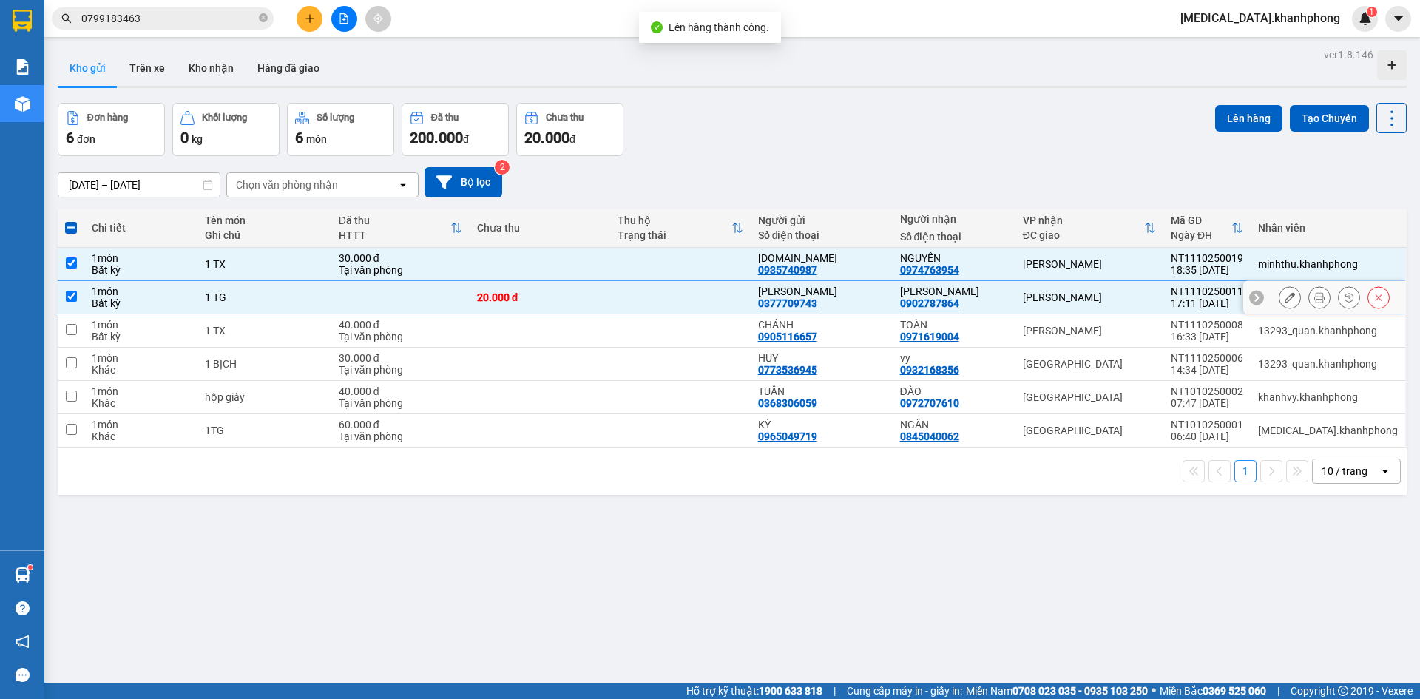
checkbox input "true"
click at [1060, 325] on div "[PERSON_NAME]" at bounding box center [1089, 331] width 133 height 12
checkbox input "true"
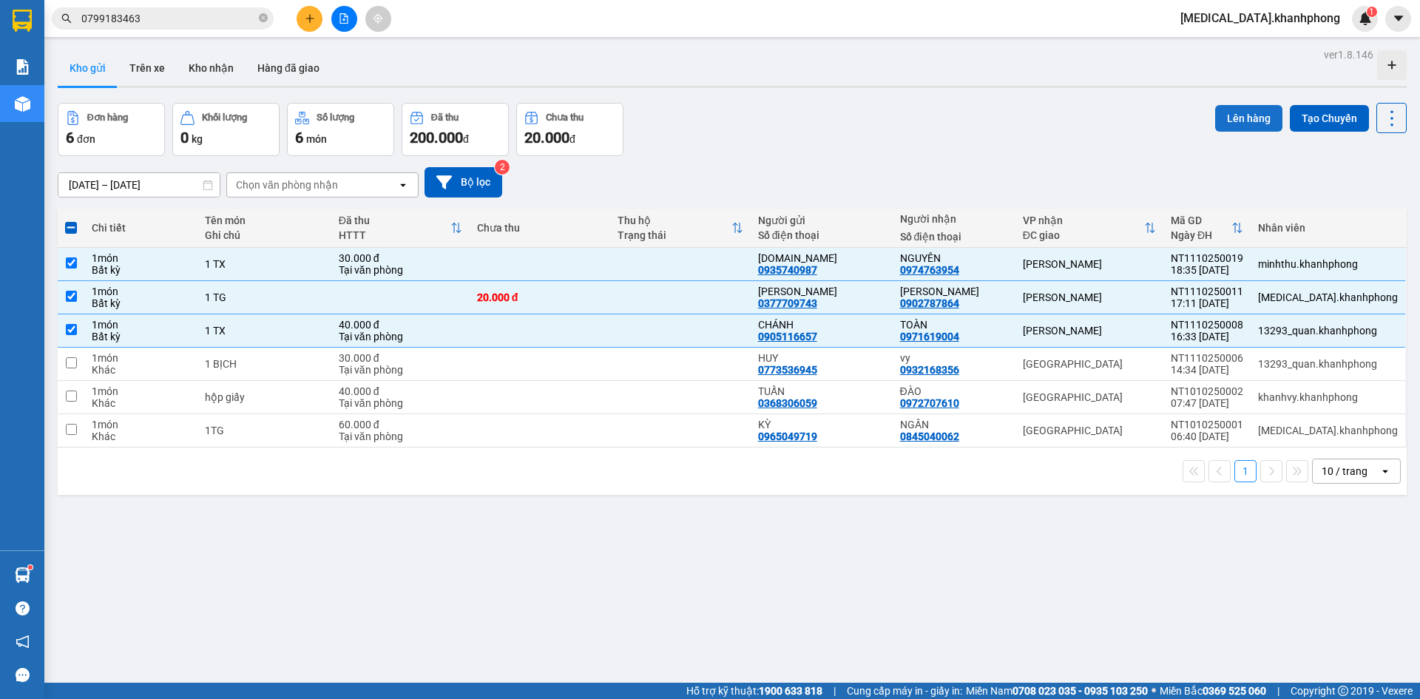
click at [1258, 115] on button "Lên hàng" at bounding box center [1248, 118] width 67 height 27
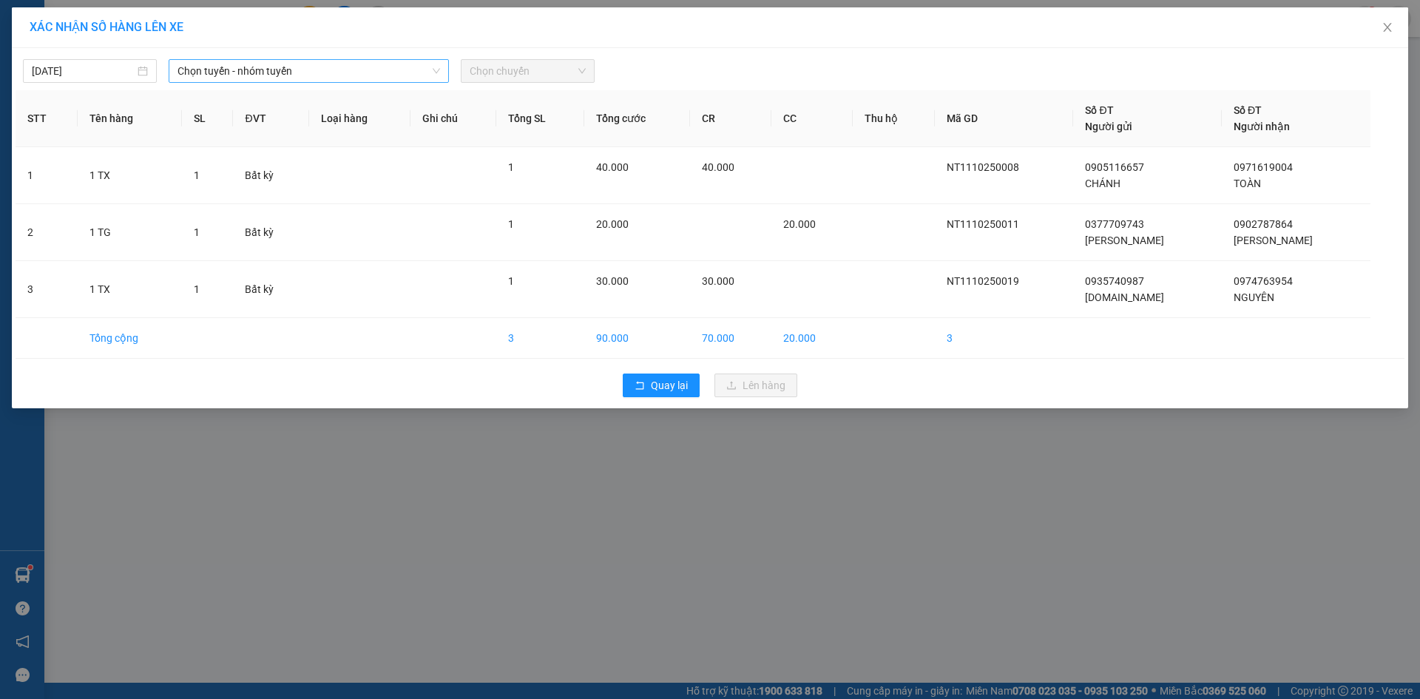
click at [330, 71] on span "Chọn tuyến - nhóm tuyến" at bounding box center [308, 71] width 262 height 22
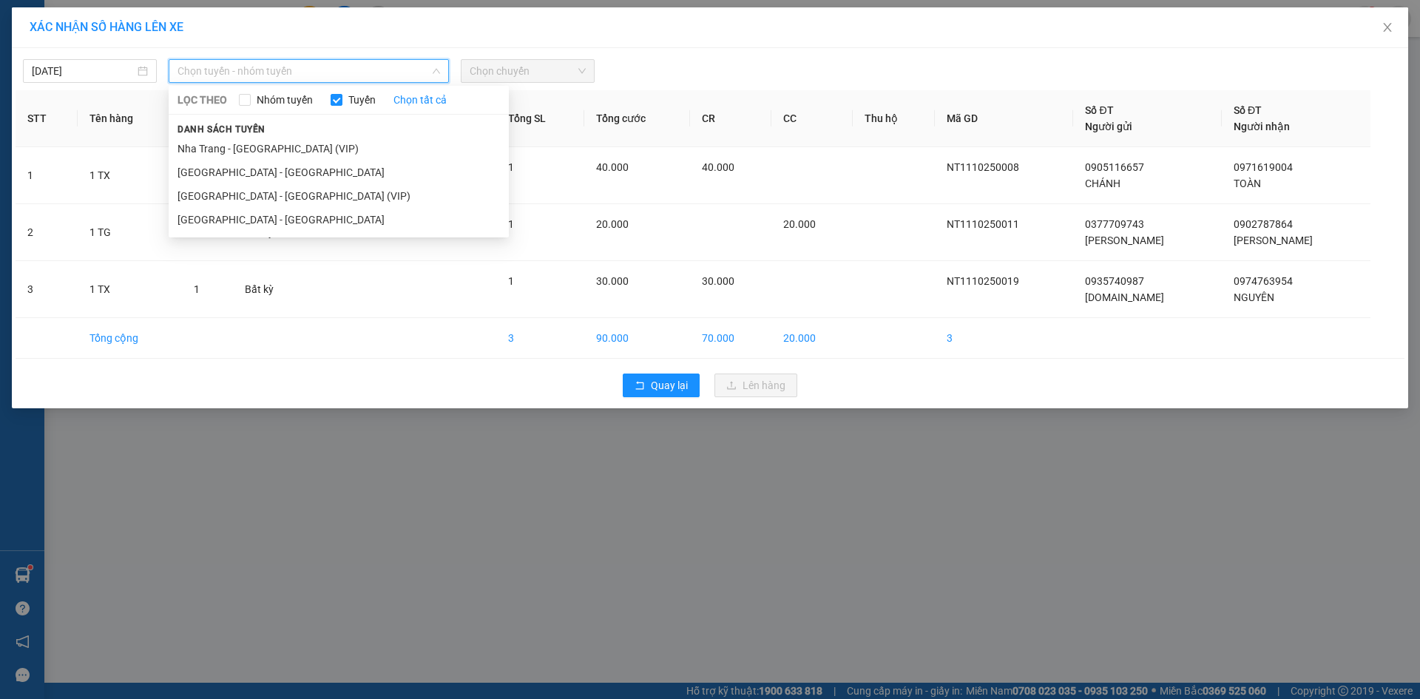
click at [345, 133] on div "Danh sách tuyến [GEOGRAPHIC_DATA] - [GEOGRAPHIC_DATA] (VIP) [GEOGRAPHIC_DATA] -…" at bounding box center [339, 176] width 340 height 111
click at [345, 138] on li "Nha Trang - [GEOGRAPHIC_DATA] (VIP)" at bounding box center [339, 149] width 340 height 24
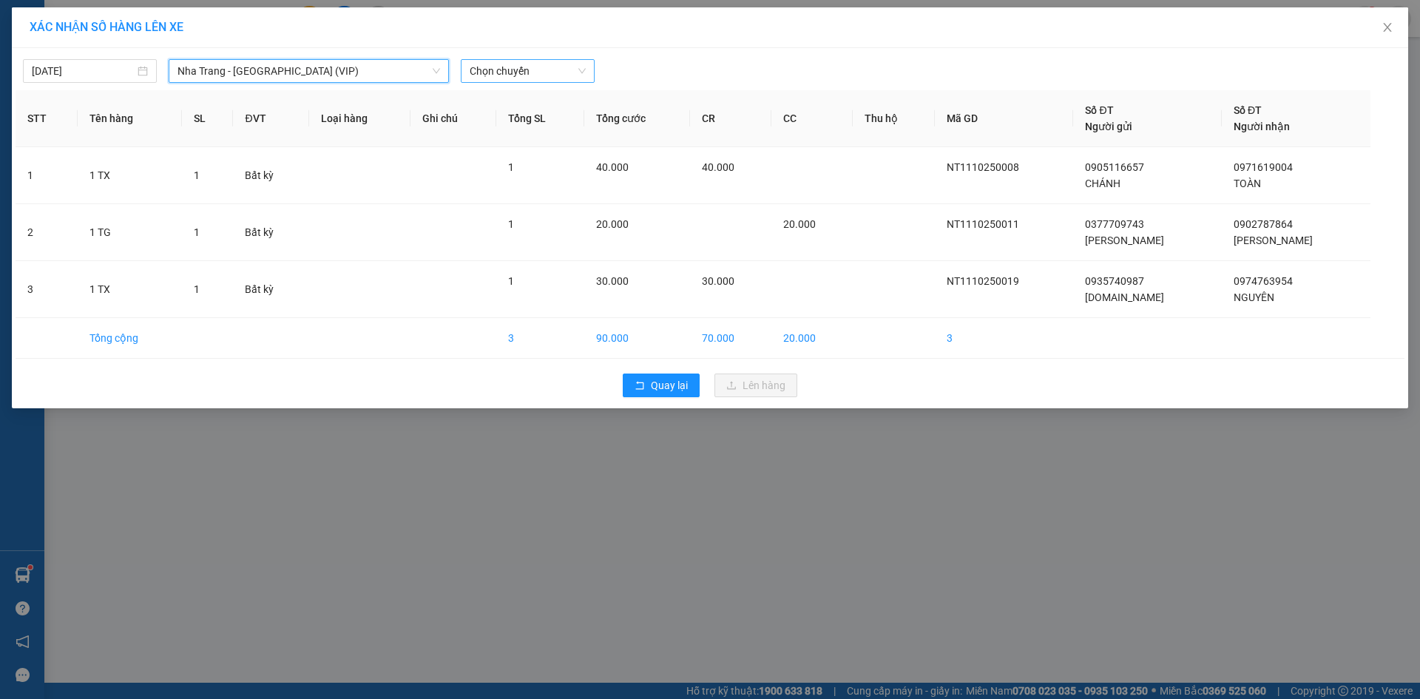
click at [517, 62] on span "Chọn chuyến" at bounding box center [528, 71] width 116 height 22
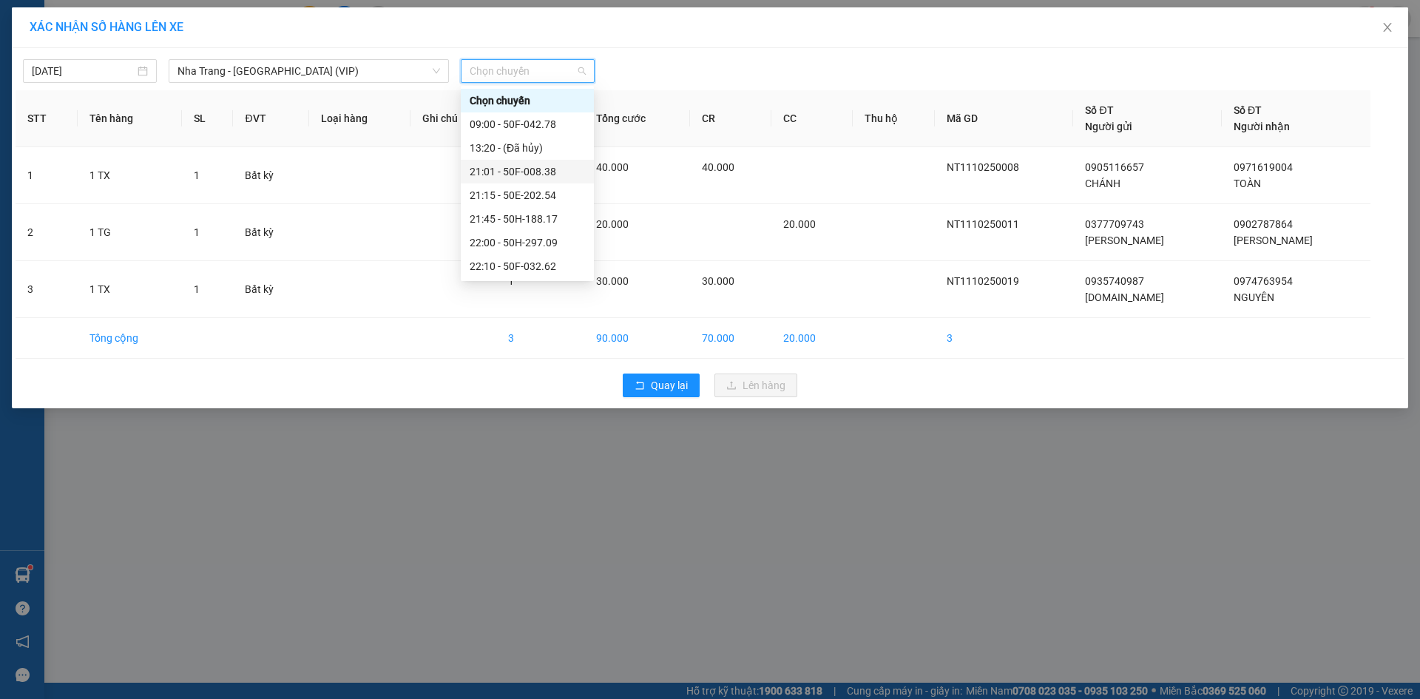
click at [538, 177] on div "21:01 - 50F-008.38" at bounding box center [527, 171] width 115 height 16
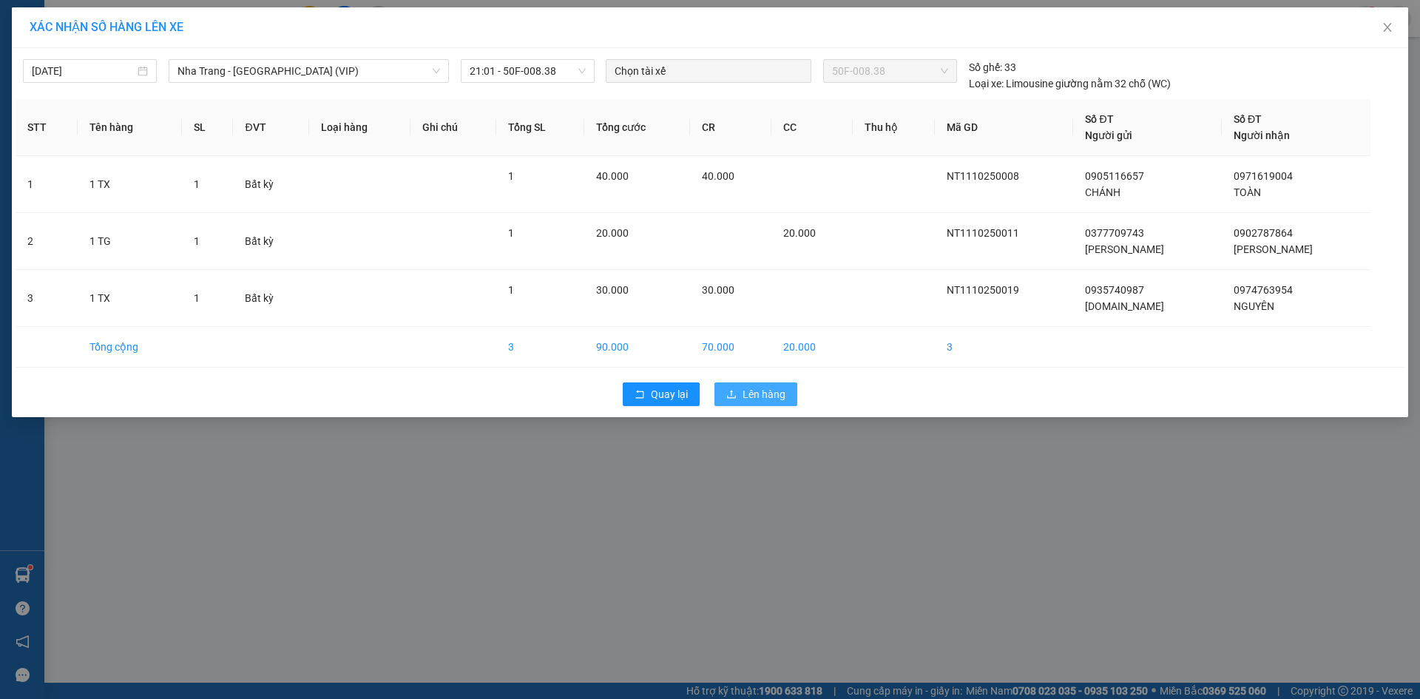
click at [723, 393] on button "Lên hàng" at bounding box center [755, 394] width 83 height 24
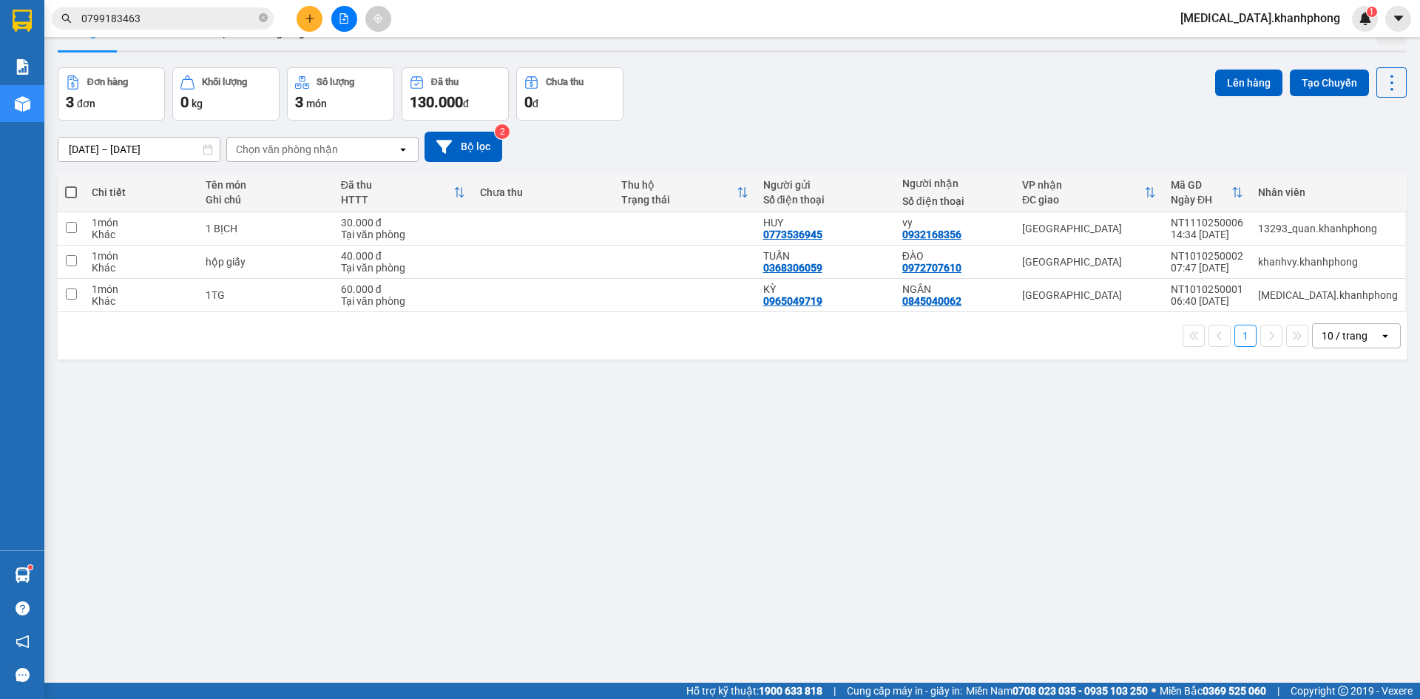
scroll to position [68, 0]
